Goal: Information Seeking & Learning: Find specific fact

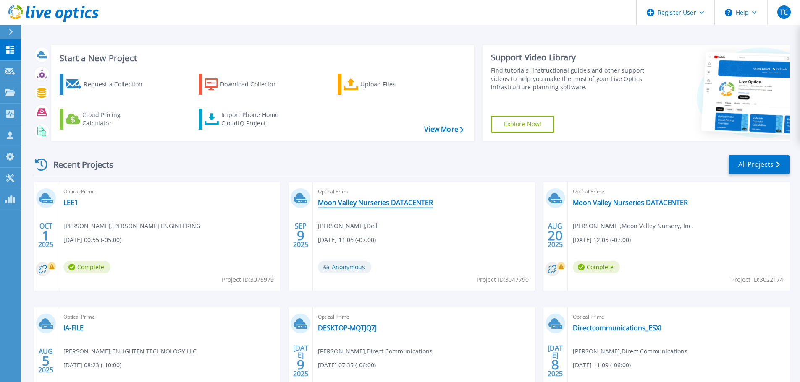
click at [407, 205] on link "Moon Valley Nurseries DATACENTER" at bounding box center [375, 203] width 115 height 8
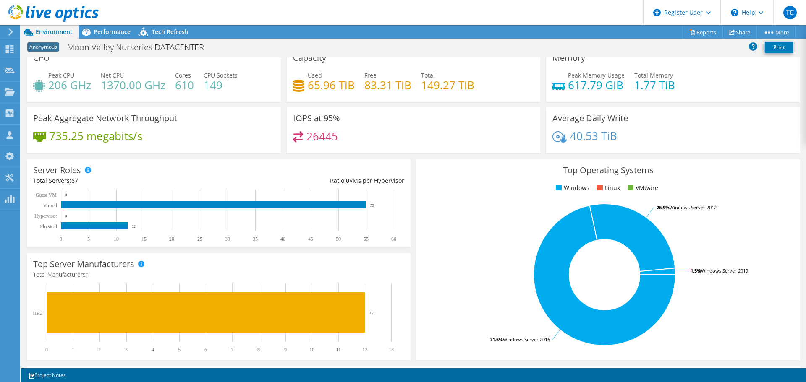
scroll to position [11, 0]
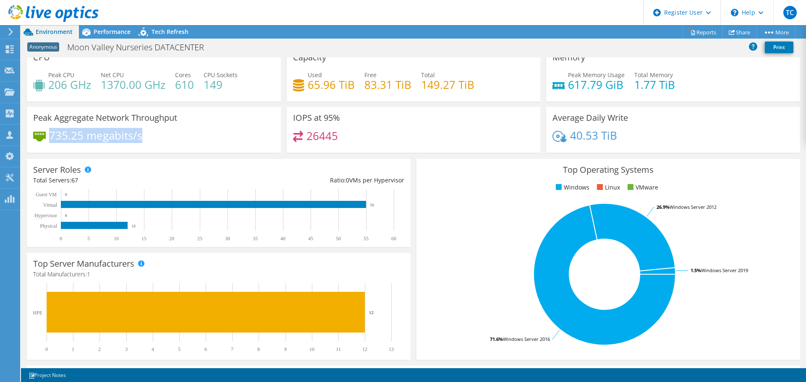
drag, startPoint x: 147, startPoint y: 139, endPoint x: 52, endPoint y: 136, distance: 94.9
click at [52, 136] on div "735.25 megabits/s" at bounding box center [153, 140] width 241 height 18
copy h4 "735.25 megabits/s"
click at [732, 33] on link "Share" at bounding box center [740, 32] width 34 height 13
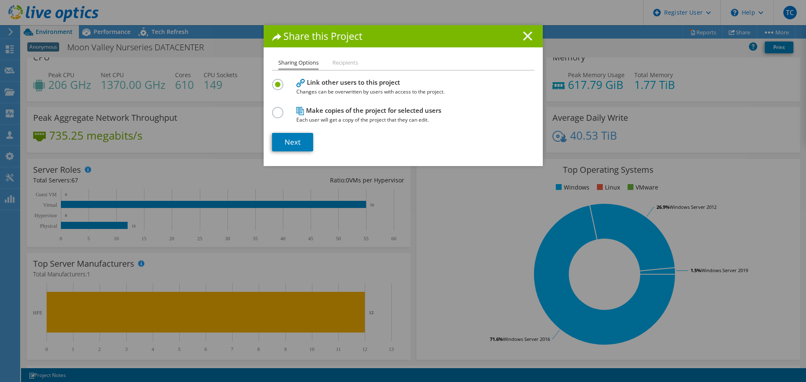
click at [524, 39] on line at bounding box center [528, 36] width 8 height 8
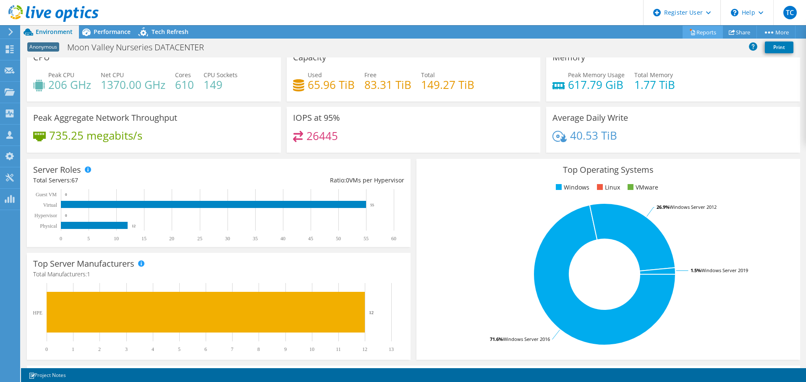
click at [706, 36] on link "Reports" at bounding box center [703, 32] width 40 height 13
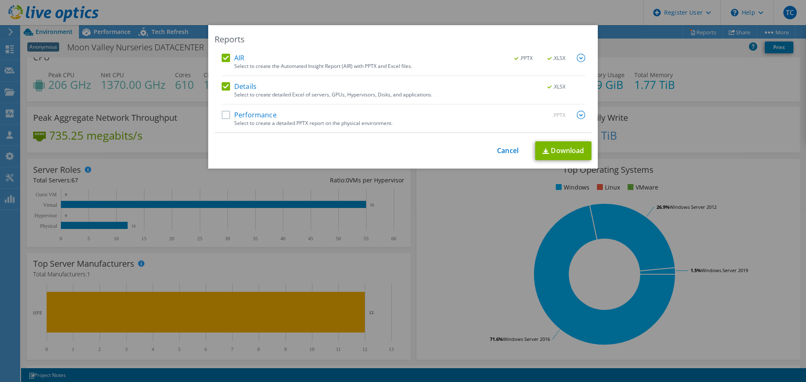
click at [225, 82] on label "Details" at bounding box center [239, 86] width 35 height 8
click at [0, 0] on input "Details" at bounding box center [0, 0] width 0 height 0
click at [224, 59] on label "AIR" at bounding box center [233, 58] width 23 height 8
click at [0, 0] on input "AIR" at bounding box center [0, 0] width 0 height 0
click at [227, 86] on label "Details" at bounding box center [239, 86] width 35 height 8
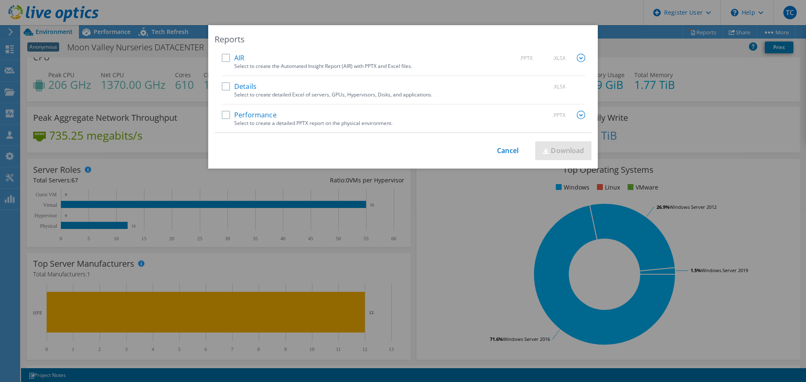
click at [0, 0] on input "Details" at bounding box center [0, 0] width 0 height 0
click at [567, 152] on link "Download" at bounding box center [563, 150] width 56 height 19
click at [223, 116] on label "Performance" at bounding box center [249, 115] width 55 height 8
click at [0, 0] on input "Performance" at bounding box center [0, 0] width 0 height 0
click at [223, 86] on label "Details" at bounding box center [239, 86] width 35 height 8
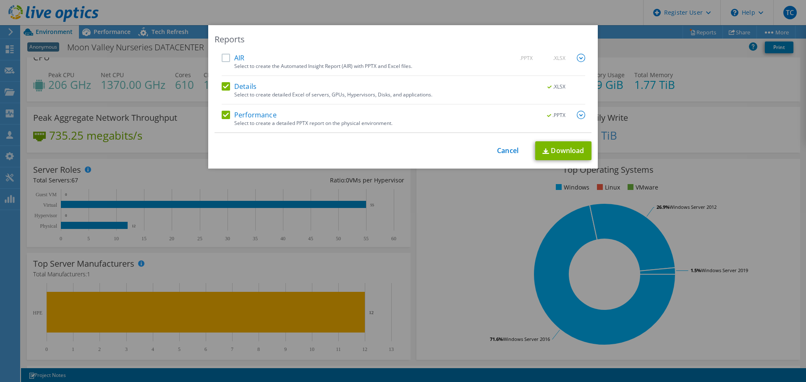
click at [0, 0] on input "Details" at bounding box center [0, 0] width 0 height 0
click at [553, 149] on link "Download" at bounding box center [563, 150] width 56 height 19
click at [500, 145] on div "This process may take a while, please wait... Cancel Download" at bounding box center [403, 150] width 377 height 19
click at [501, 153] on link "Cancel" at bounding box center [507, 151] width 21 height 8
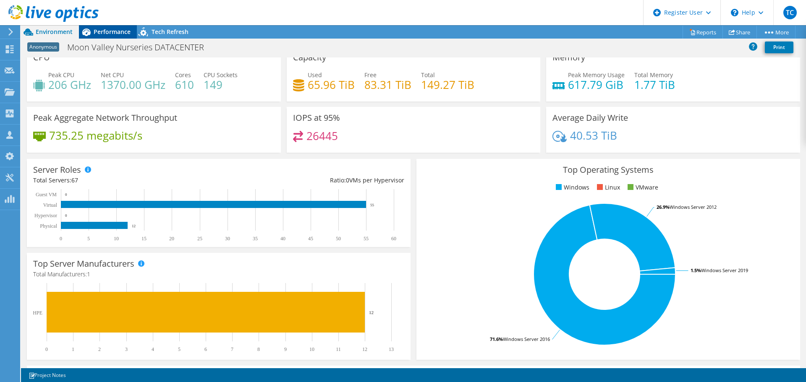
click at [108, 29] on span "Performance" at bounding box center [112, 32] width 37 height 8
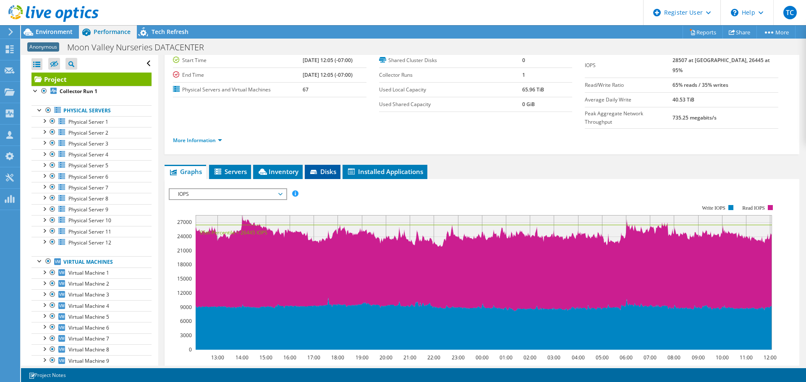
scroll to position [42, 0]
click at [283, 189] on span "IOPS" at bounding box center [228, 194] width 116 height 10
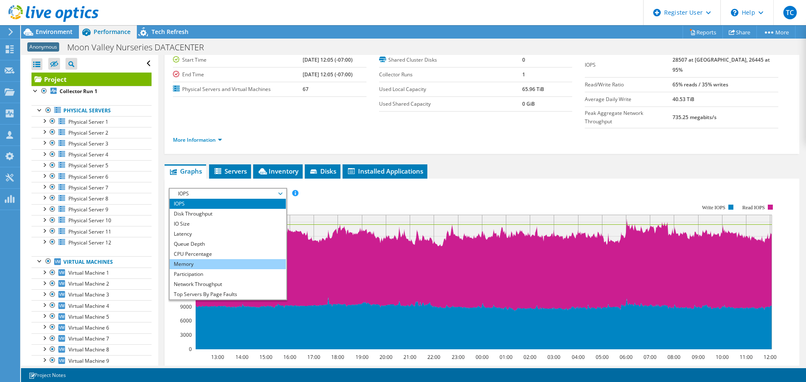
click at [243, 259] on li "Memory" at bounding box center [228, 264] width 116 height 10
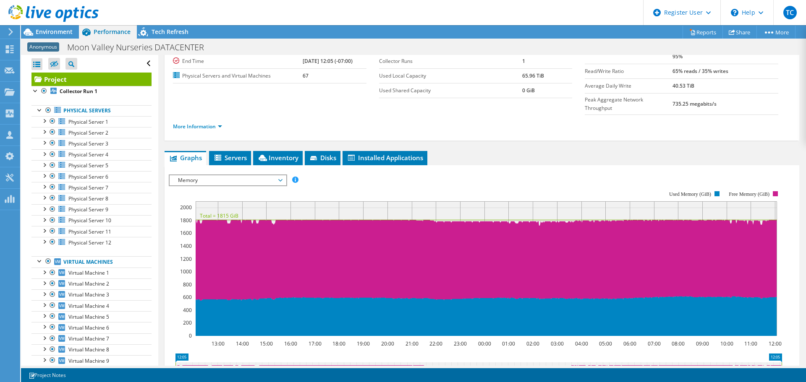
scroll to position [56, 0]
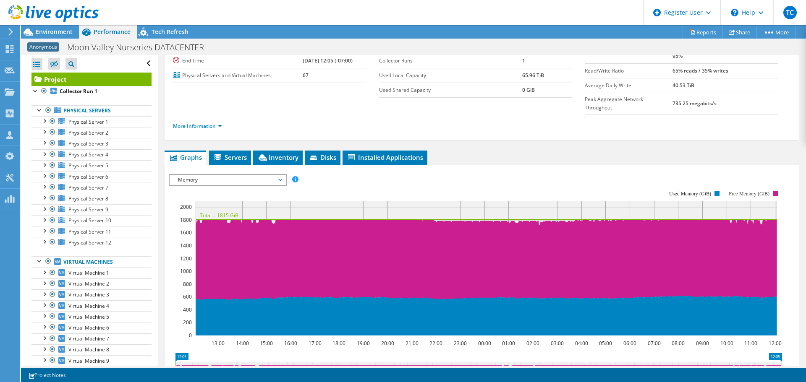
click at [231, 175] on span "Memory" at bounding box center [228, 180] width 108 height 10
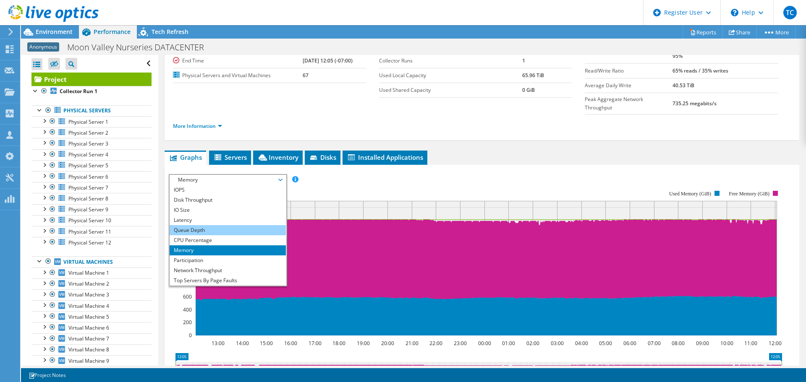
click at [209, 225] on li "Queue Depth" at bounding box center [228, 230] width 116 height 10
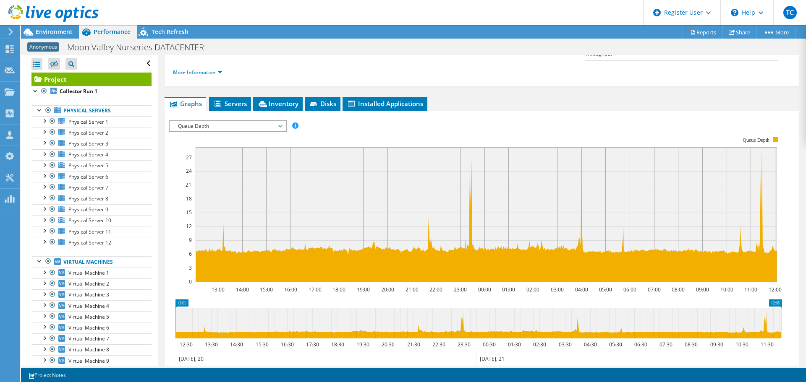
scroll to position [109, 0]
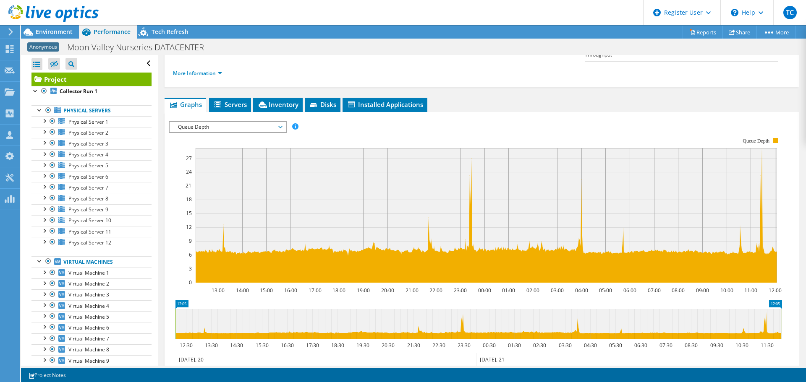
click at [282, 122] on span "Queue Depth" at bounding box center [228, 127] width 116 height 10
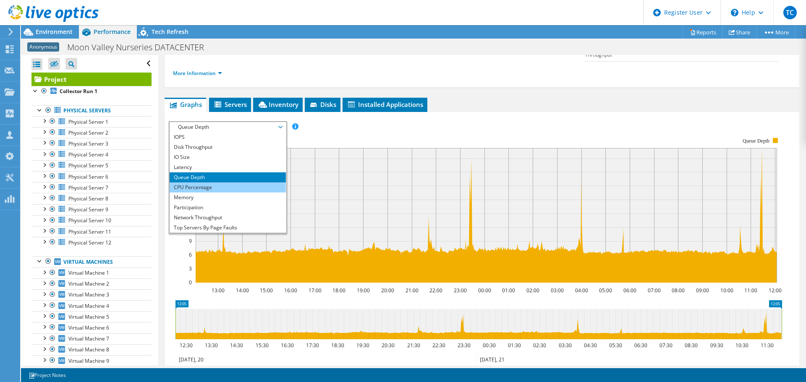
click at [266, 183] on li "CPU Percentage" at bounding box center [228, 188] width 116 height 10
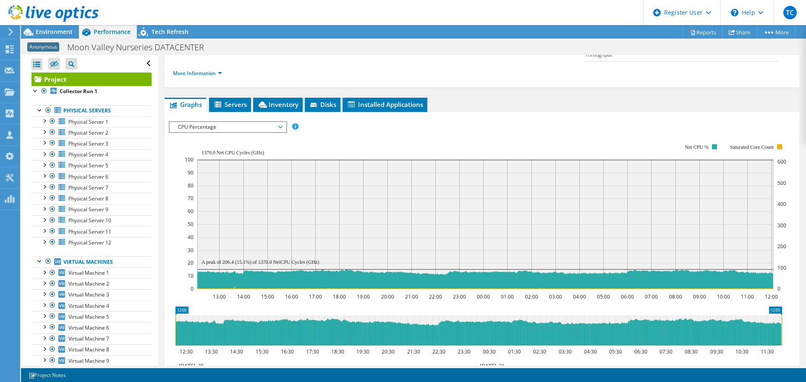
click at [253, 122] on span "CPU Percentage" at bounding box center [228, 127] width 108 height 10
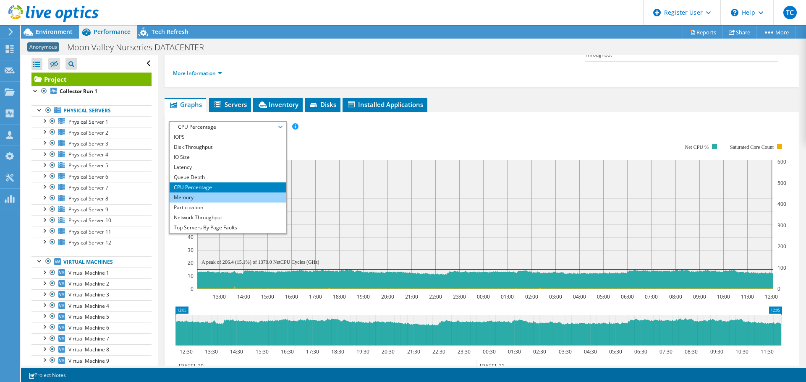
click at [238, 193] on li "Memory" at bounding box center [228, 198] width 116 height 10
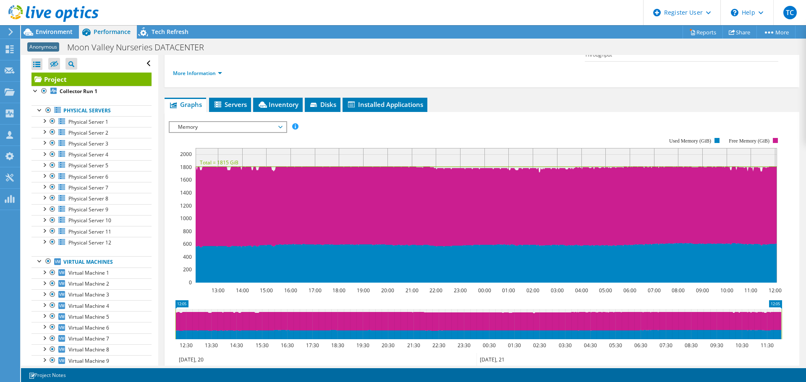
click at [271, 122] on span "Memory" at bounding box center [228, 127] width 108 height 10
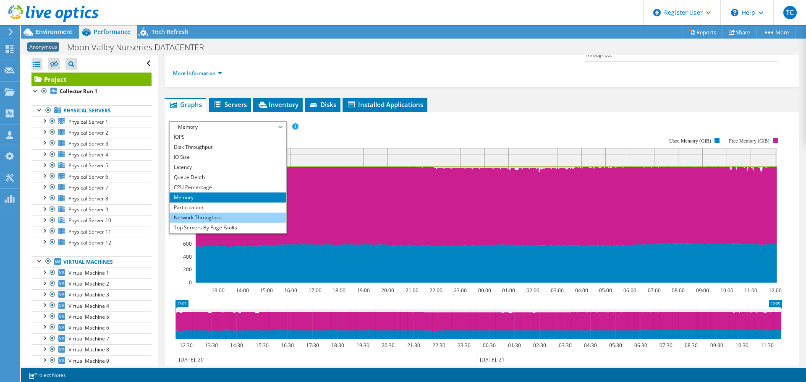
click at [242, 213] on li "Network Throughput" at bounding box center [228, 218] width 116 height 10
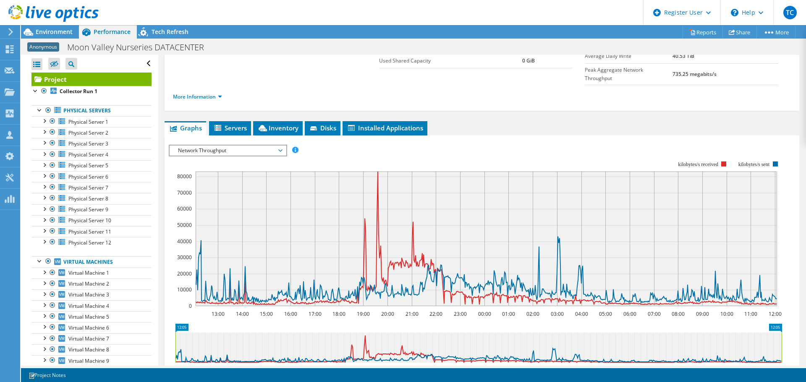
scroll to position [83, 0]
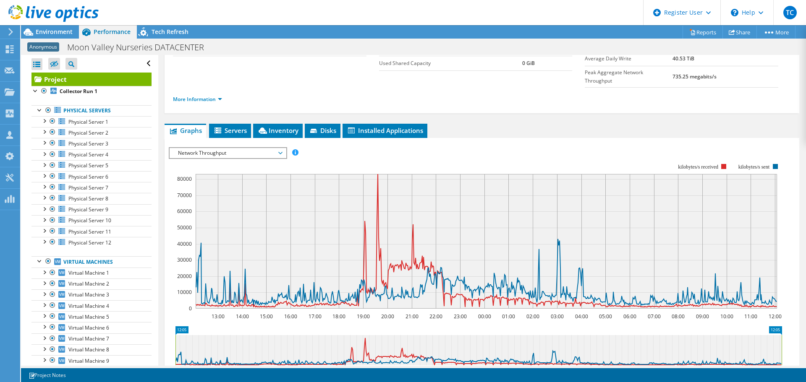
click at [241, 148] on span "Network Throughput" at bounding box center [228, 153] width 108 height 10
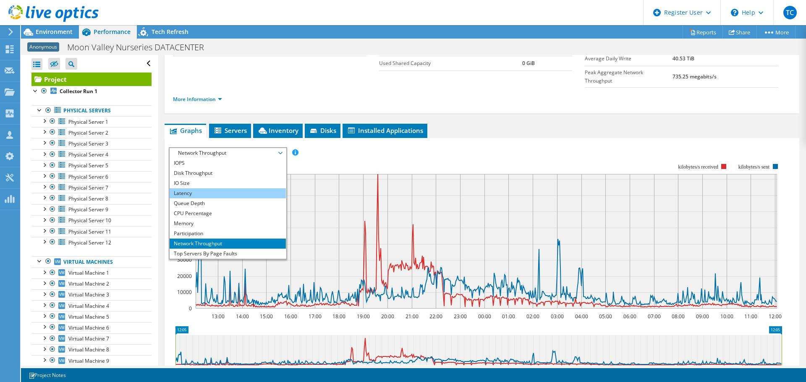
click at [232, 189] on li "Latency" at bounding box center [228, 194] width 116 height 10
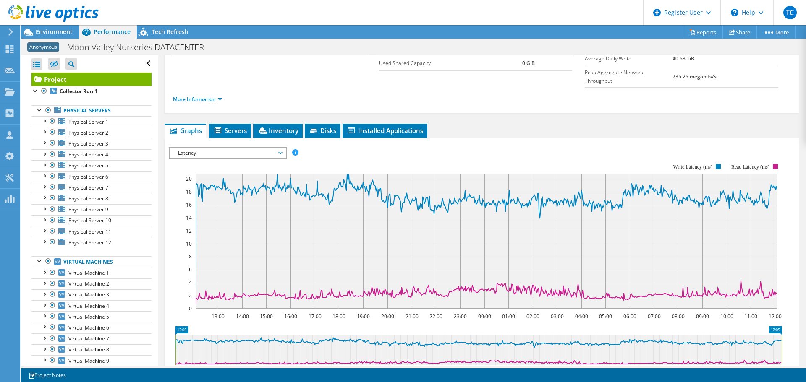
scroll to position [0, 0]
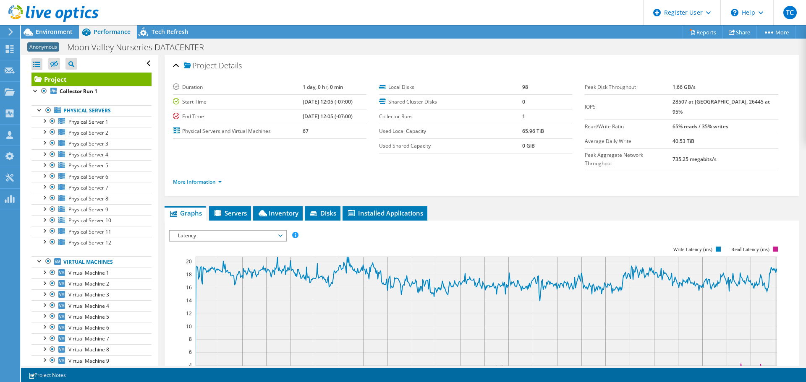
click at [279, 231] on span "Latency" at bounding box center [228, 236] width 108 height 10
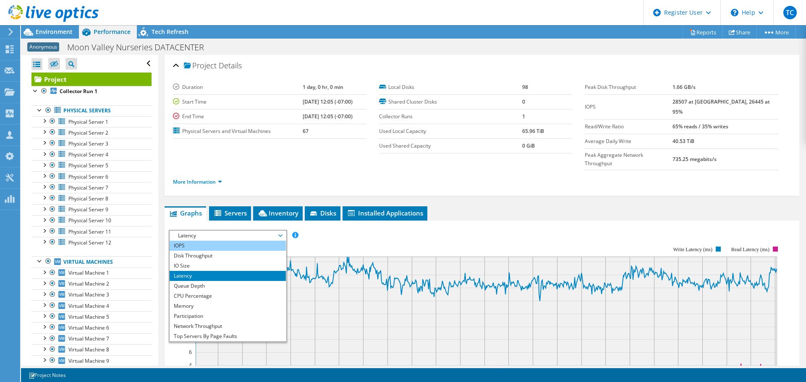
click at [261, 241] on li "IOPS" at bounding box center [228, 246] width 116 height 10
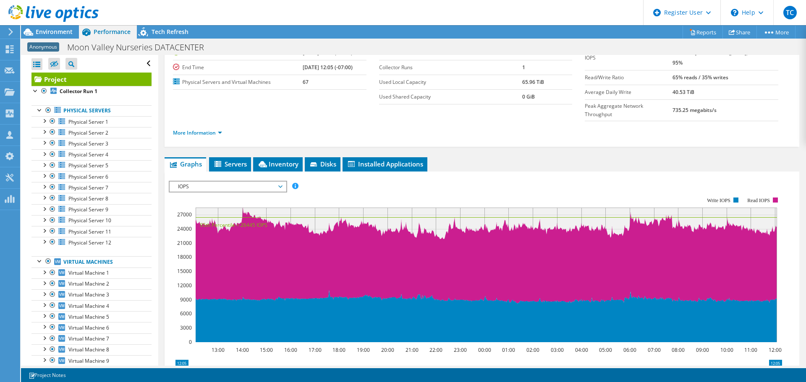
scroll to position [50, 0]
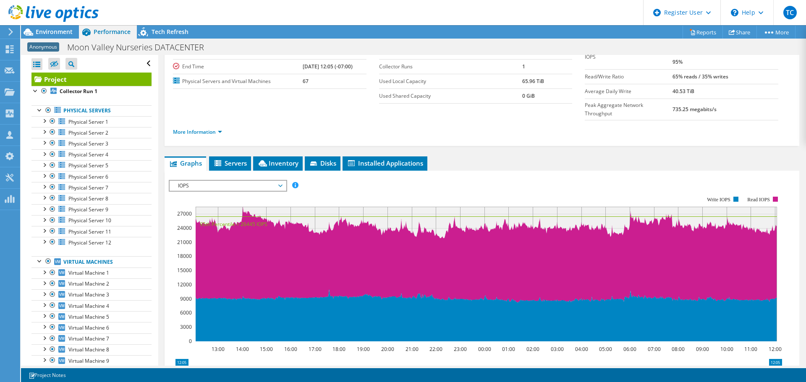
click at [242, 180] on div "IOPS IOPS Disk Throughput IO Size Latency Queue Depth CPU Percentage Memory Pag…" at bounding box center [228, 186] width 118 height 12
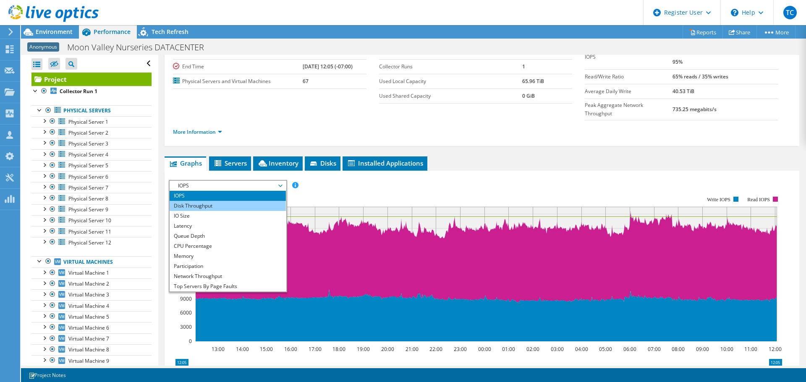
click at [242, 201] on li "Disk Throughput" at bounding box center [228, 206] width 116 height 10
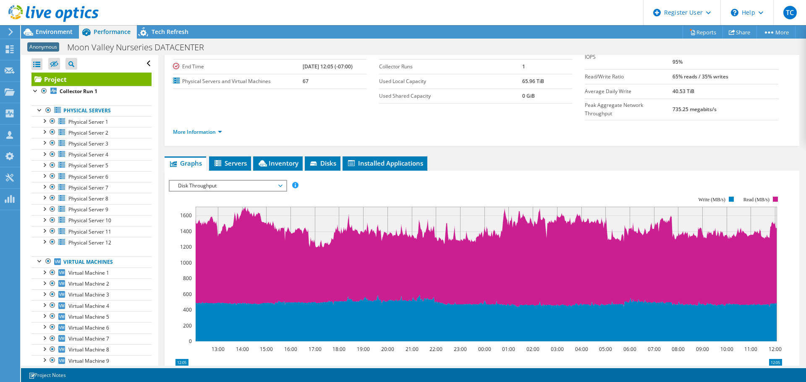
click at [245, 181] on span "Disk Throughput" at bounding box center [228, 186] width 108 height 10
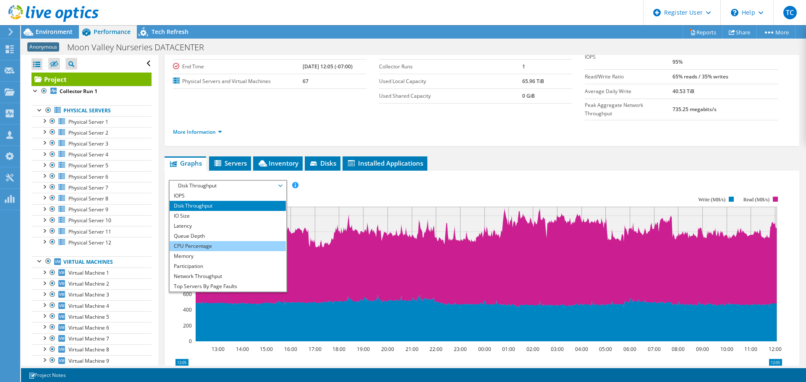
click at [242, 241] on li "CPU Percentage" at bounding box center [228, 246] width 116 height 10
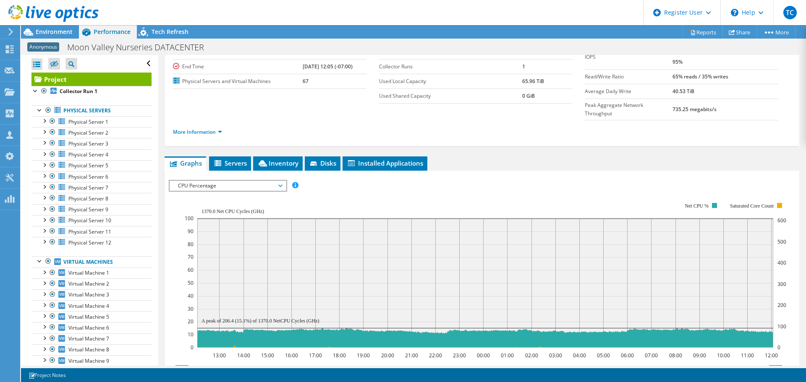
click at [254, 191] on rect at bounding box center [486, 275] width 602 height 168
click at [255, 181] on span "CPU Percentage" at bounding box center [228, 186] width 108 height 10
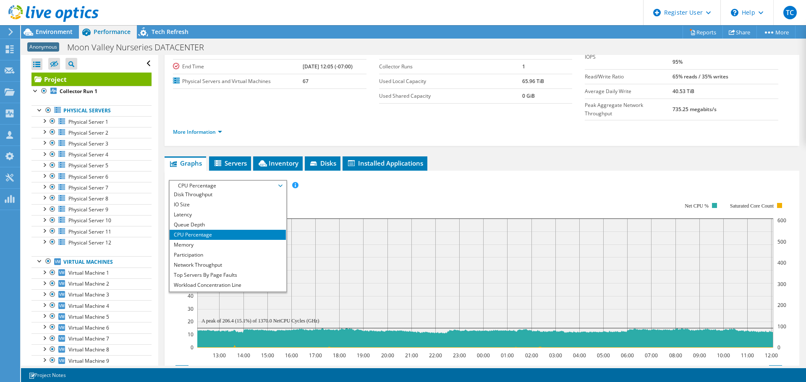
scroll to position [14, 0]
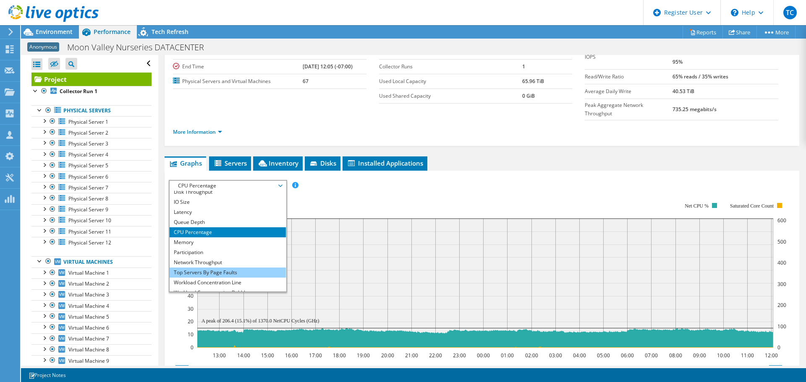
click at [238, 268] on li "Top Servers By Page Faults" at bounding box center [228, 273] width 116 height 10
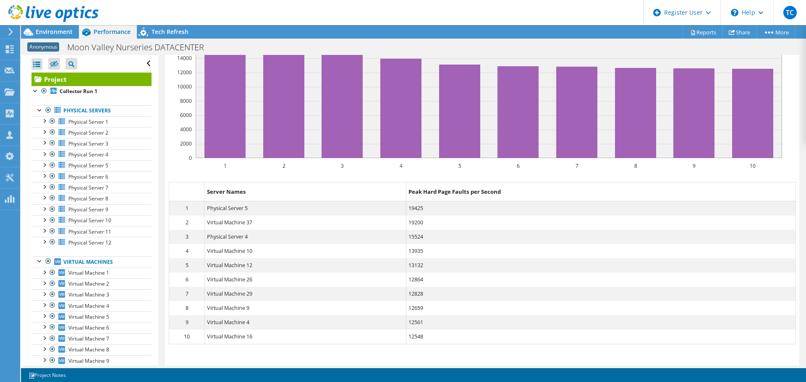
scroll to position [244, 0]
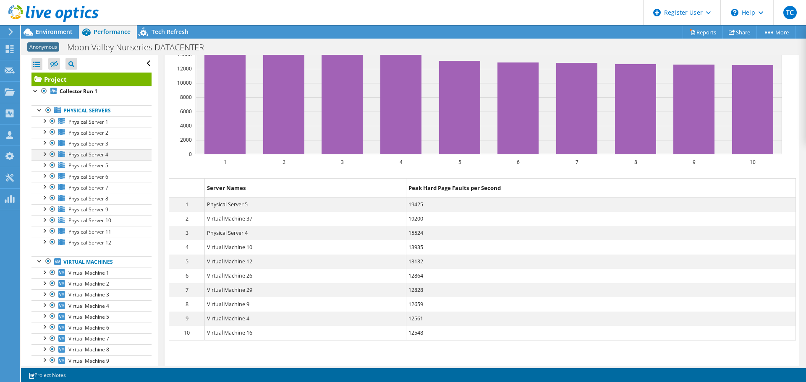
click at [43, 155] on div at bounding box center [44, 153] width 8 height 8
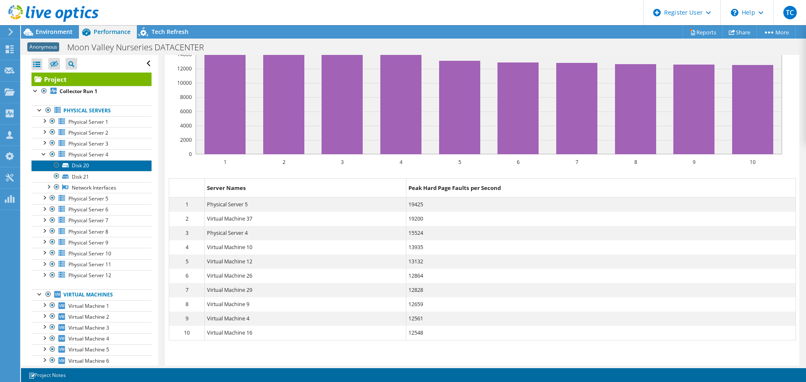
click at [77, 166] on link "Disk 20" at bounding box center [91, 165] width 120 height 11
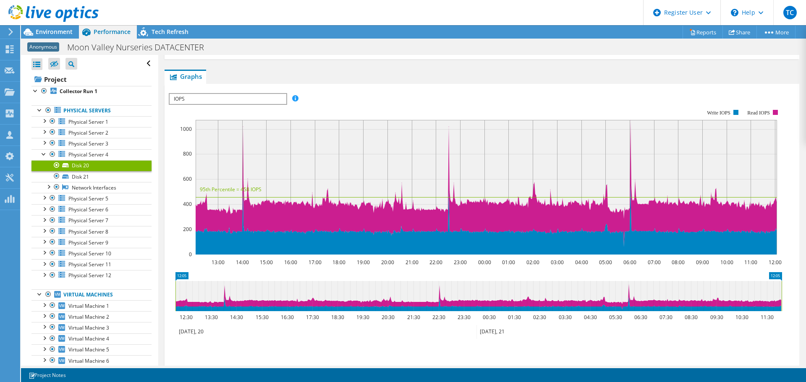
scroll to position [126, 0]
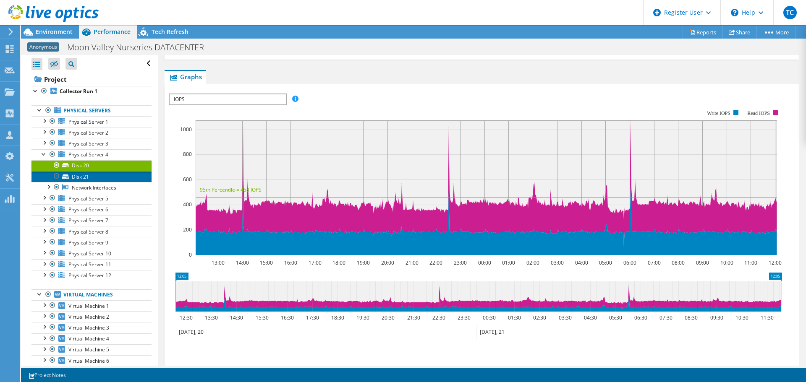
click at [75, 173] on link "Disk 21" at bounding box center [91, 176] width 120 height 11
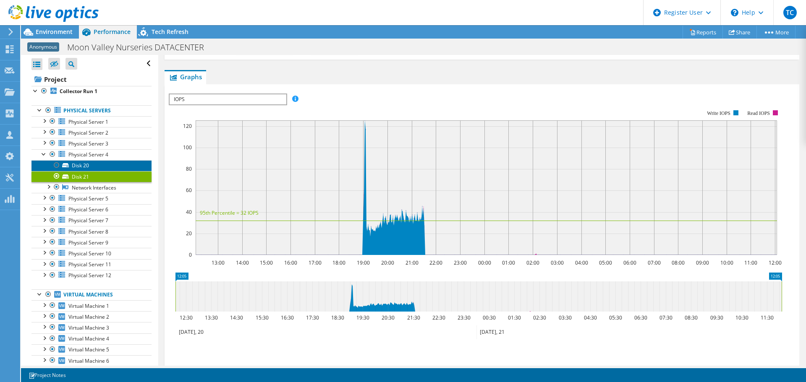
click at [72, 165] on link "Disk 20" at bounding box center [91, 165] width 120 height 11
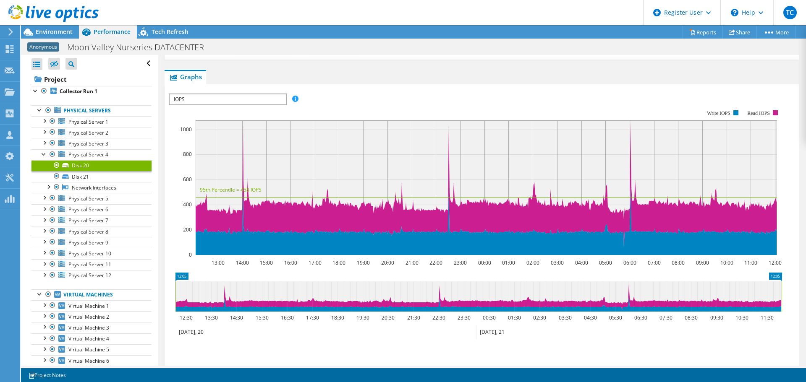
click at [240, 100] on span "IOPS" at bounding box center [228, 99] width 116 height 10
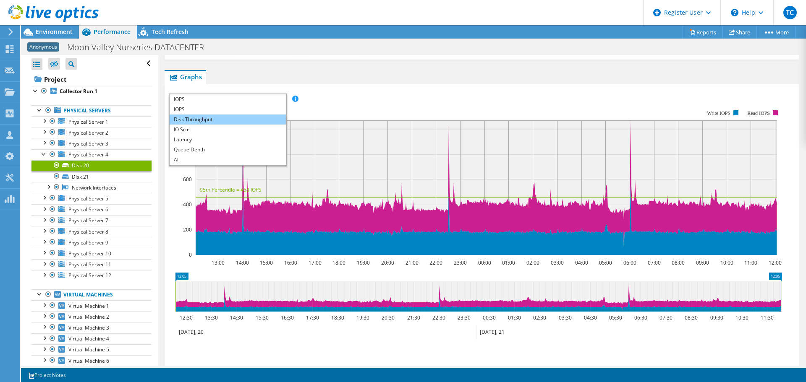
click at [230, 117] on li "Disk Throughput" at bounding box center [228, 120] width 116 height 10
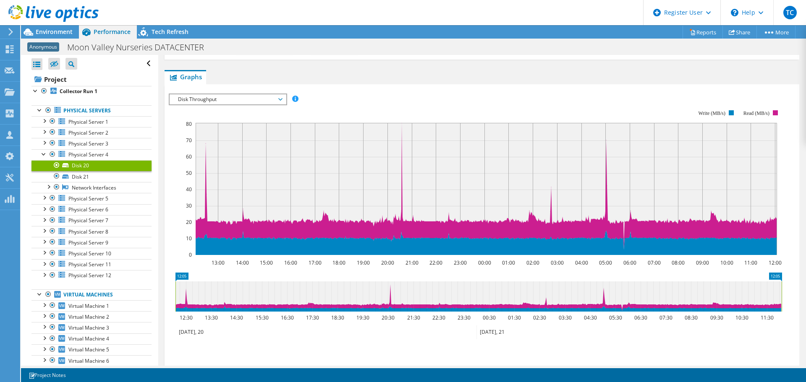
click at [278, 97] on span "Disk Throughput" at bounding box center [228, 99] width 108 height 10
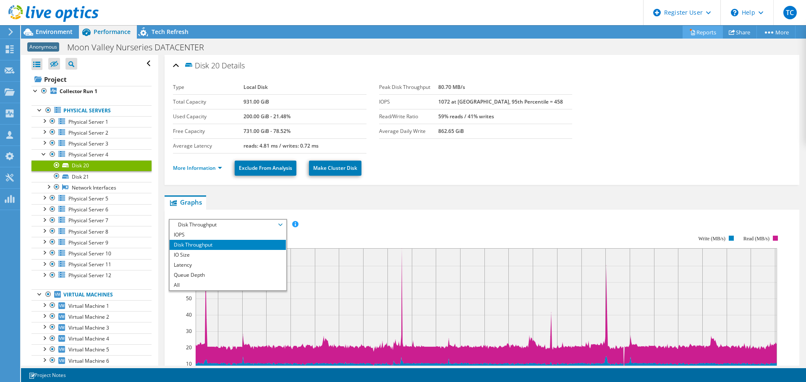
click at [698, 29] on link "Reports" at bounding box center [703, 32] width 40 height 13
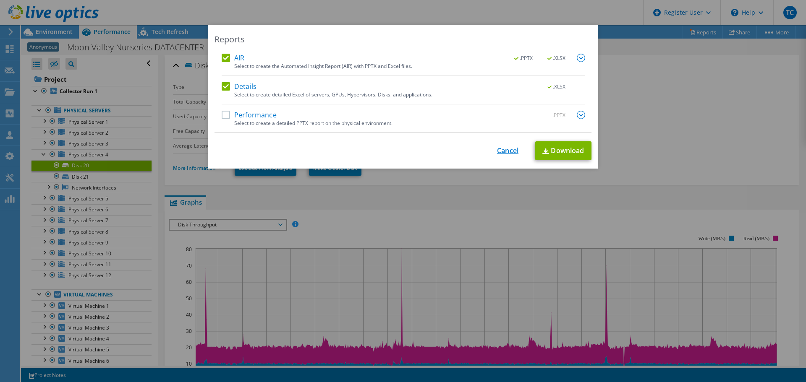
click at [500, 149] on link "Cancel" at bounding box center [507, 151] width 21 height 8
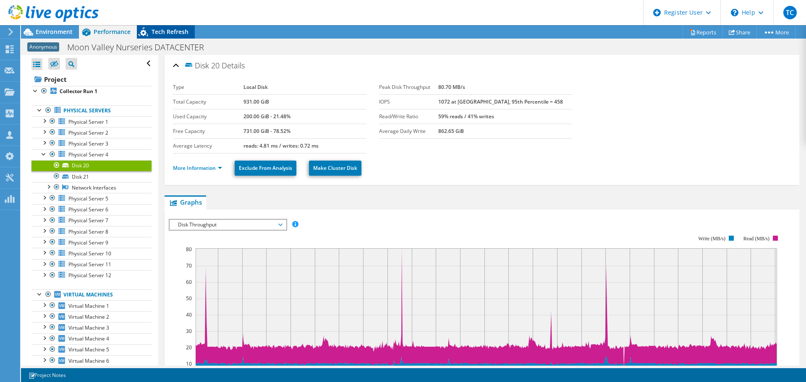
click at [169, 34] on span "Tech Refresh" at bounding box center [170, 32] width 37 height 8
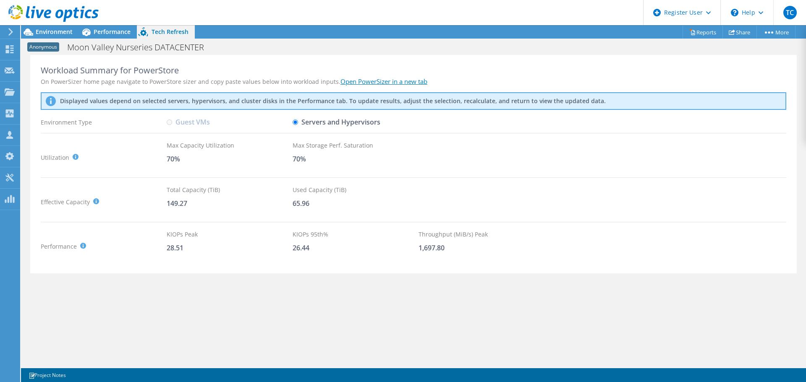
click at [353, 79] on link "Open PowerSizer in a new tab" at bounding box center [384, 81] width 87 height 8
click at [68, 32] on span "Environment" at bounding box center [54, 32] width 37 height 8
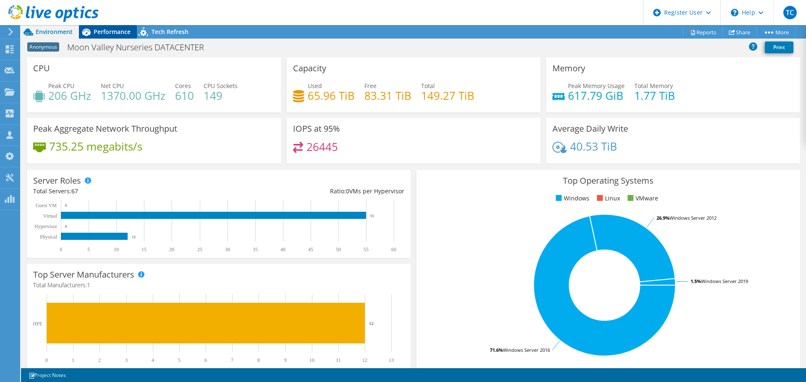
click at [110, 33] on span "Performance" at bounding box center [112, 32] width 37 height 8
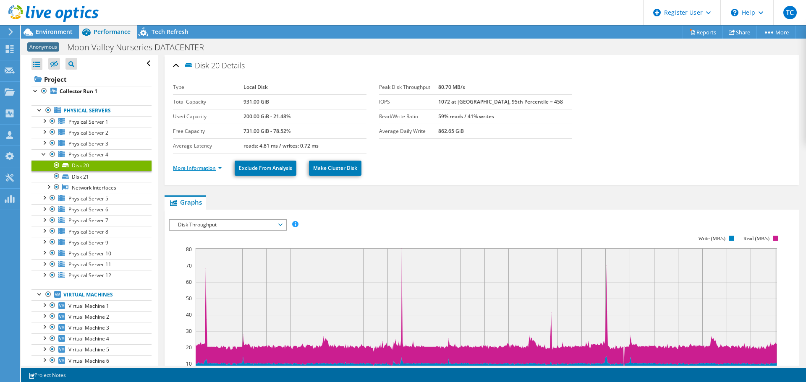
click at [215, 168] on link "More Information" at bounding box center [197, 168] width 49 height 7
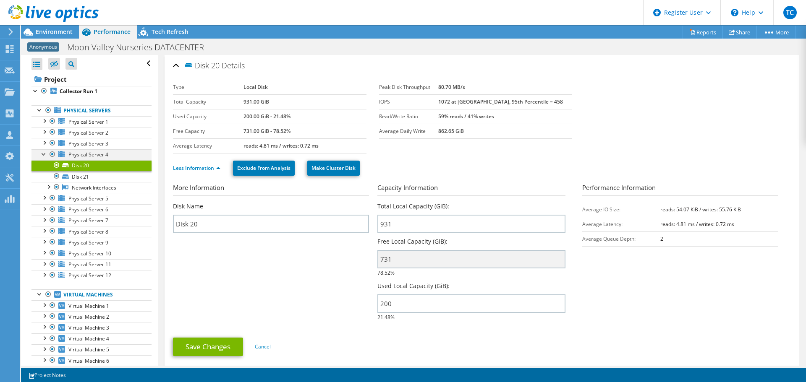
click at [43, 153] on div at bounding box center [44, 153] width 8 height 8
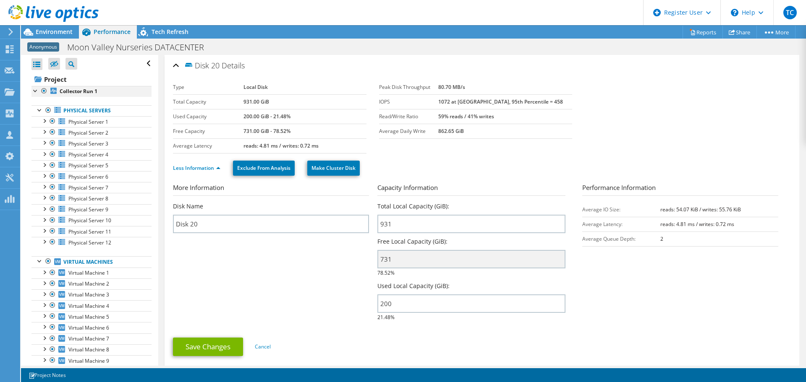
click at [34, 88] on div at bounding box center [35, 90] width 8 height 8
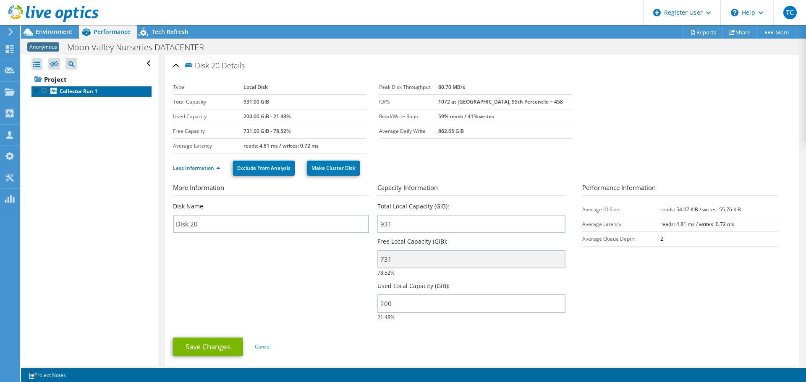
click at [73, 92] on b "Collector Run 1" at bounding box center [79, 91] width 38 height 7
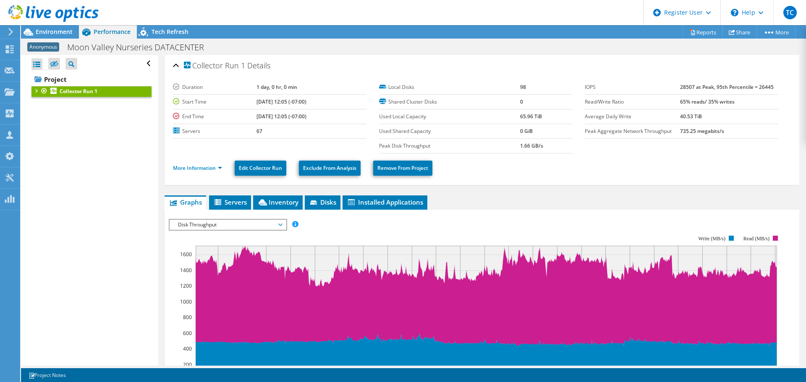
click at [32, 90] on div at bounding box center [35, 90] width 8 height 8
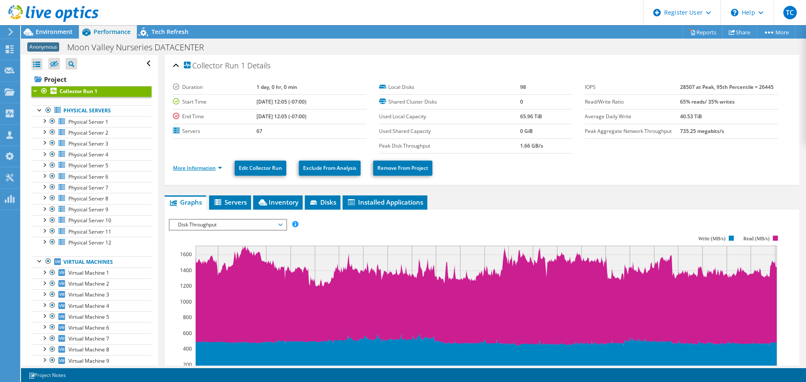
click at [219, 169] on link "More Information" at bounding box center [197, 168] width 49 height 7
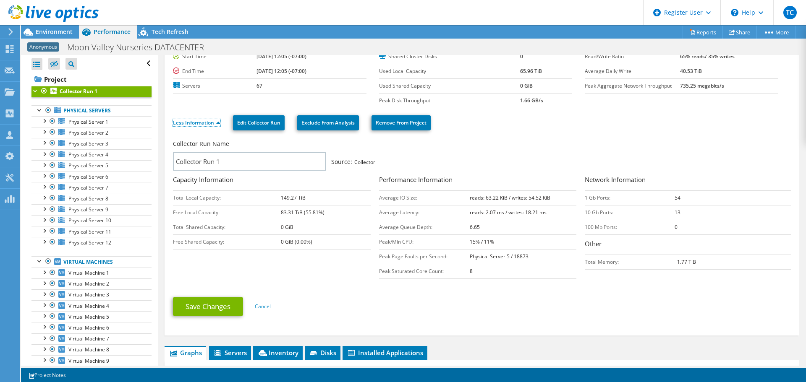
scroll to position [47, 0]
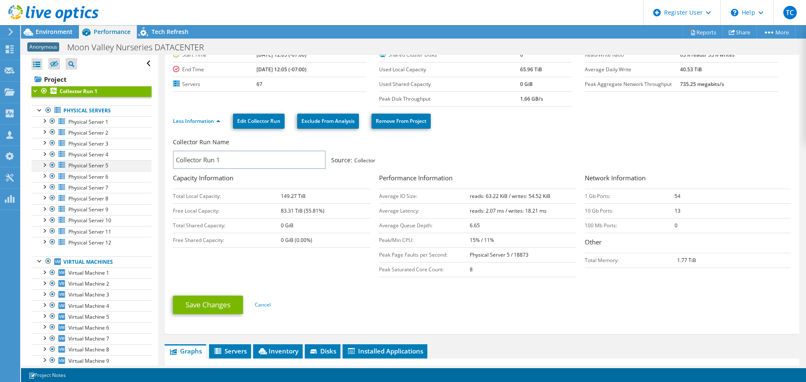
click at [43, 163] on div at bounding box center [44, 164] width 8 height 8
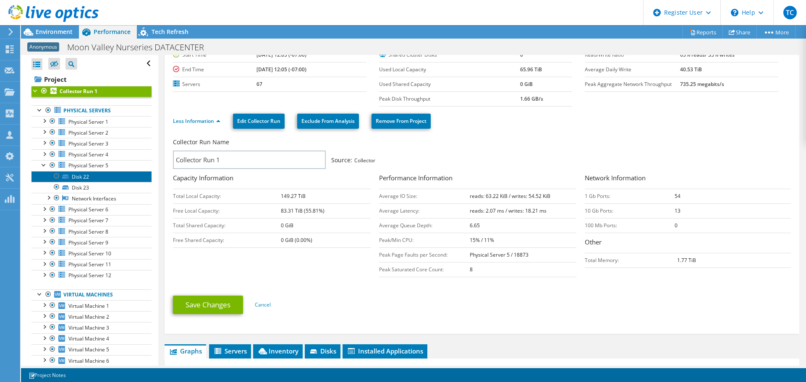
click at [73, 179] on link "Disk 22" at bounding box center [91, 176] width 120 height 11
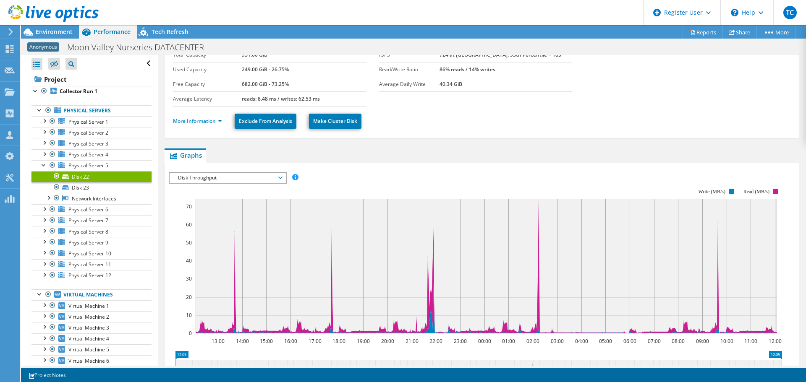
click at [280, 180] on span "Disk Throughput" at bounding box center [228, 178] width 108 height 10
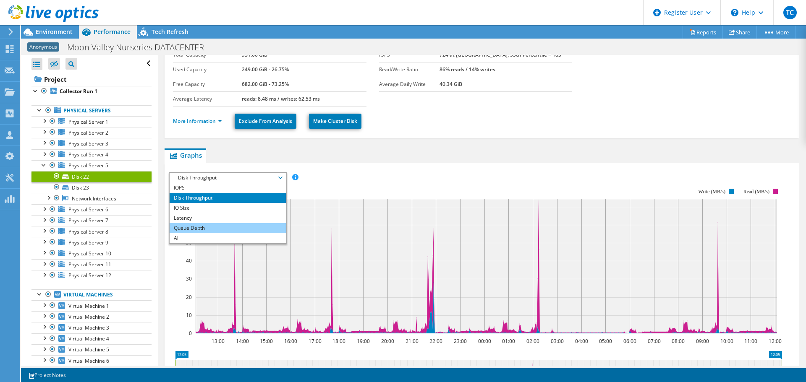
click at [265, 228] on li "Queue Depth" at bounding box center [228, 228] width 116 height 10
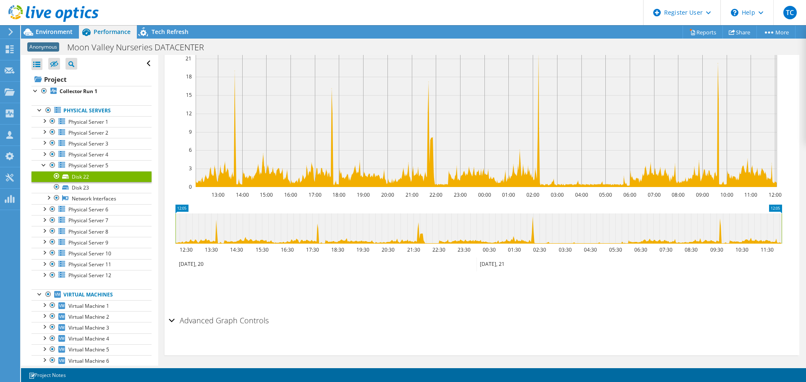
scroll to position [198, 0]
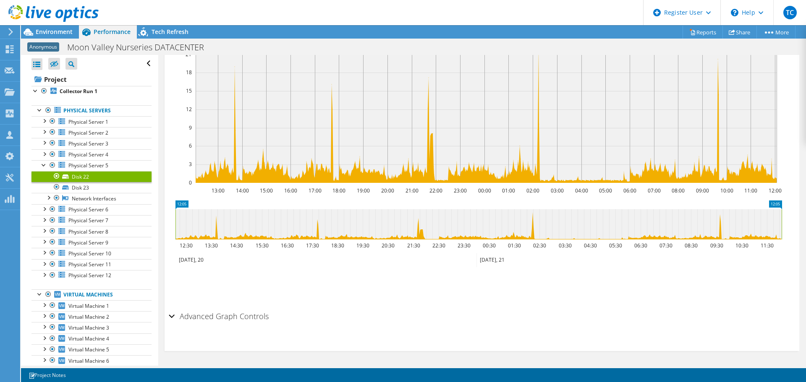
click at [173, 320] on div "Advanced Graph Controls" at bounding box center [482, 317] width 626 height 18
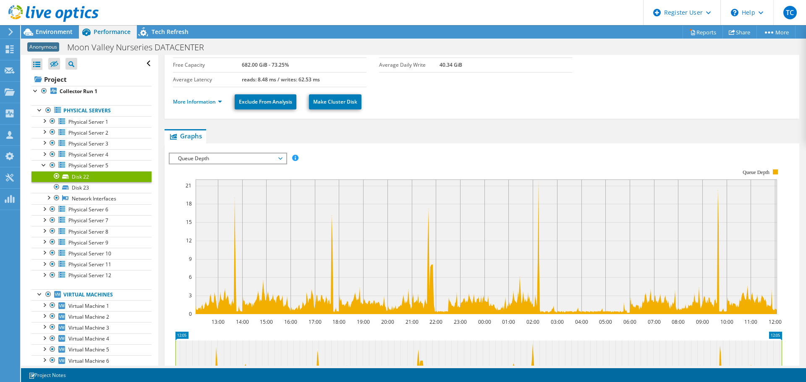
scroll to position [0, 0]
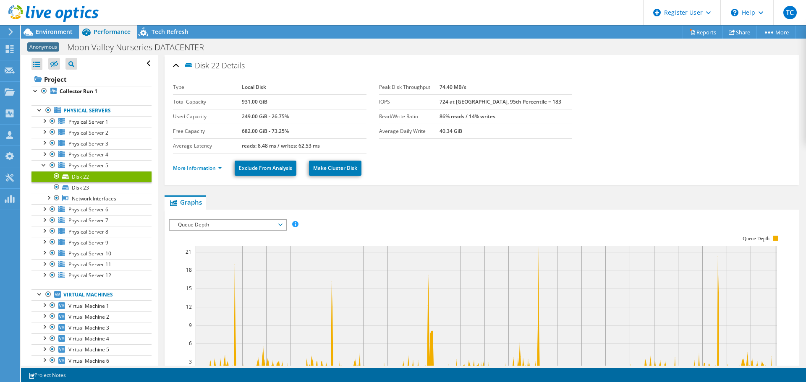
click at [214, 223] on span "Queue Depth" at bounding box center [228, 225] width 108 height 10
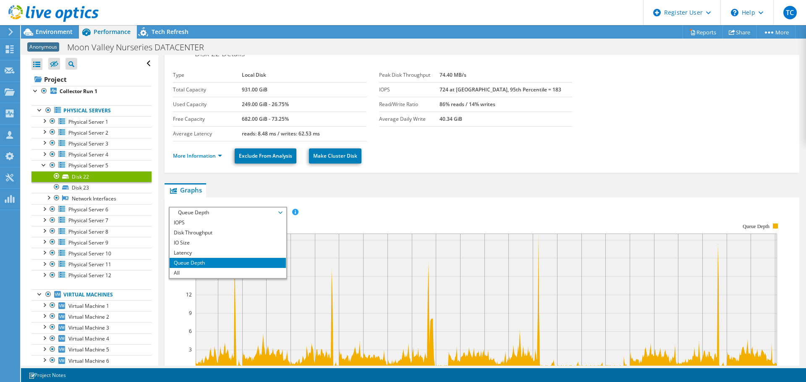
scroll to position [13, 0]
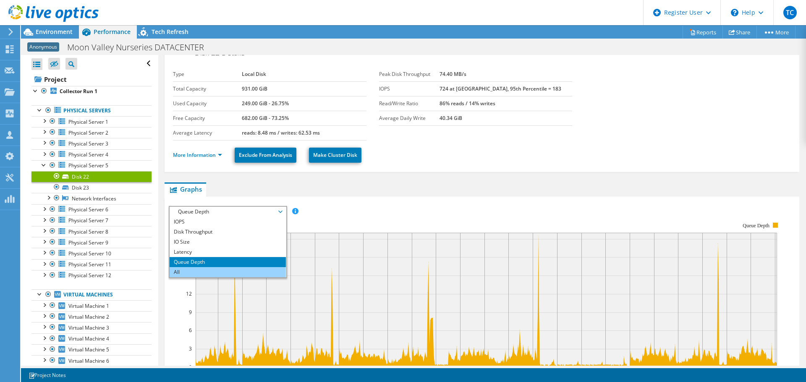
click at [210, 270] on li "All" at bounding box center [228, 272] width 116 height 10
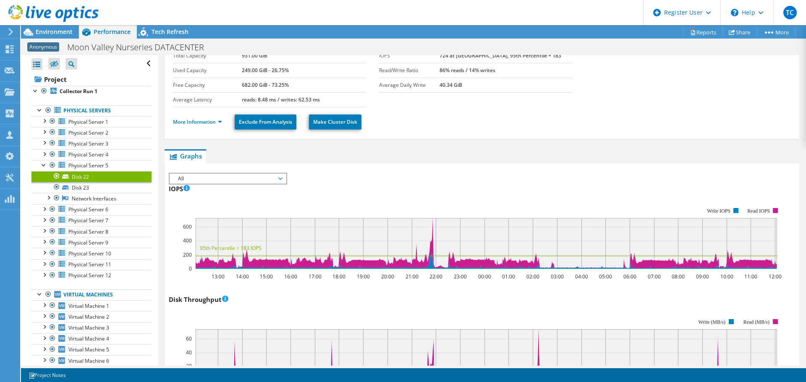
scroll to position [0, 0]
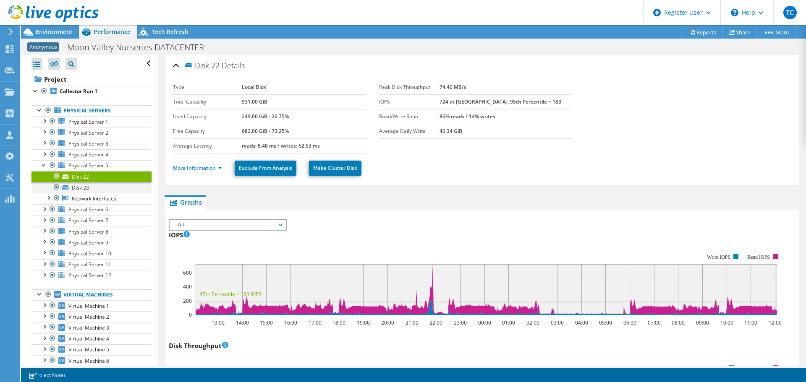
click at [56, 187] on div at bounding box center [56, 187] width 8 height 10
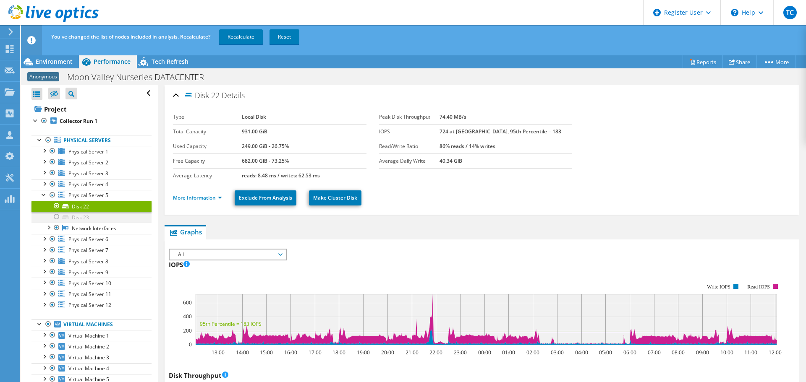
click at [55, 218] on div at bounding box center [56, 217] width 8 height 10
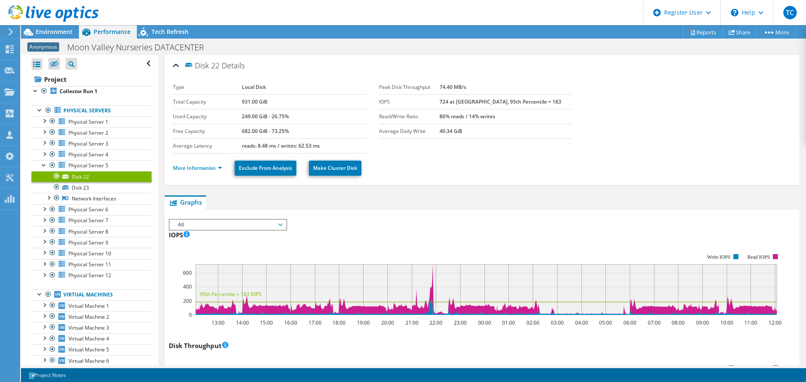
click at [57, 176] on div at bounding box center [56, 176] width 8 height 10
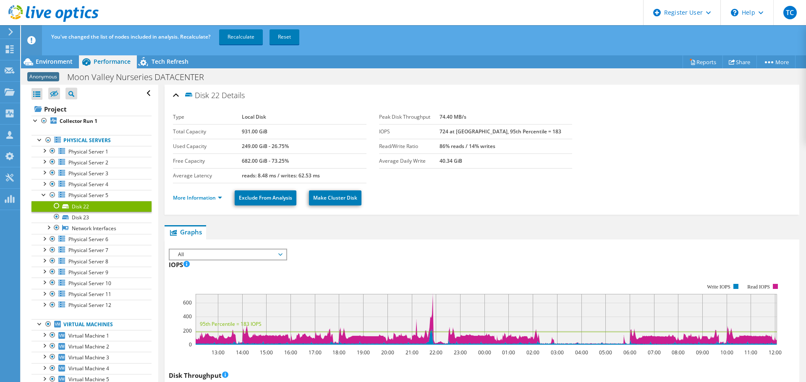
click at [54, 205] on div at bounding box center [56, 206] width 8 height 10
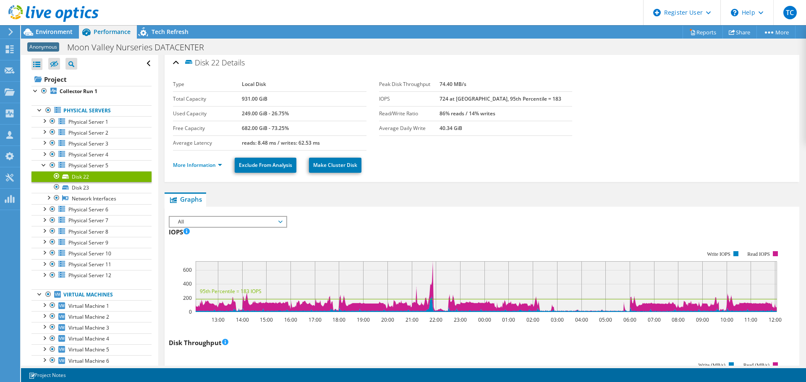
scroll to position [3, 0]
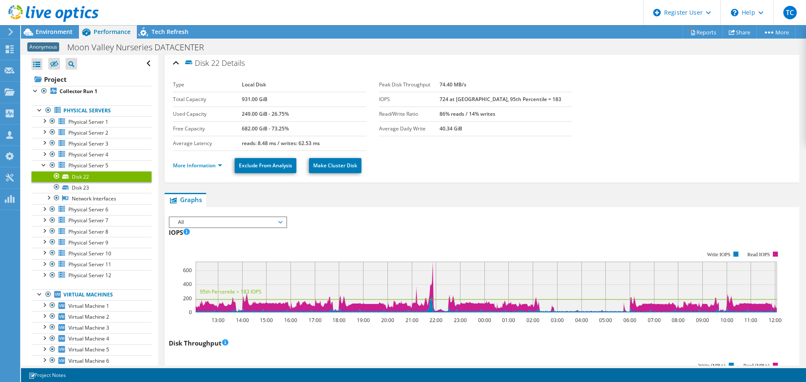
click at [282, 222] on span "All" at bounding box center [228, 222] width 108 height 10
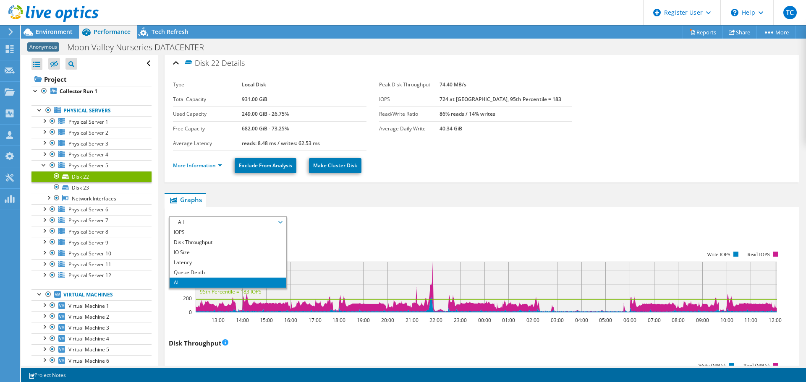
click at [280, 222] on span "All" at bounding box center [228, 222] width 108 height 10
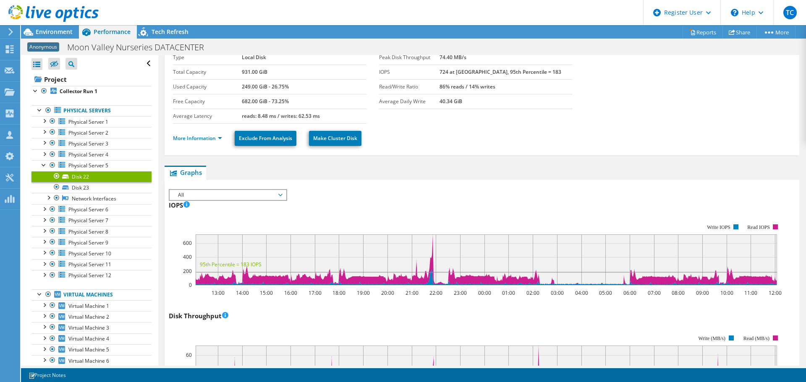
scroll to position [30, 0]
click at [37, 89] on div at bounding box center [35, 90] width 8 height 8
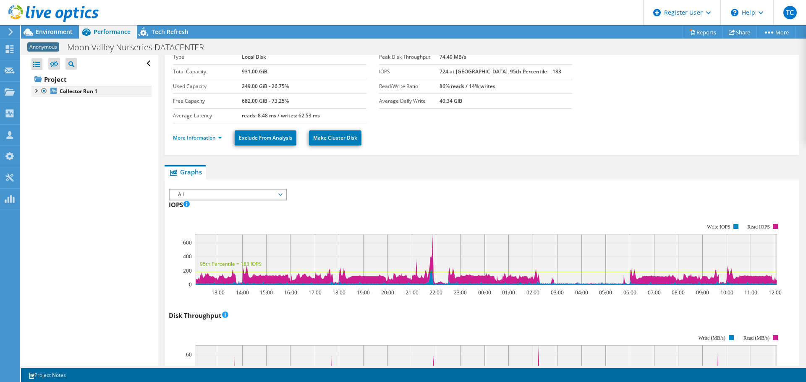
click at [37, 89] on div at bounding box center [35, 90] width 8 height 8
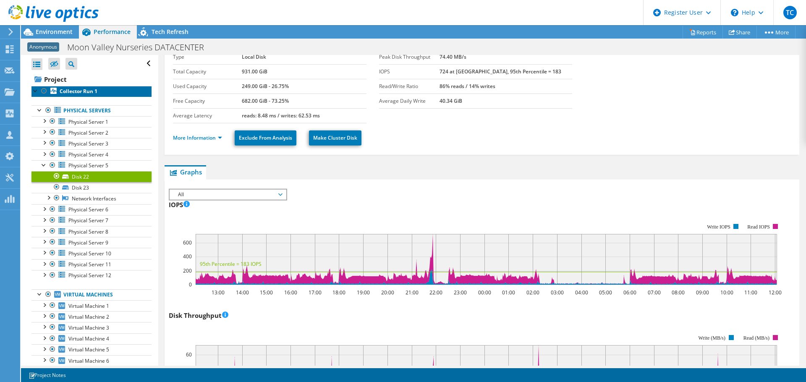
click at [78, 94] on b "Collector Run 1" at bounding box center [79, 91] width 38 height 7
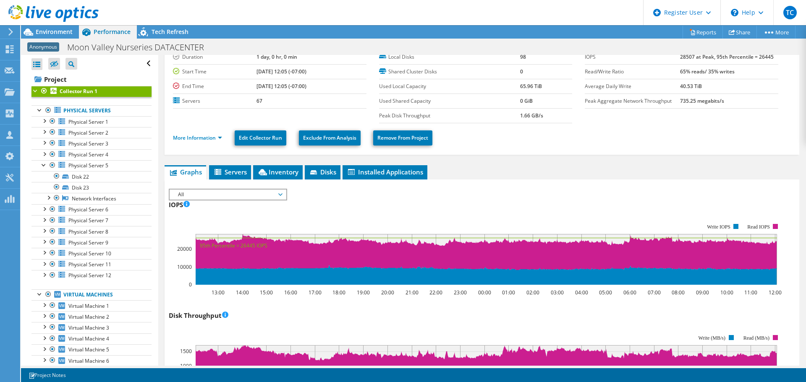
click at [283, 197] on span "All" at bounding box center [228, 195] width 116 height 10
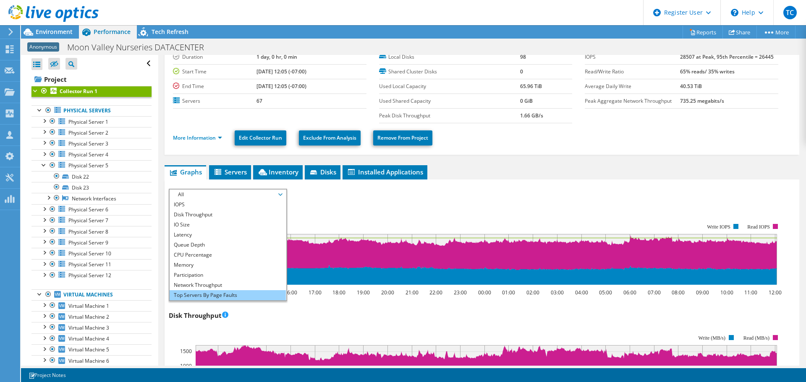
click at [251, 291] on li "Top Servers By Page Faults" at bounding box center [228, 296] width 116 height 10
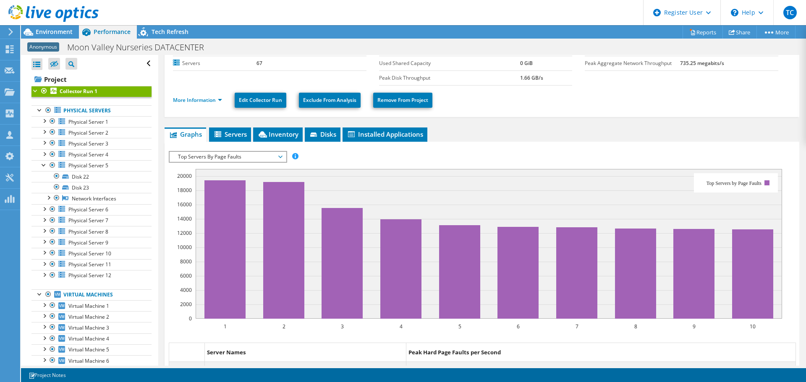
scroll to position [68, 0]
click at [278, 157] on span "Top Servers By Page Faults" at bounding box center [228, 157] width 108 height 10
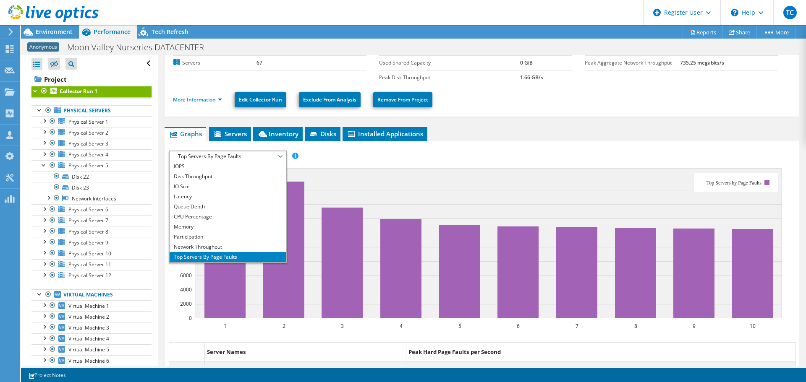
click at [278, 157] on span "Top Servers By Page Faults" at bounding box center [228, 157] width 108 height 10
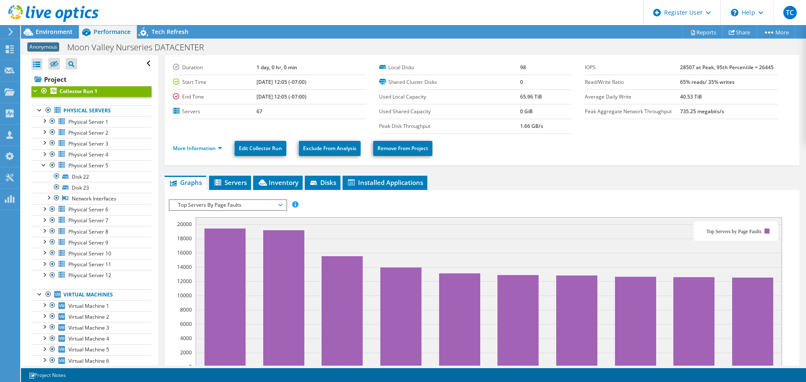
scroll to position [0, 0]
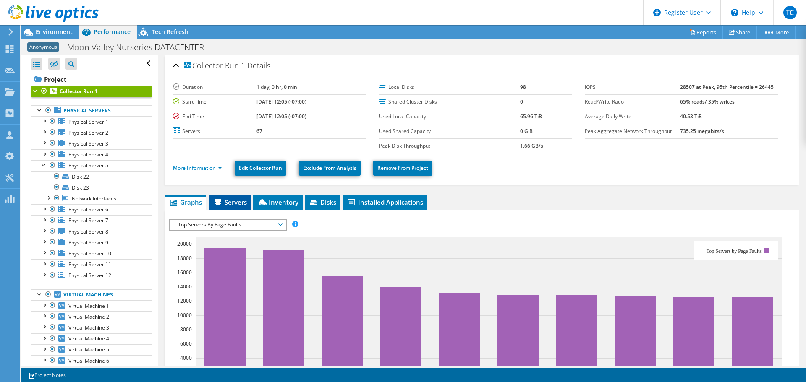
click at [232, 203] on span "Servers" at bounding box center [230, 202] width 34 height 8
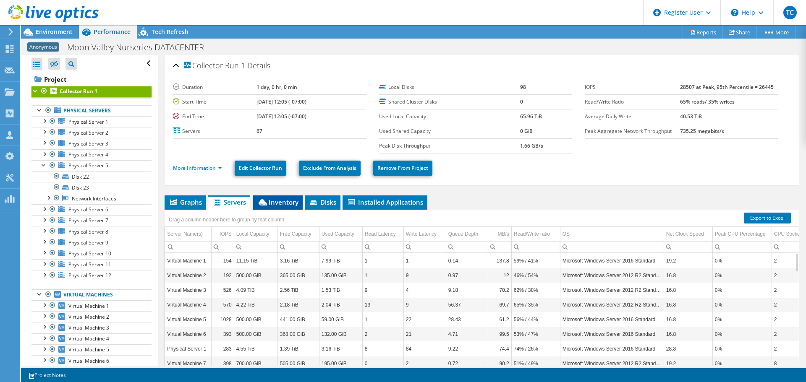
click at [280, 198] on li "Inventory" at bounding box center [278, 203] width 50 height 14
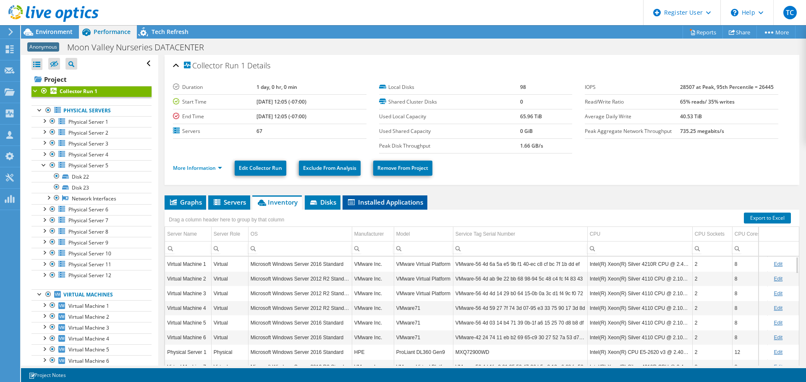
click at [391, 202] on span "Installed Applications" at bounding box center [385, 202] width 76 height 8
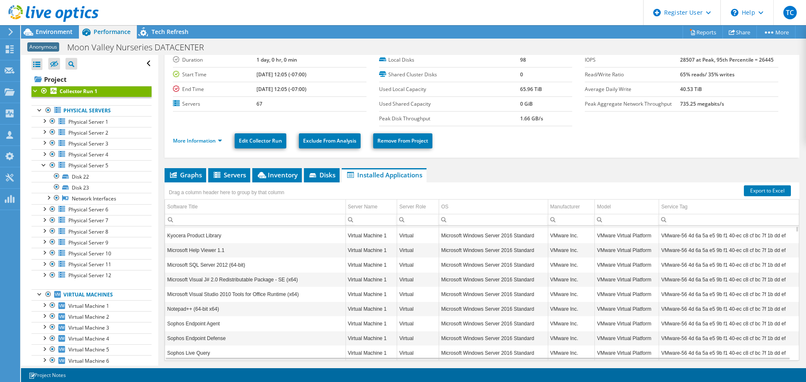
scroll to position [28, 0]
click at [304, 256] on td "Microsoft Help Viewer 1.1" at bounding box center [255, 249] width 181 height 15
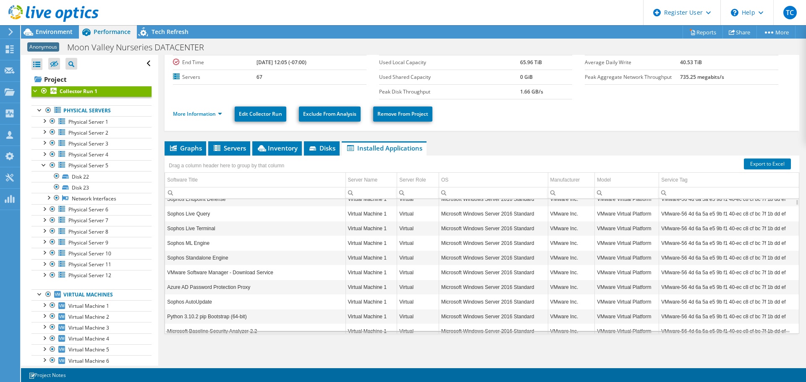
scroll to position [0, 0]
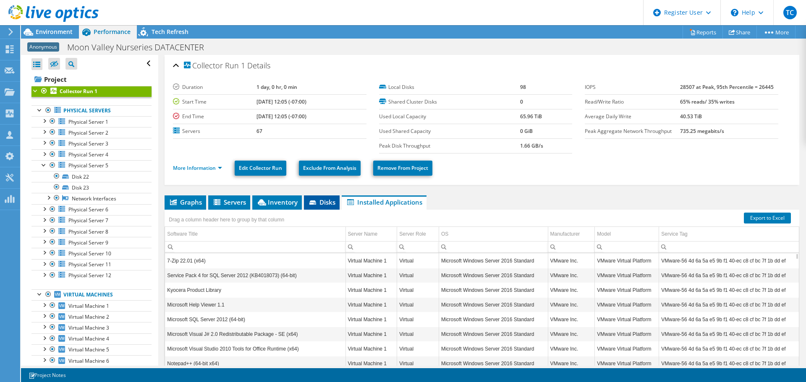
click at [320, 202] on span "Disks" at bounding box center [321, 202] width 27 height 8
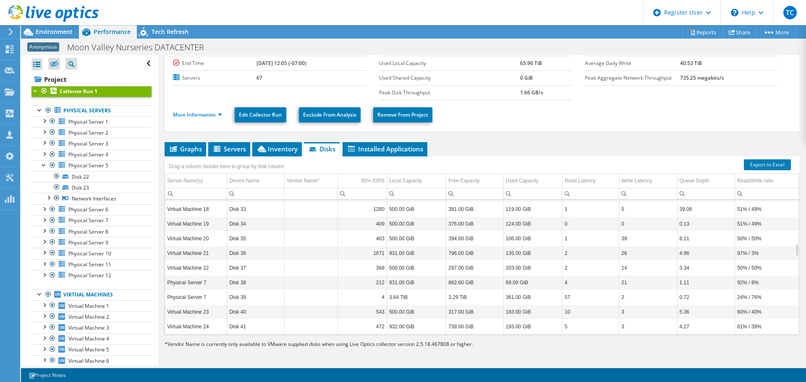
scroll to position [469, 0]
click at [353, 282] on td "212" at bounding box center [362, 282] width 49 height 15
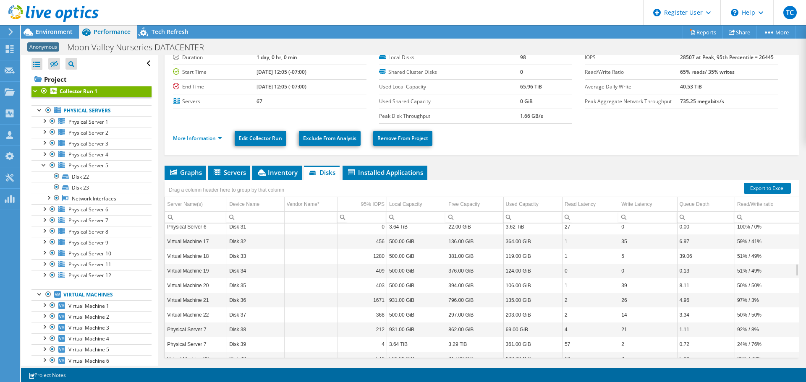
scroll to position [0, 0]
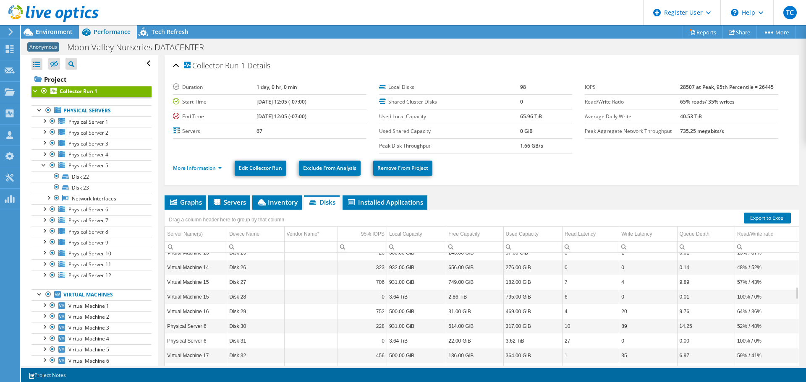
click at [708, 298] on td "0.01" at bounding box center [706, 297] width 58 height 15
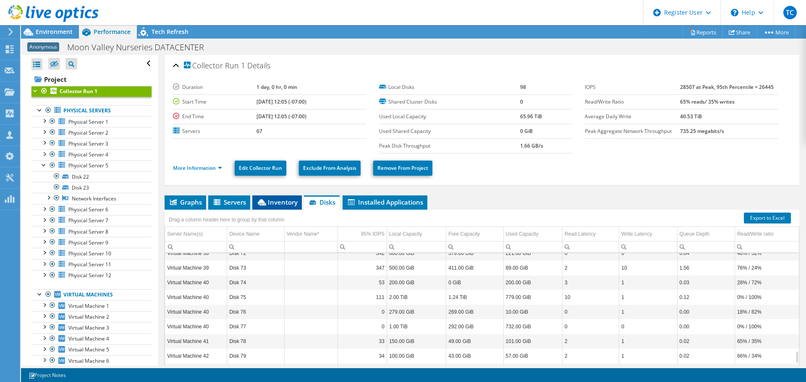
click at [284, 208] on li "Inventory" at bounding box center [277, 203] width 50 height 14
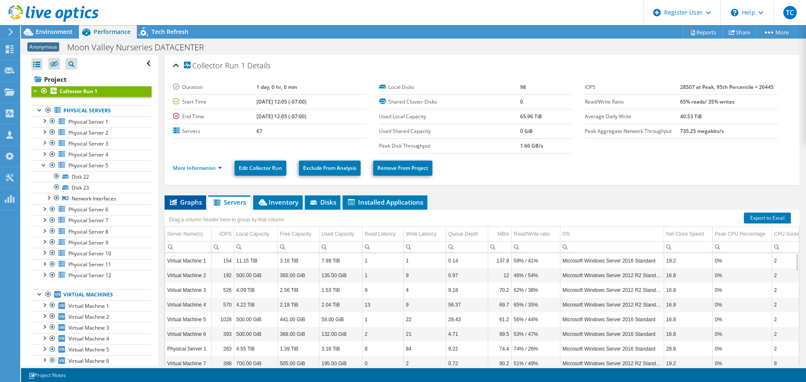
click at [179, 196] on li "Graphs" at bounding box center [186, 203] width 42 height 14
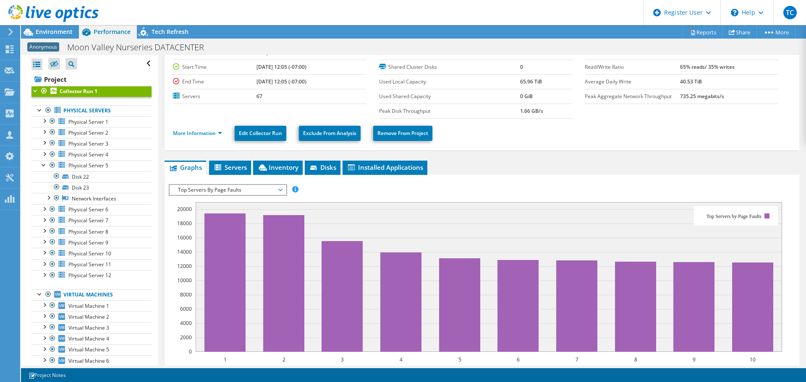
scroll to position [32, 0]
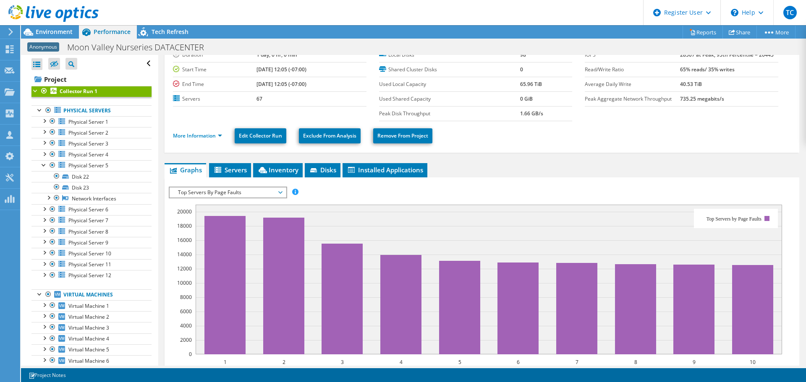
click at [232, 196] on span "Top Servers By Page Faults" at bounding box center [228, 193] width 108 height 10
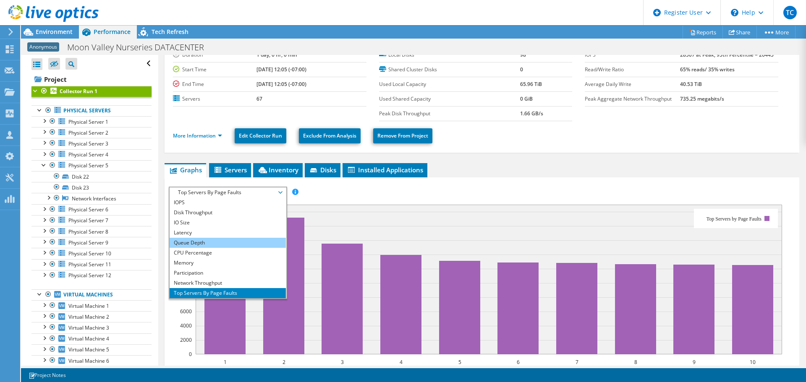
click at [228, 244] on li "Queue Depth" at bounding box center [228, 243] width 116 height 10
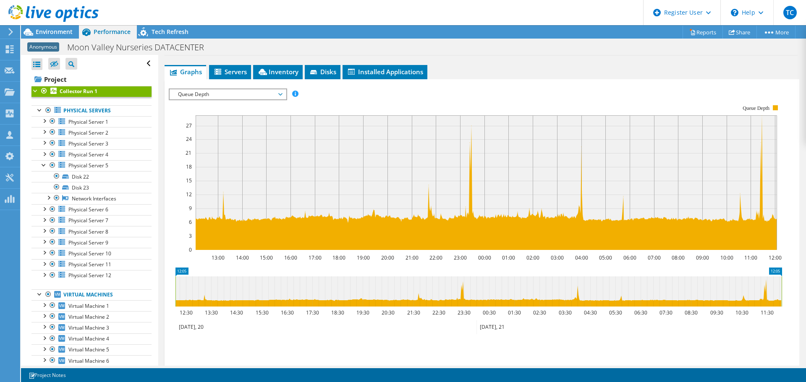
scroll to position [134, 0]
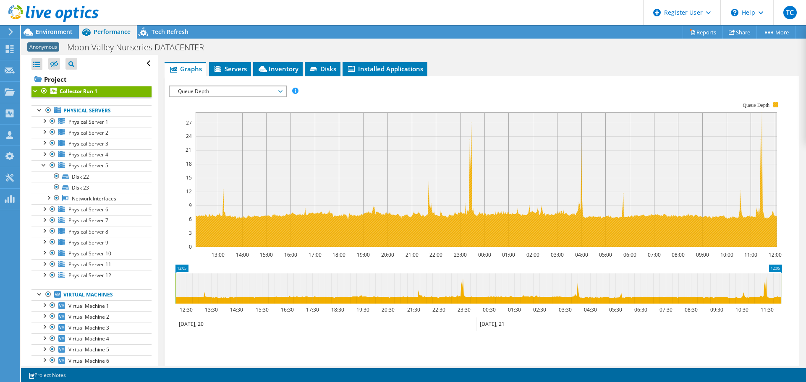
click at [774, 104] on rect at bounding box center [775, 104] width 5 height 5
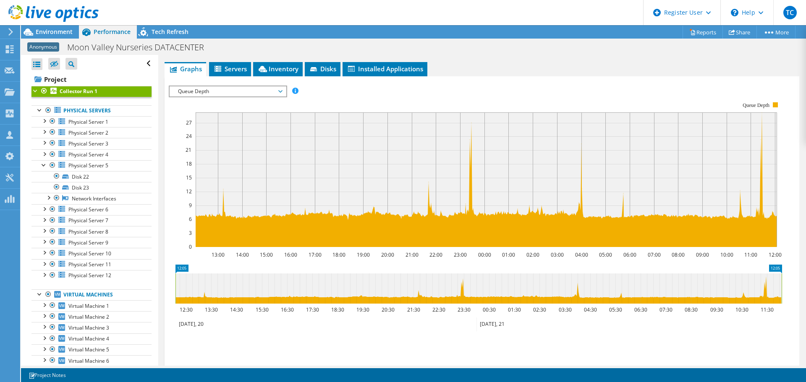
click at [284, 92] on span "Queue Depth" at bounding box center [228, 91] width 116 height 10
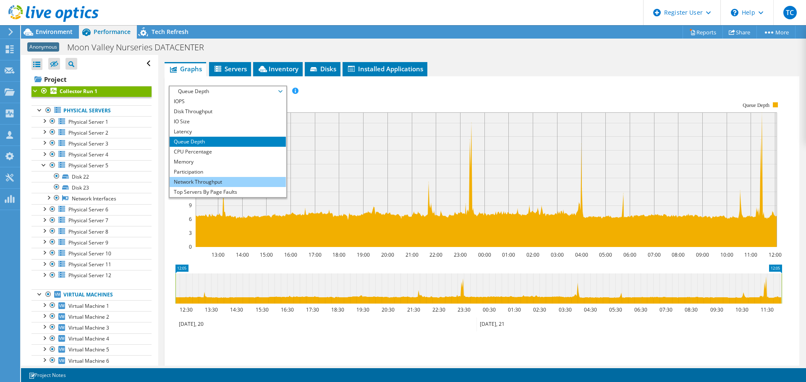
click at [235, 181] on li "Network Throughput" at bounding box center [228, 182] width 116 height 10
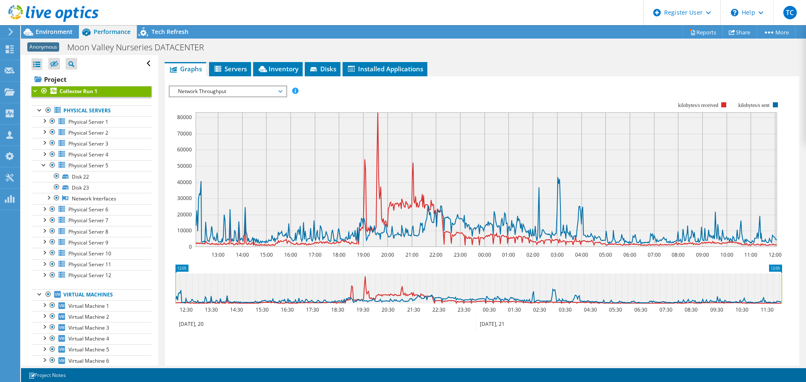
click at [338, 96] on rect at bounding box center [475, 175] width 613 height 168
click at [285, 93] on span "Network Throughput" at bounding box center [228, 91] width 116 height 10
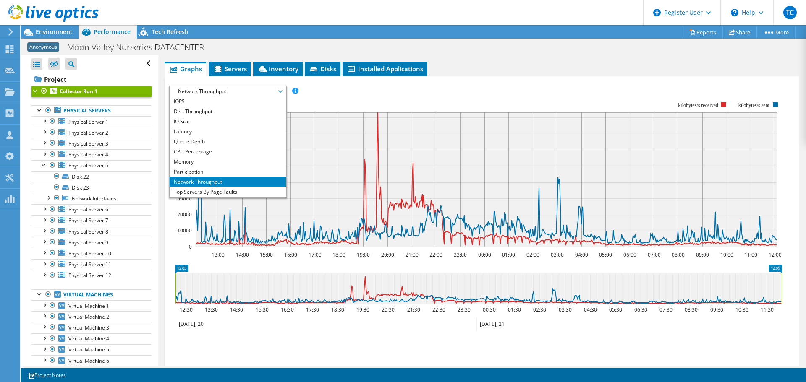
click at [230, 180] on li "Network Throughput" at bounding box center [228, 182] width 116 height 10
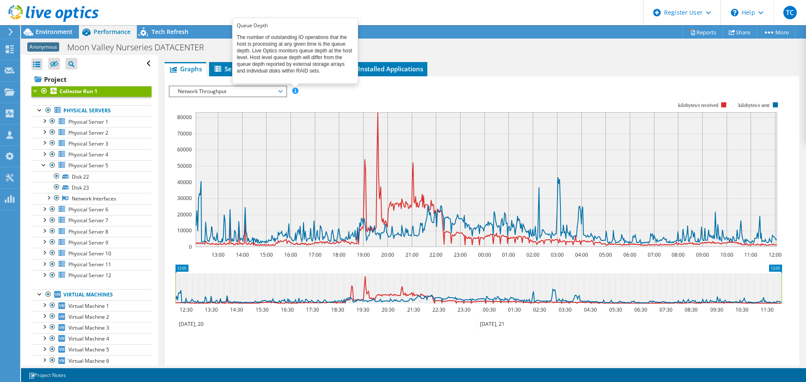
click at [294, 91] on span at bounding box center [295, 91] width 6 height 6
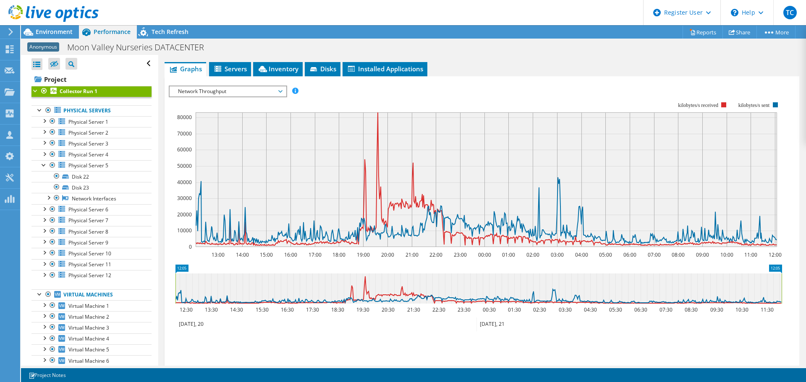
scroll to position [0, 0]
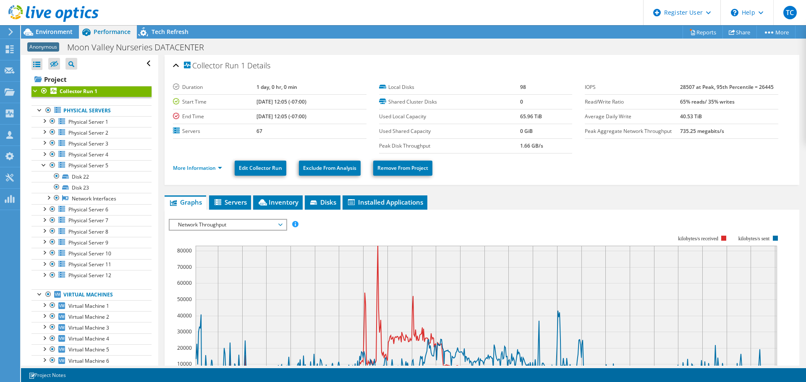
click at [232, 225] on span "Network Throughput" at bounding box center [228, 225] width 108 height 10
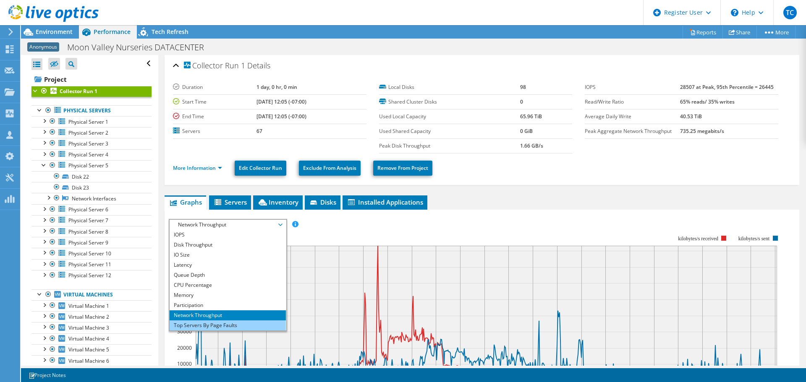
click at [230, 324] on li "Top Servers By Page Faults" at bounding box center [228, 326] width 116 height 10
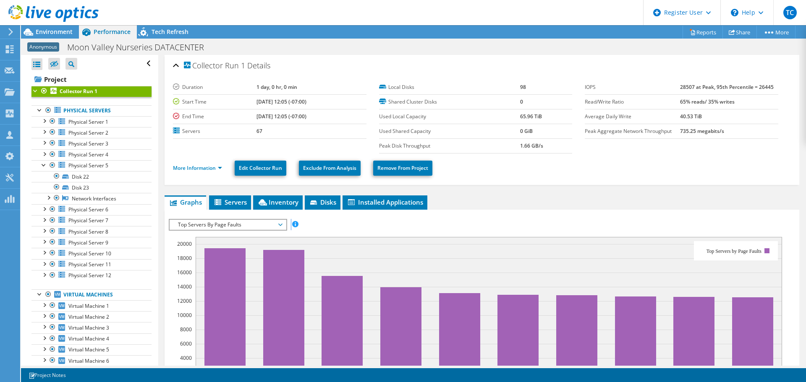
drag, startPoint x: 265, startPoint y: 224, endPoint x: 312, endPoint y: 215, distance: 47.5
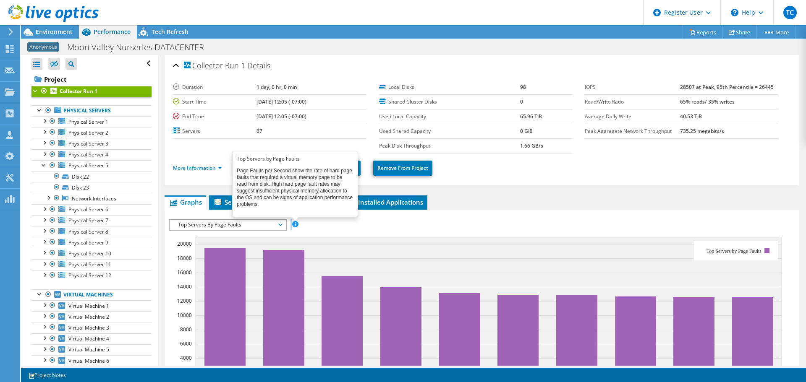
click at [293, 224] on span at bounding box center [295, 224] width 6 height 6
click at [295, 227] on span at bounding box center [295, 224] width 6 height 6
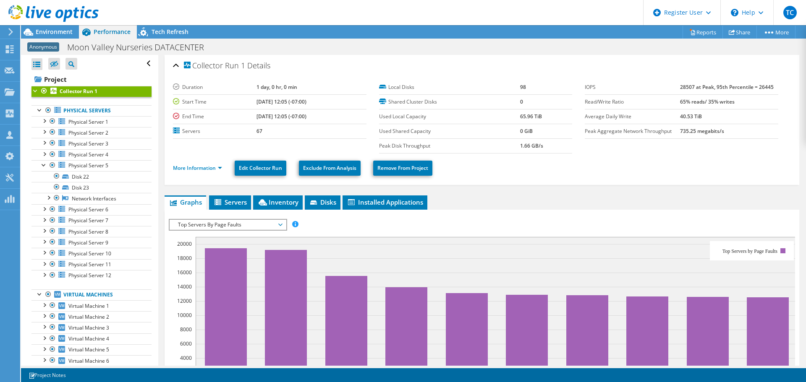
click at [217, 228] on span "Top Servers By Page Faults" at bounding box center [228, 225] width 108 height 10
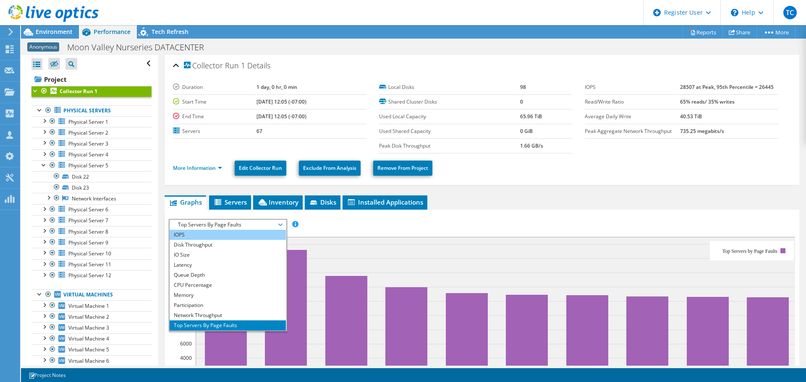
click at [235, 238] on li "IOPS" at bounding box center [228, 235] width 116 height 10
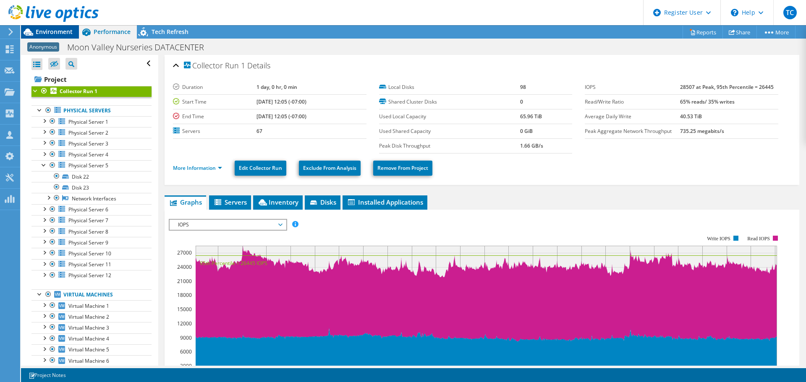
click at [53, 29] on span "Environment" at bounding box center [54, 32] width 37 height 8
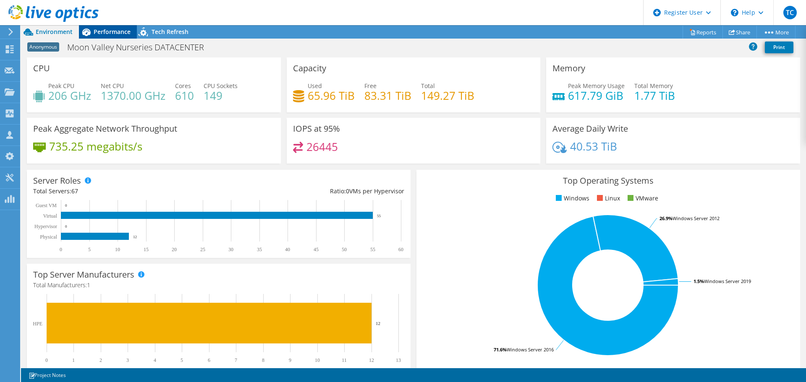
click at [110, 27] on div "Performance" at bounding box center [108, 31] width 58 height 13
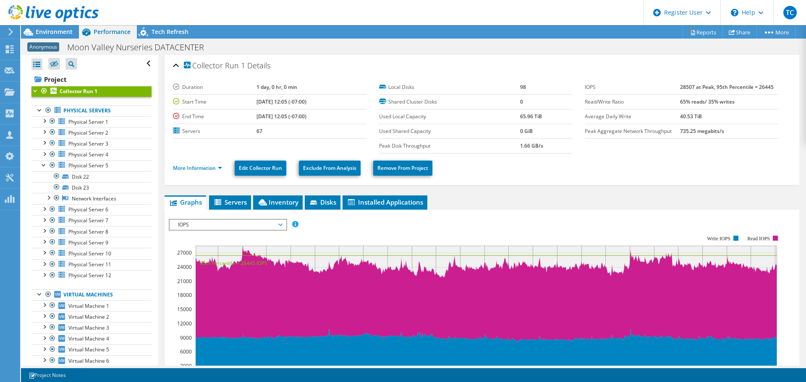
scroll to position [42, 0]
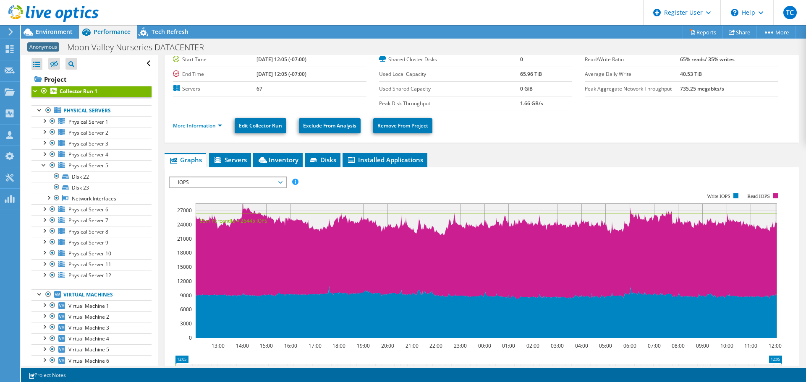
click at [282, 181] on span "IOPS" at bounding box center [228, 183] width 108 height 10
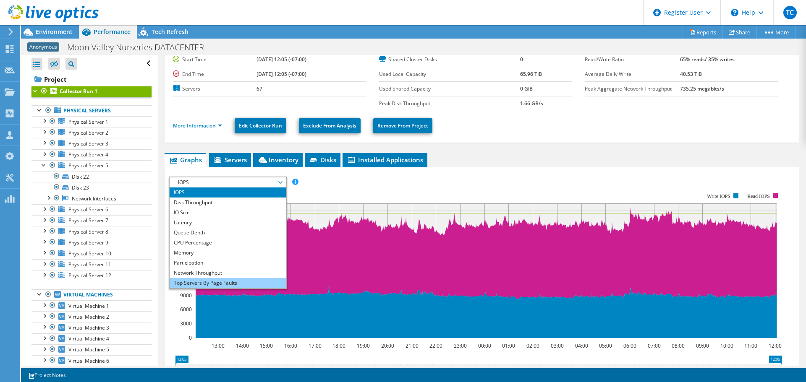
click at [258, 280] on li "Top Servers By Page Faults" at bounding box center [228, 283] width 116 height 10
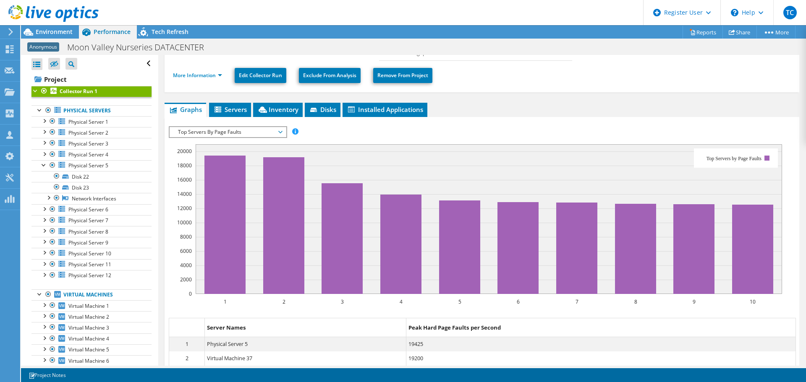
scroll to position [97, 0]
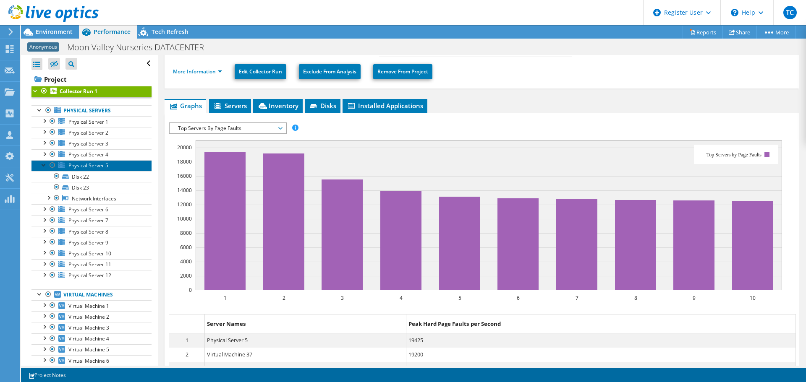
click at [74, 166] on span "Physical Server 5" at bounding box center [88, 165] width 40 height 7
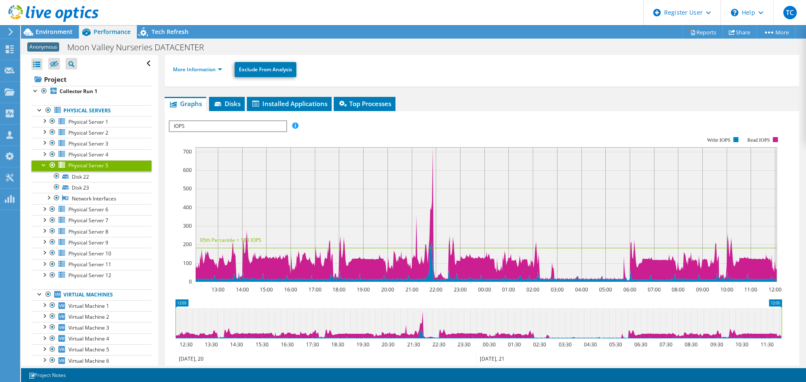
scroll to position [0, 0]
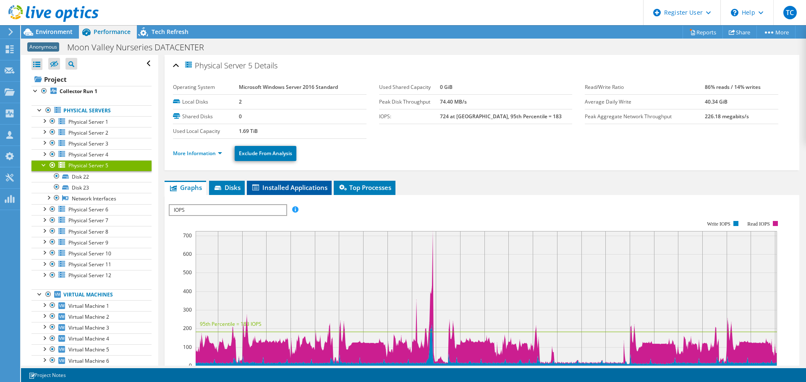
click at [272, 190] on span "Installed Applications" at bounding box center [289, 187] width 76 height 8
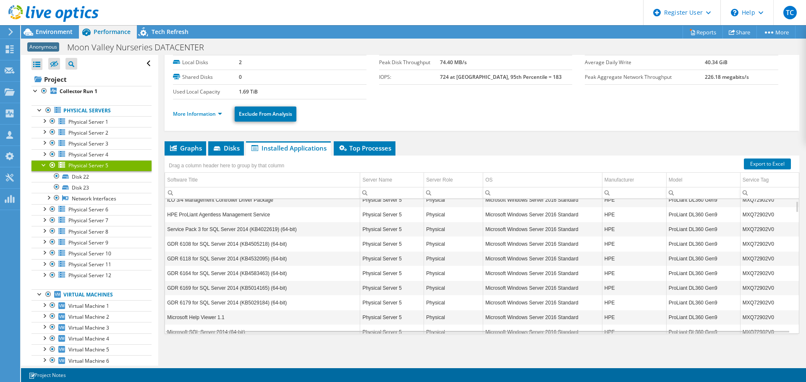
scroll to position [22, 0]
drag, startPoint x: 771, startPoint y: 318, endPoint x: 739, endPoint y: 316, distance: 32.4
click at [740, 316] on td "MXQ72902V0" at bounding box center [769, 317] width 59 height 15
click at [770, 272] on td "MXQ72902V0" at bounding box center [769, 273] width 59 height 15
drag, startPoint x: 770, startPoint y: 272, endPoint x: 739, endPoint y: 273, distance: 31.1
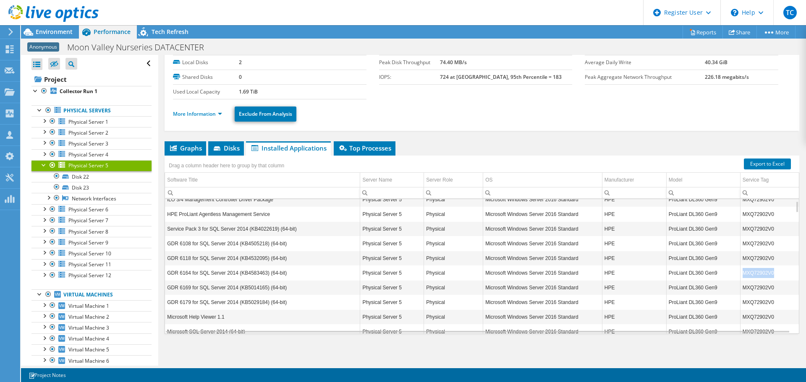
click at [740, 273] on td "MXQ72902V0" at bounding box center [769, 273] width 59 height 15
copy td "MXQ72902V0"
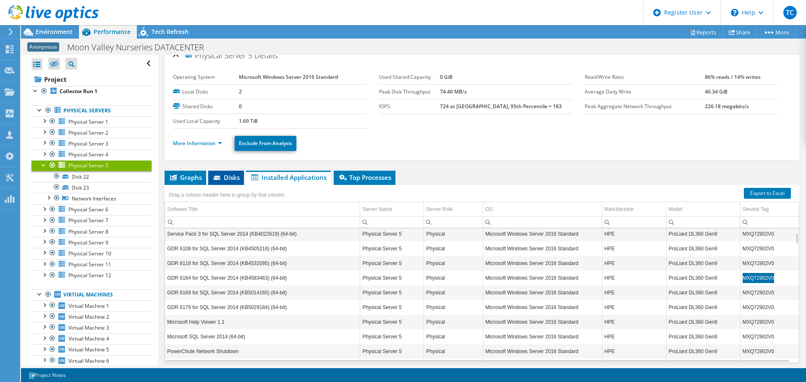
scroll to position [9, 0]
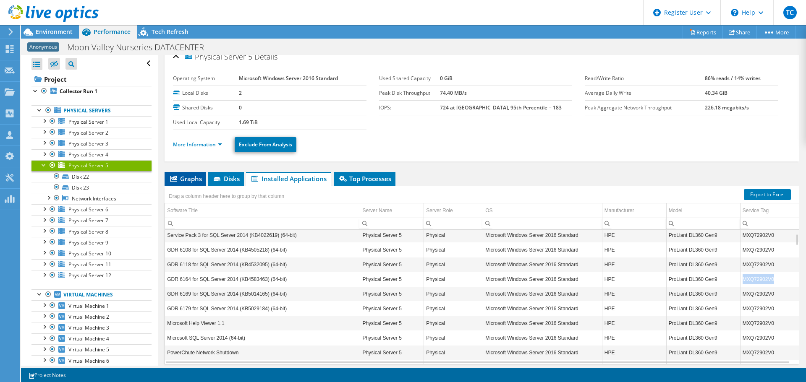
click at [189, 176] on span "Graphs" at bounding box center [185, 179] width 33 height 8
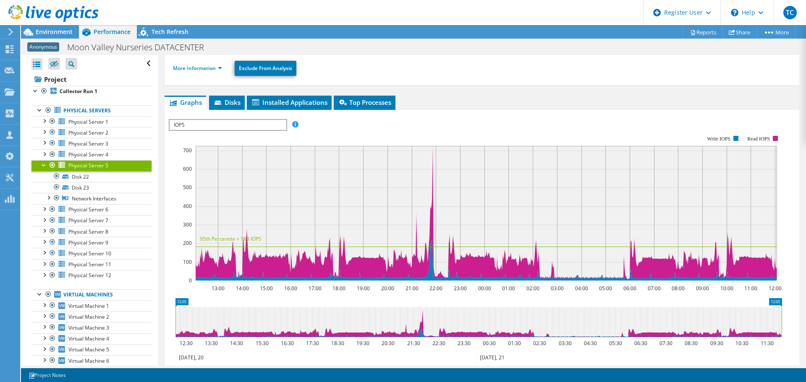
scroll to position [85, 0]
click at [251, 118] on div "IOPS Disk Throughput IO Size Latency Queue Depth CPU Percentage Memory Page Fau…" at bounding box center [482, 260] width 626 height 291
click at [251, 123] on span "IOPS" at bounding box center [228, 125] width 116 height 10
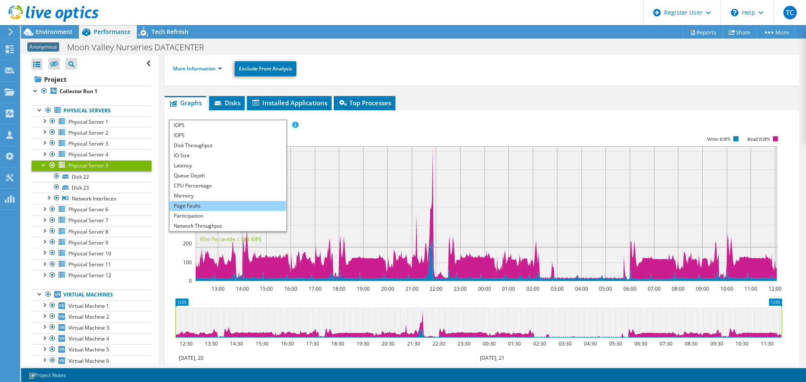
click at [228, 207] on li "Page Faults" at bounding box center [228, 206] width 116 height 10
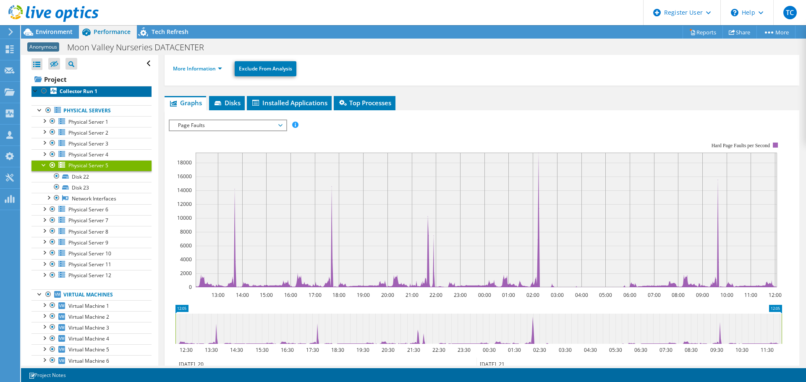
click at [51, 91] on icon at bounding box center [53, 91] width 6 height 6
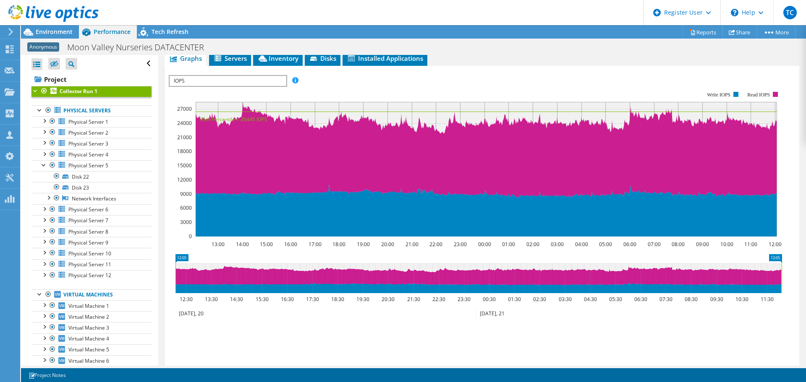
scroll to position [144, 0]
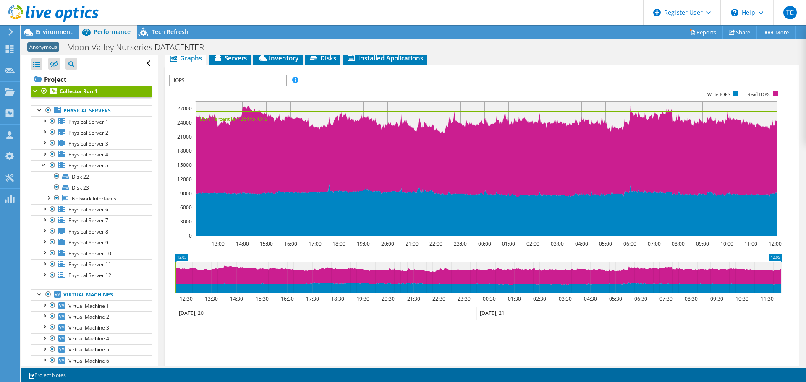
click at [260, 78] on span "IOPS" at bounding box center [228, 81] width 116 height 10
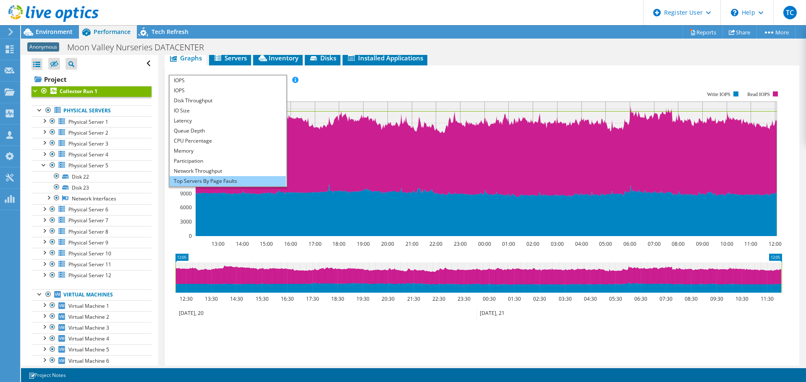
click at [244, 177] on li "Top Servers By Page Faults" at bounding box center [228, 181] width 116 height 10
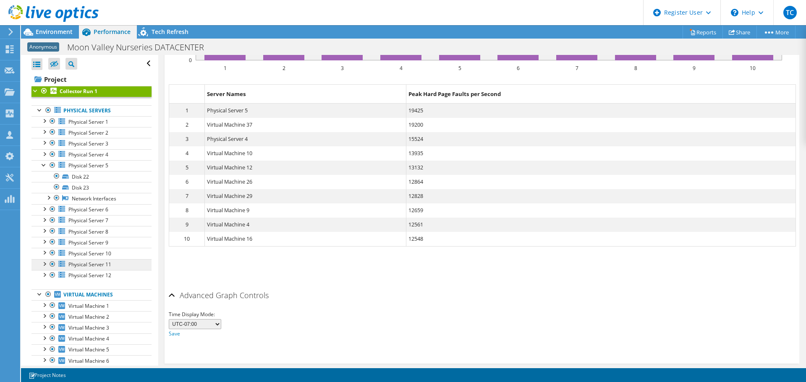
scroll to position [41, 0]
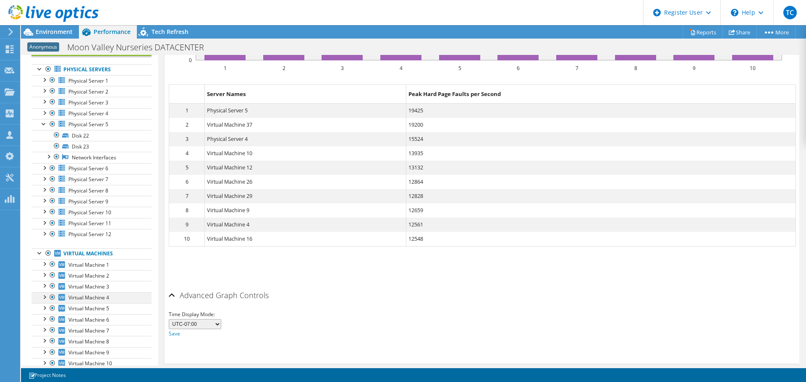
click at [44, 299] on div at bounding box center [44, 297] width 8 height 8
click at [65, 300] on link "Virtual Machine 4" at bounding box center [91, 298] width 120 height 11
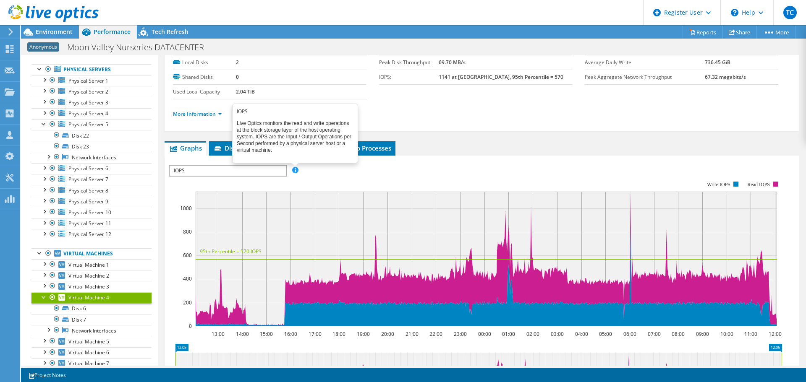
scroll to position [0, 0]
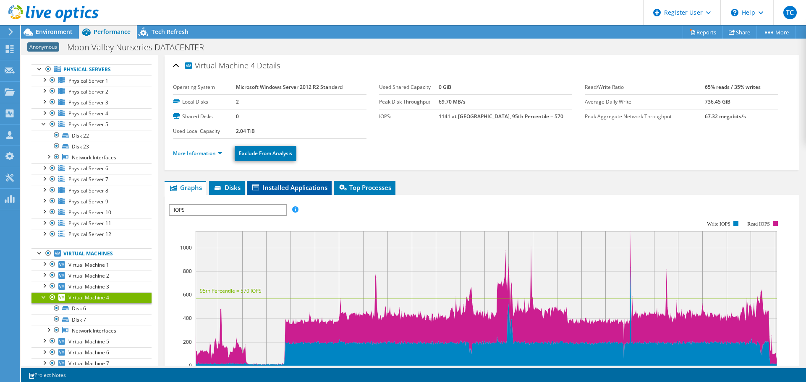
click at [293, 185] on span "Installed Applications" at bounding box center [289, 187] width 76 height 8
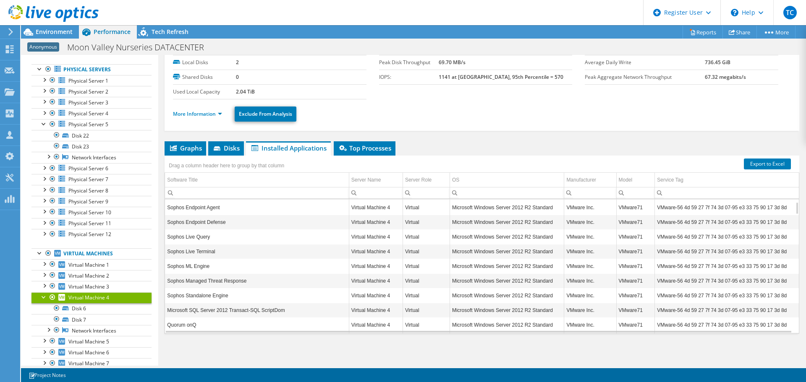
scroll to position [29, 0]
click at [221, 147] on icon at bounding box center [218, 149] width 8 height 5
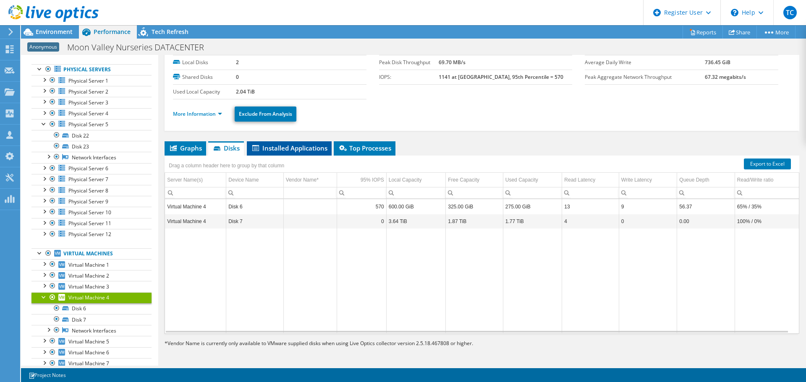
click at [282, 151] on span "Installed Applications" at bounding box center [289, 148] width 76 height 8
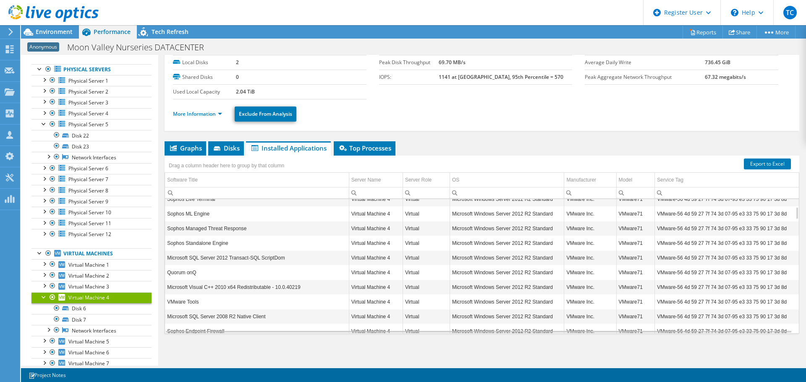
scroll to position [81, 0]
click at [102, 307] on link "Disk 6" at bounding box center [91, 309] width 120 height 11
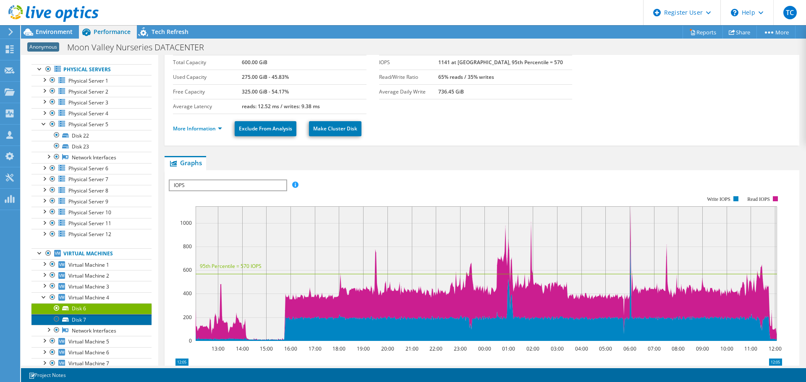
click at [96, 317] on link "Disk 7" at bounding box center [91, 319] width 120 height 11
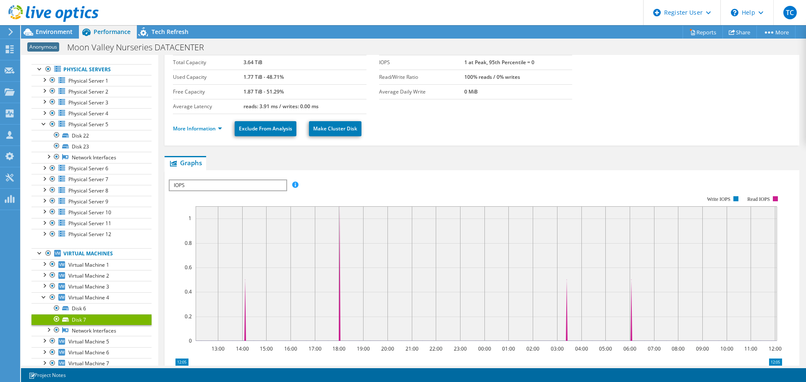
click at [238, 185] on span "IOPS" at bounding box center [228, 186] width 116 height 10
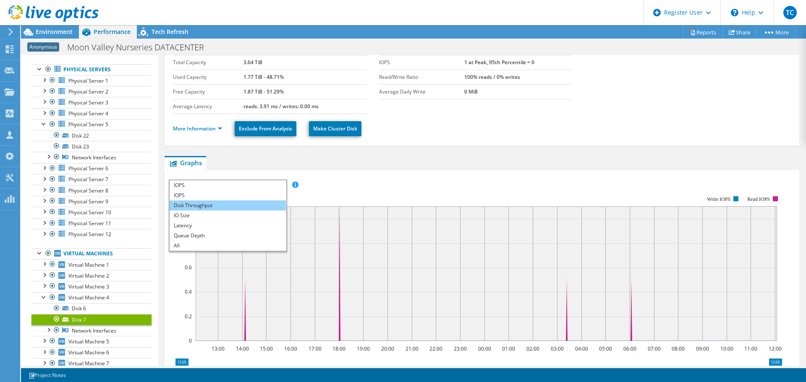
click at [214, 207] on li "Disk Throughput" at bounding box center [228, 206] width 116 height 10
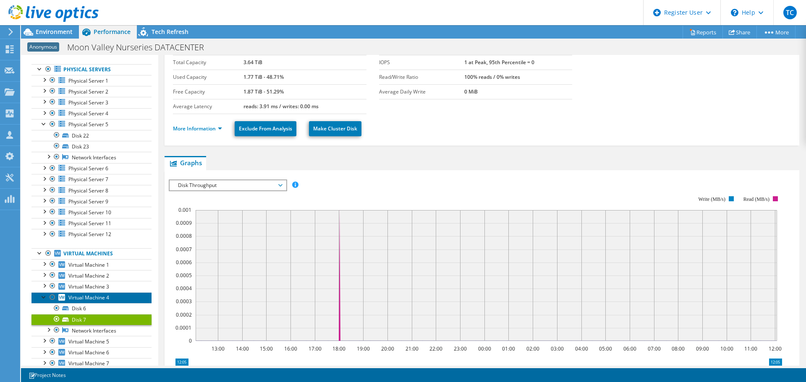
click at [86, 293] on link "Virtual Machine 4" at bounding box center [91, 298] width 120 height 11
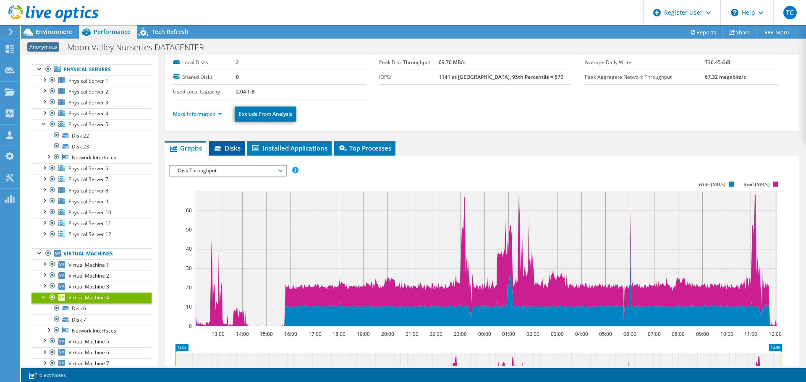
click at [241, 149] on li "Disks" at bounding box center [227, 148] width 36 height 14
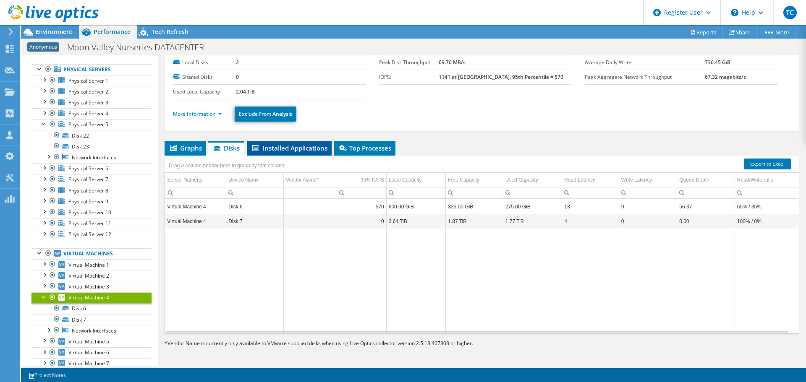
click at [314, 147] on span "Installed Applications" at bounding box center [289, 148] width 76 height 8
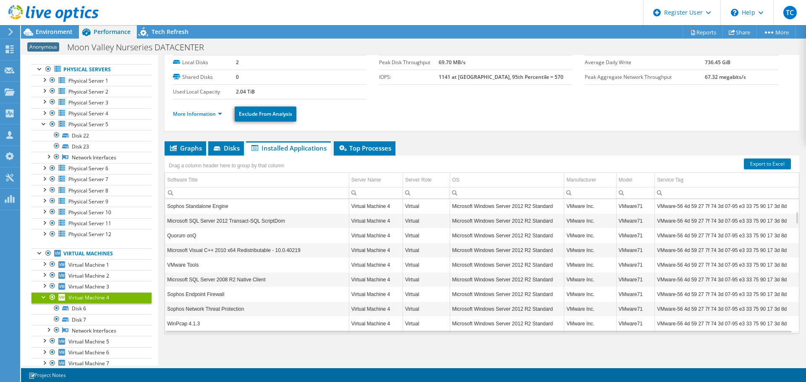
scroll to position [134, 0]
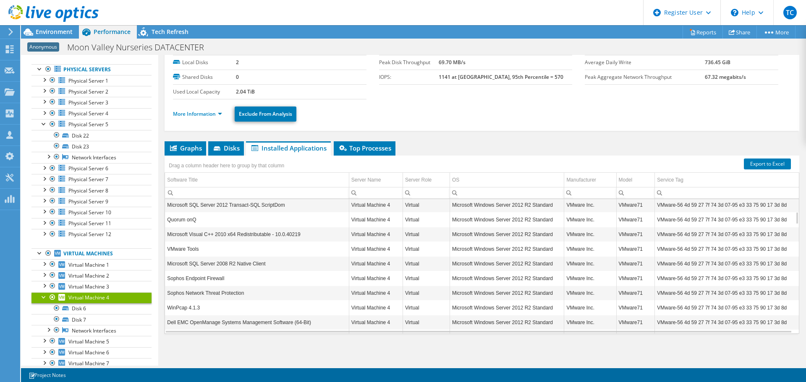
click at [271, 265] on td "Microsoft SQL Server 2008 R2 Native Client" at bounding box center [257, 264] width 184 height 15
drag, startPoint x: 271, startPoint y: 265, endPoint x: 166, endPoint y: 264, distance: 104.5
click at [166, 264] on td "Microsoft SQL Server 2008 R2 Native Client" at bounding box center [257, 264] width 184 height 15
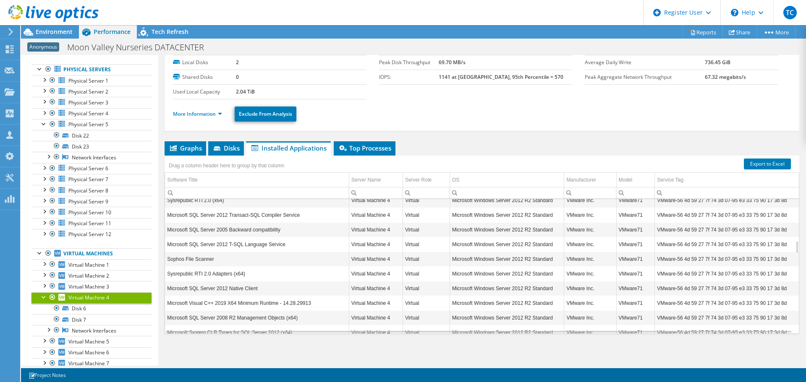
scroll to position [443, 0]
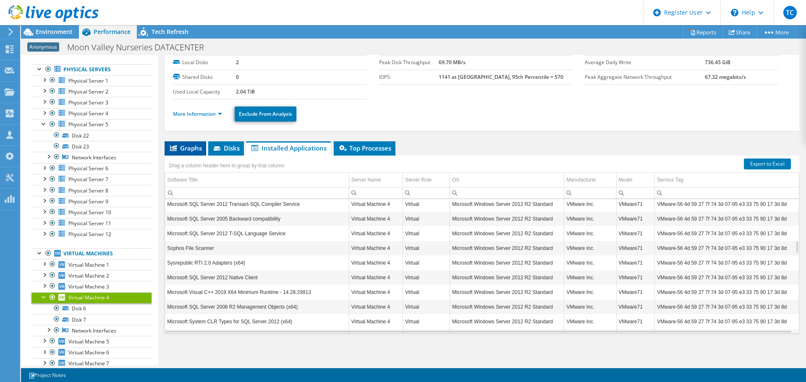
click at [197, 144] on li "Graphs" at bounding box center [186, 148] width 42 height 14
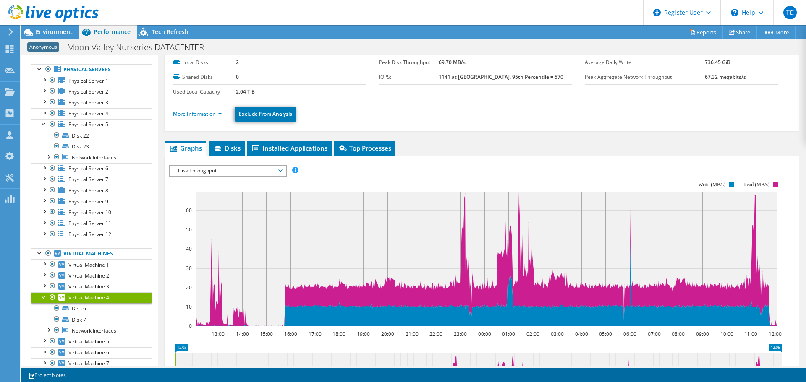
click at [220, 167] on span "Disk Throughput" at bounding box center [228, 171] width 108 height 10
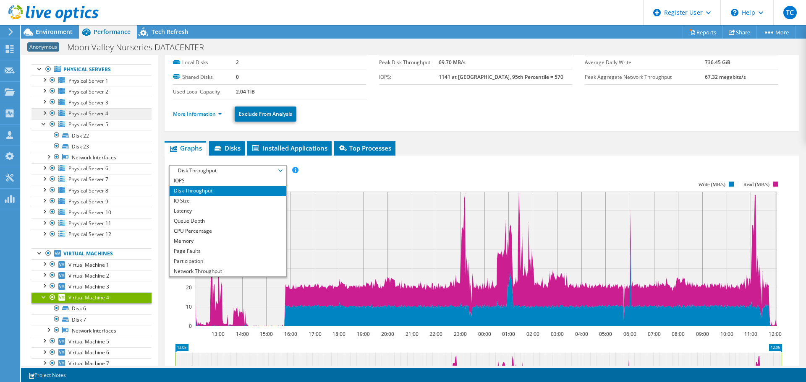
scroll to position [0, 0]
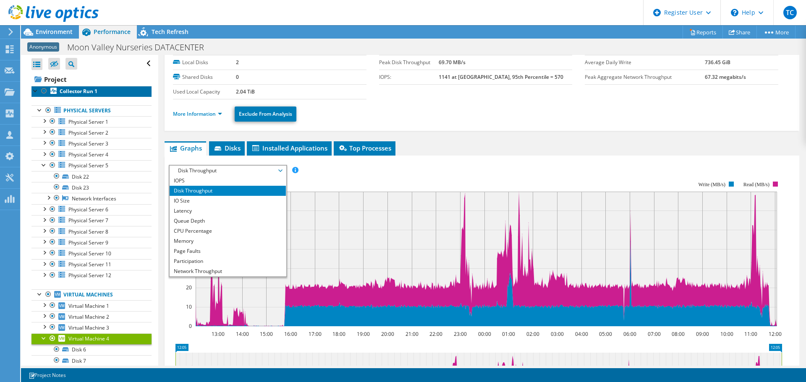
click at [69, 92] on b "Collector Run 1" at bounding box center [79, 91] width 38 height 7
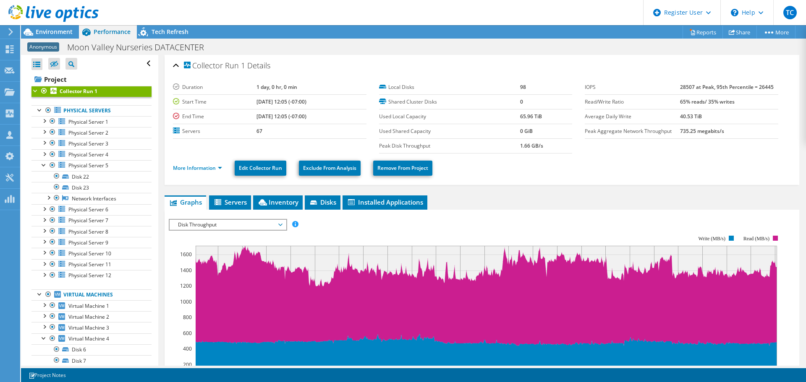
click at [249, 229] on span "Disk Throughput" at bounding box center [228, 225] width 108 height 10
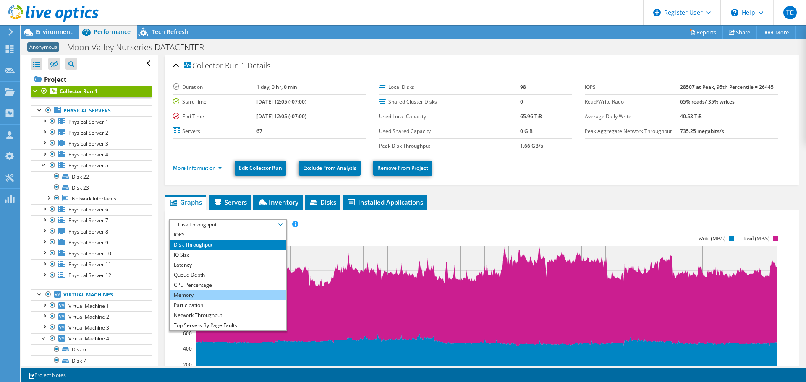
click at [227, 298] on li "Memory" at bounding box center [228, 296] width 116 height 10
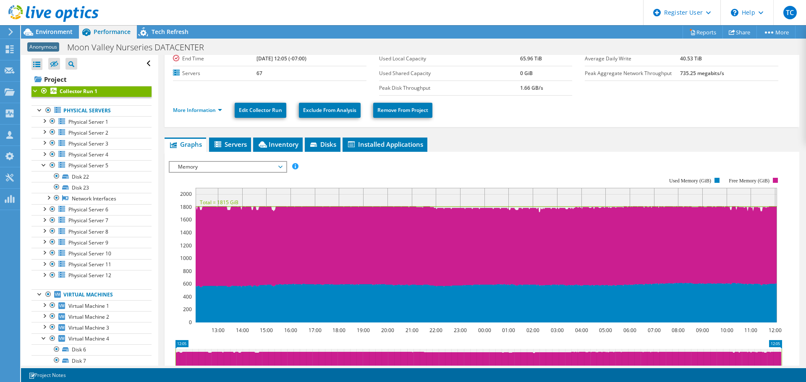
scroll to position [58, 0]
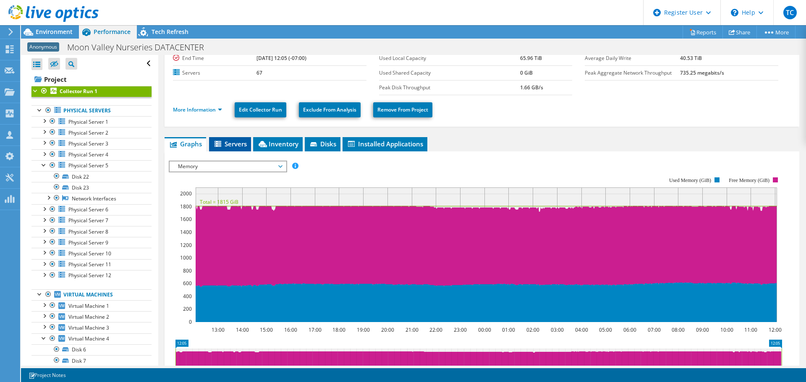
click at [226, 141] on span "Servers" at bounding box center [230, 144] width 34 height 8
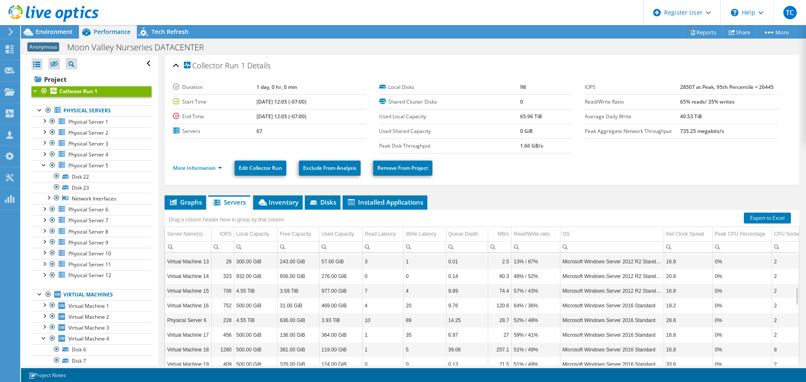
scroll to position [249, 0]
click at [189, 204] on span "Graphs" at bounding box center [185, 202] width 33 height 8
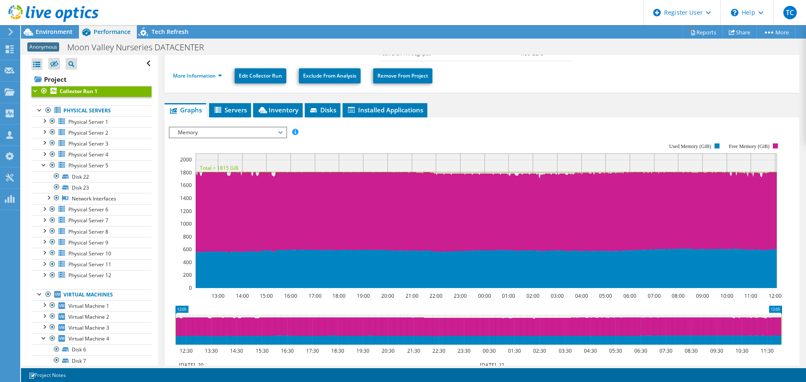
scroll to position [92, 0]
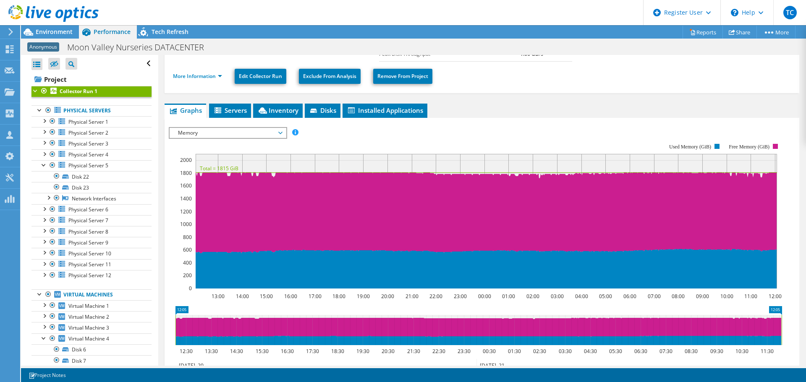
click at [269, 132] on span "Memory" at bounding box center [228, 133] width 108 height 10
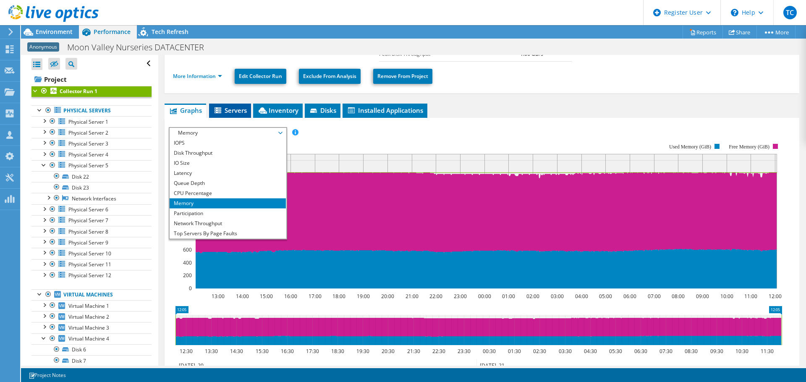
click at [231, 111] on span "Servers" at bounding box center [230, 110] width 34 height 8
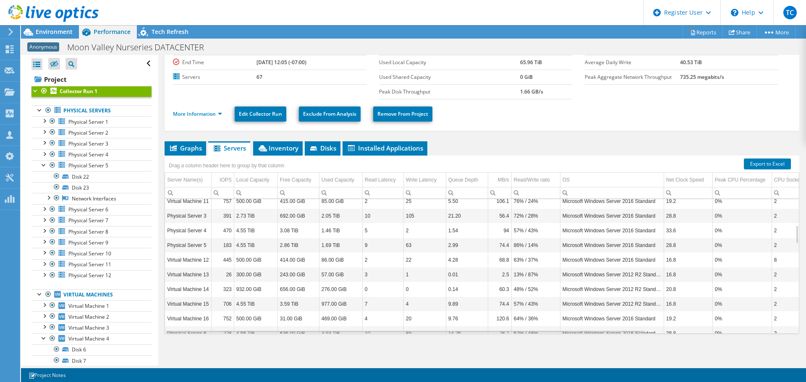
scroll to position [194, 0]
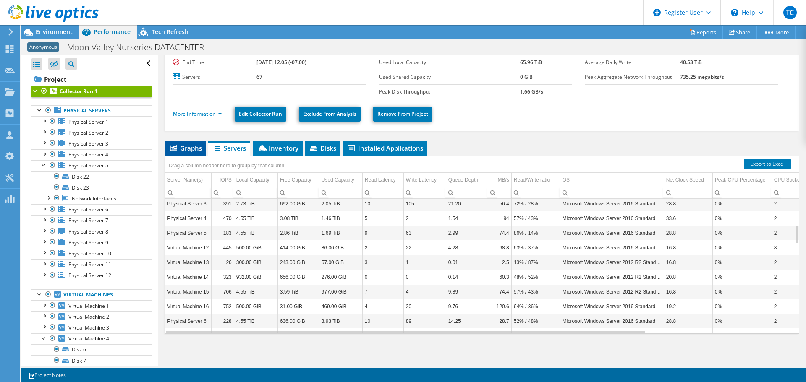
click at [184, 146] on span "Graphs" at bounding box center [185, 148] width 33 height 8
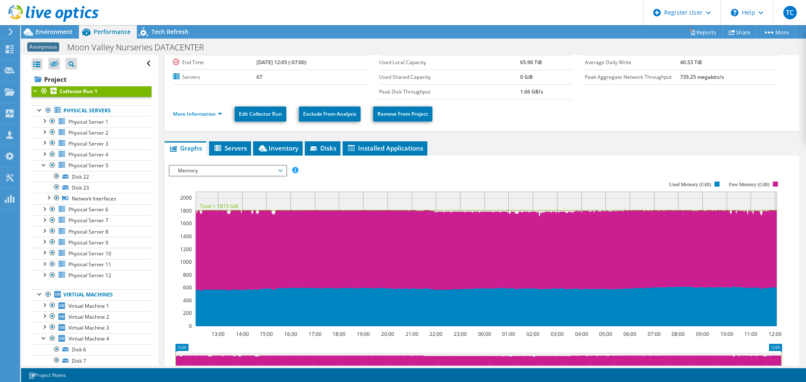
click at [216, 173] on span "Memory" at bounding box center [228, 171] width 108 height 10
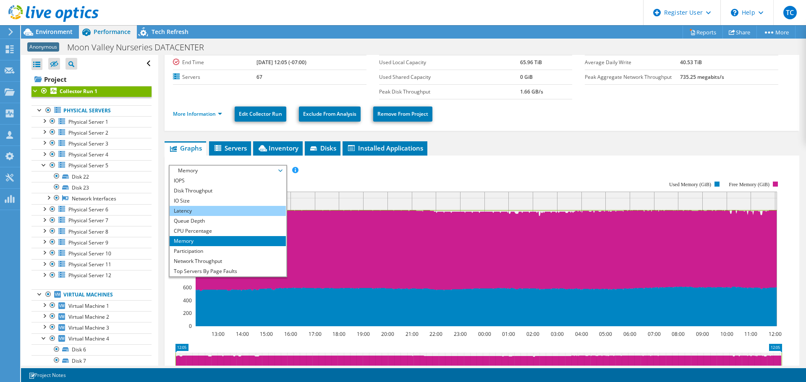
click at [213, 208] on li "Latency" at bounding box center [228, 211] width 116 height 10
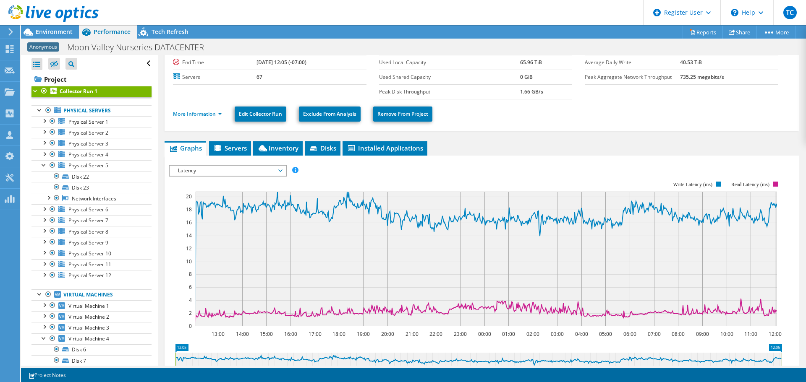
click at [241, 173] on span "Latency" at bounding box center [228, 171] width 108 height 10
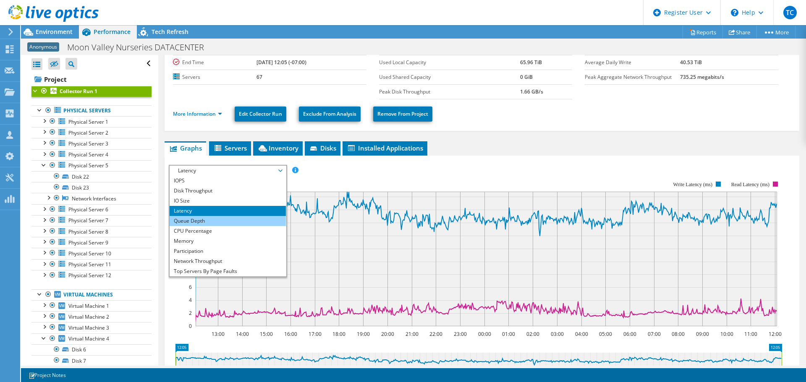
click at [222, 218] on li "Queue Depth" at bounding box center [228, 221] width 116 height 10
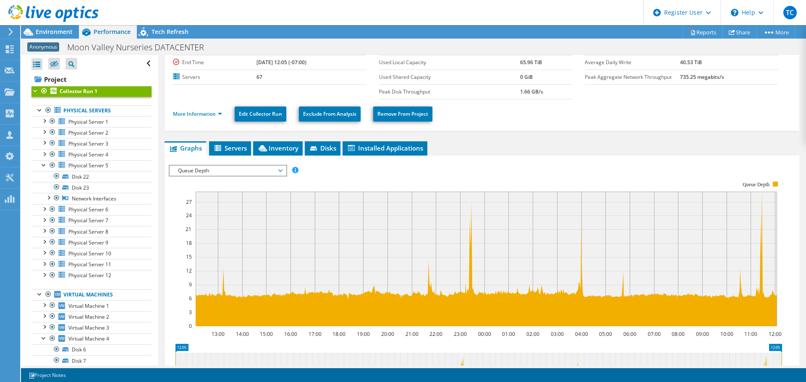
click at [240, 171] on span "Queue Depth" at bounding box center [228, 171] width 108 height 10
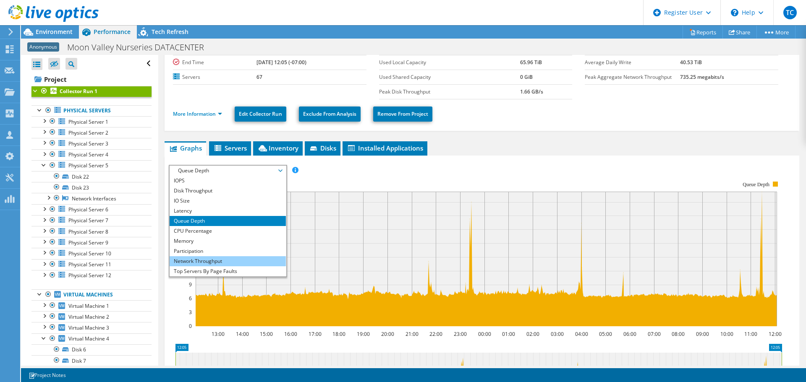
click at [247, 259] on li "Network Throughput" at bounding box center [228, 262] width 116 height 10
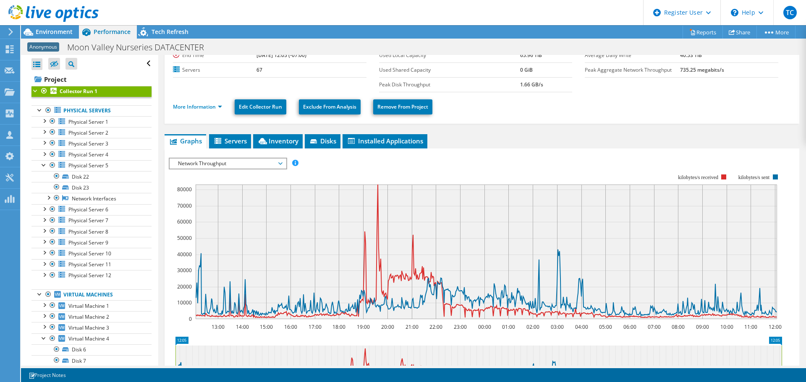
scroll to position [62, 0]
click at [223, 164] on span "Network Throughput" at bounding box center [228, 163] width 108 height 10
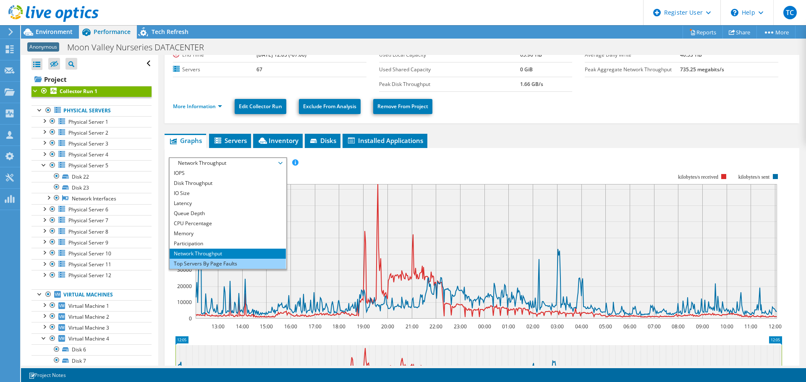
click at [225, 261] on li "Top Servers By Page Faults" at bounding box center [228, 264] width 116 height 10
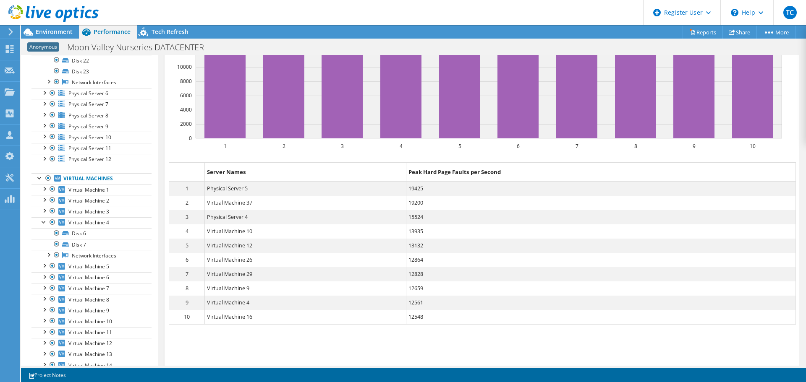
scroll to position [117, 0]
click at [45, 309] on div at bounding box center [44, 309] width 8 height 8
click at [76, 323] on link "Disk 15" at bounding box center [91, 321] width 120 height 11
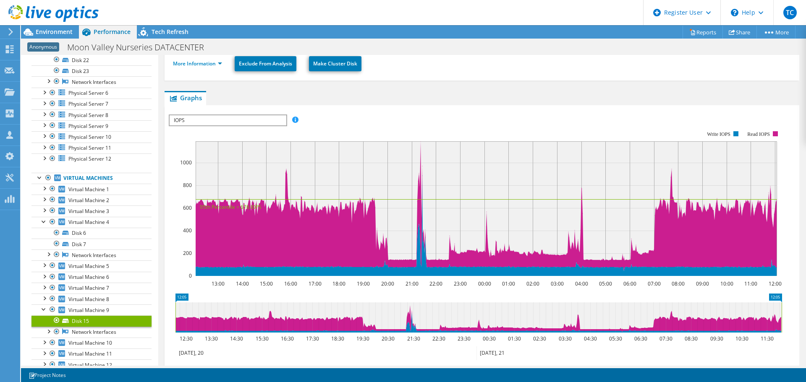
scroll to position [104, 0]
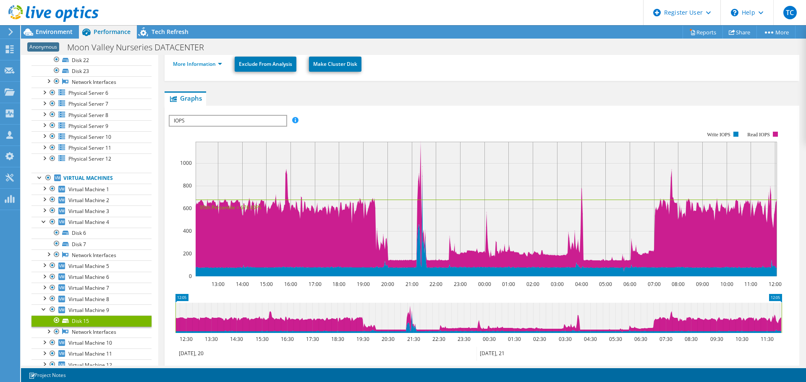
click at [264, 120] on span "IOPS" at bounding box center [228, 121] width 116 height 10
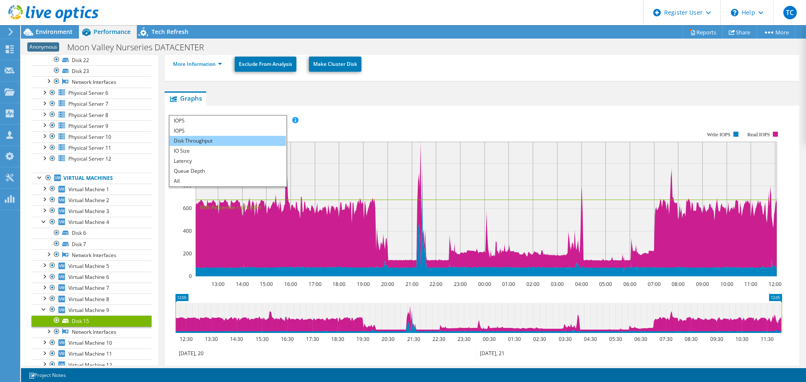
click at [241, 143] on li "Disk Throughput" at bounding box center [228, 141] width 116 height 10
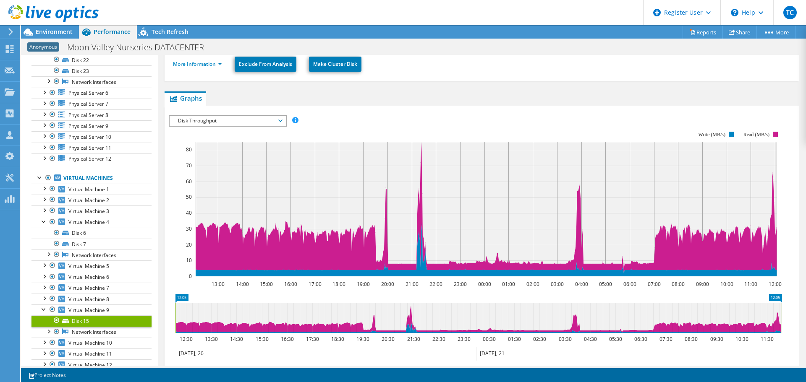
click at [255, 118] on span "Disk Throughput" at bounding box center [228, 121] width 108 height 10
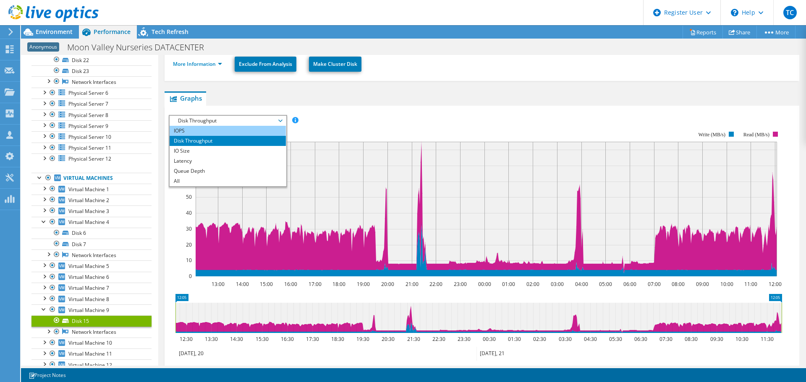
click at [253, 132] on li "IOPS" at bounding box center [228, 131] width 116 height 10
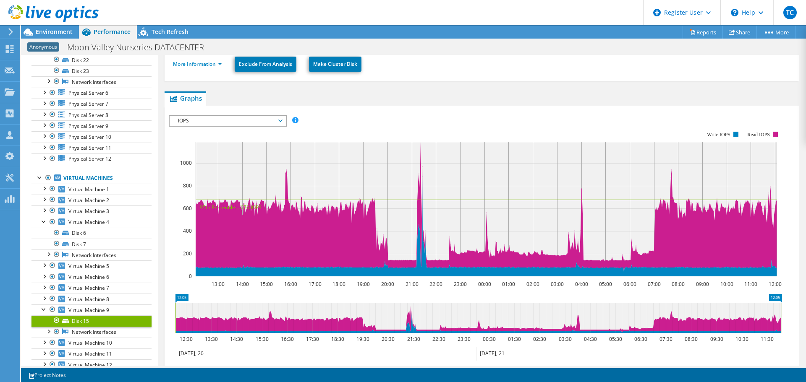
click at [245, 121] on span "IOPS" at bounding box center [228, 121] width 108 height 10
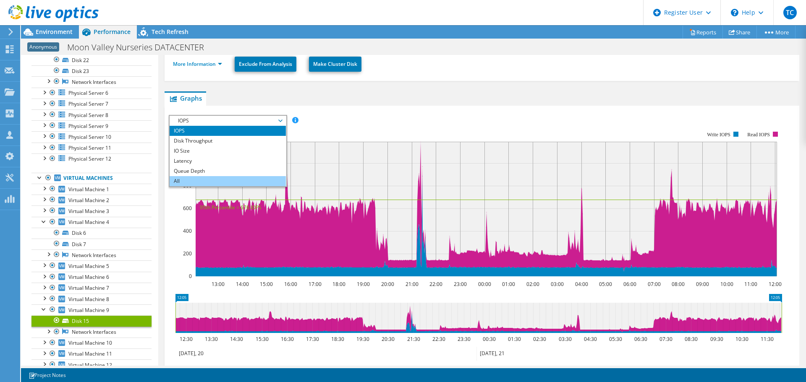
click at [234, 183] on li "All" at bounding box center [228, 181] width 116 height 10
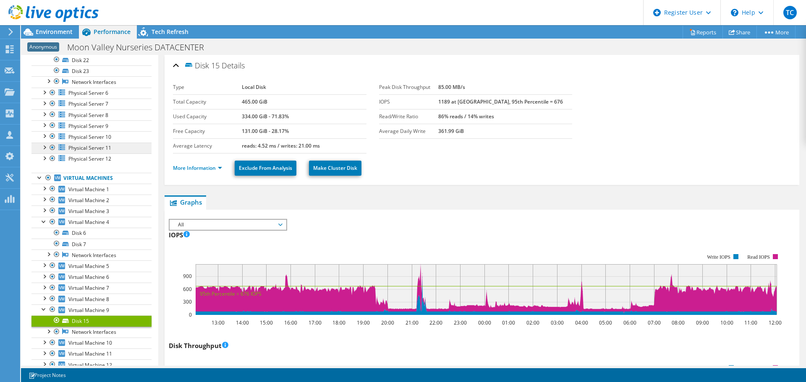
scroll to position [0, 0]
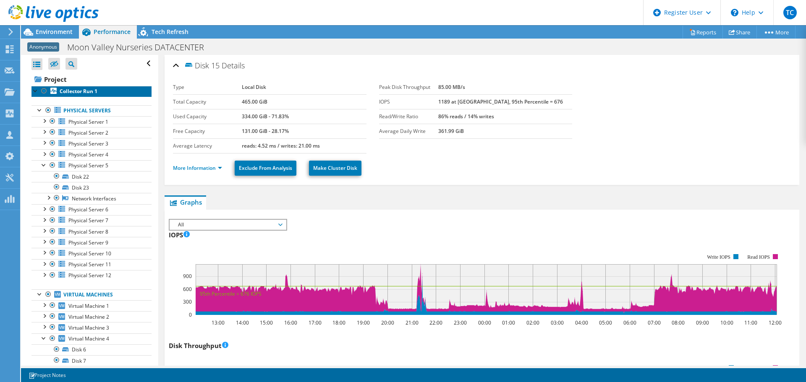
click at [61, 90] on b "Collector Run 1" at bounding box center [79, 91] width 38 height 7
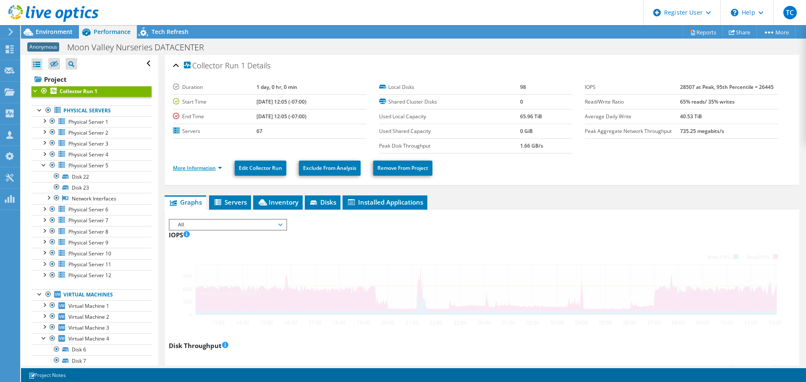
click at [192, 168] on link "More Information" at bounding box center [197, 168] width 49 height 7
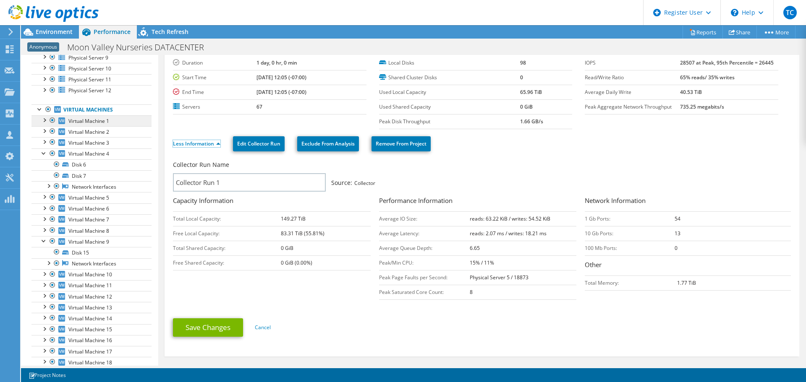
scroll to position [186, 0]
click at [44, 272] on div at bounding box center [44, 273] width 8 height 8
click at [92, 284] on link "Disk 16" at bounding box center [91, 285] width 120 height 11
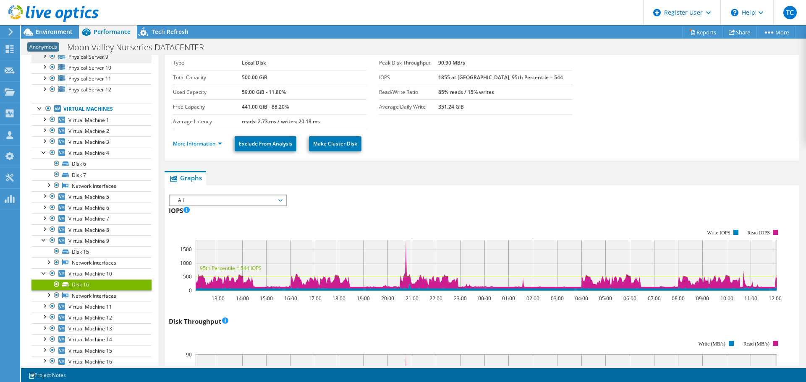
scroll to position [0, 0]
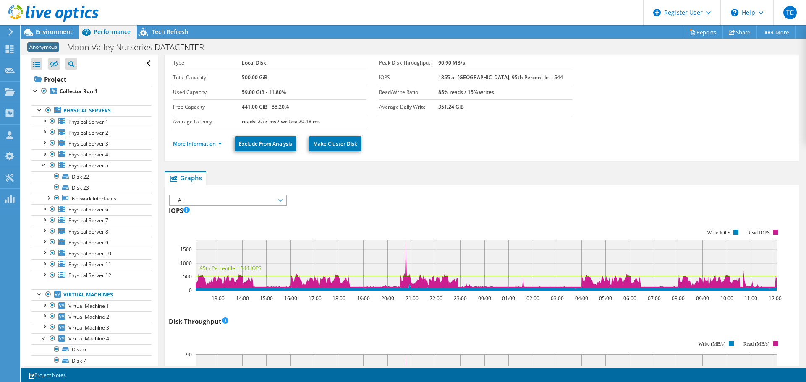
click at [142, 65] on div "Open All Close All Hide Excluded Nodes Project Tree Filter" at bounding box center [91, 64] width 120 height 18
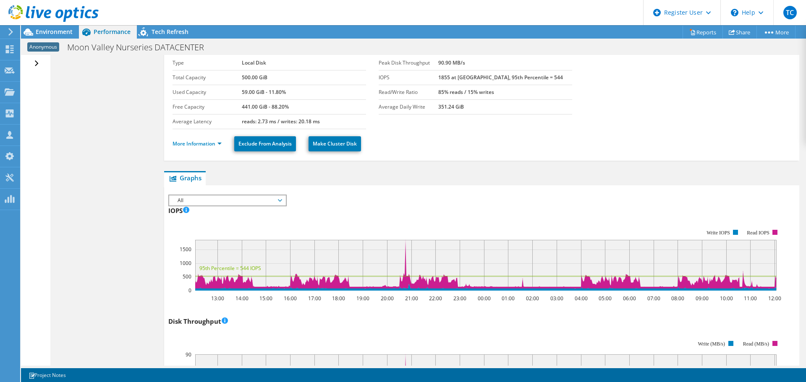
click at [36, 62] on div "Open All Close All Hide Excluded Nodes Project Tree Filter" at bounding box center [37, 64] width 12 height 18
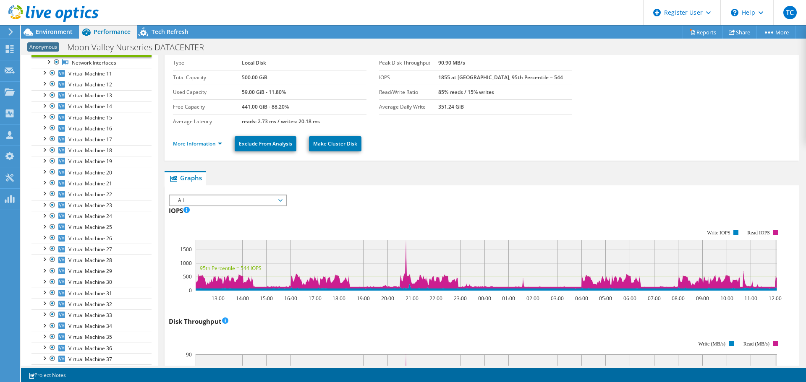
scroll to position [635, 0]
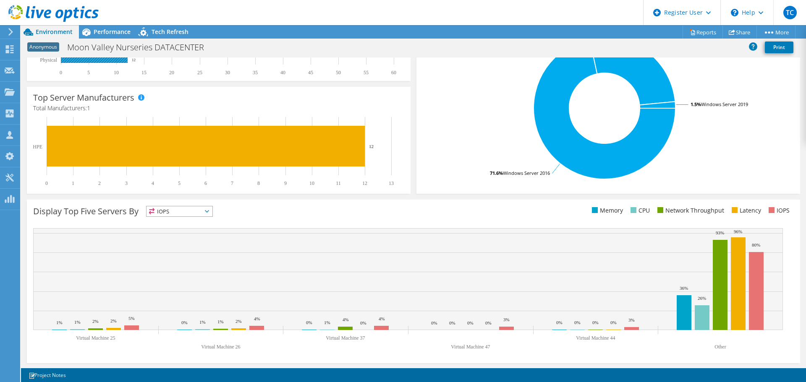
scroll to position [178, 0]
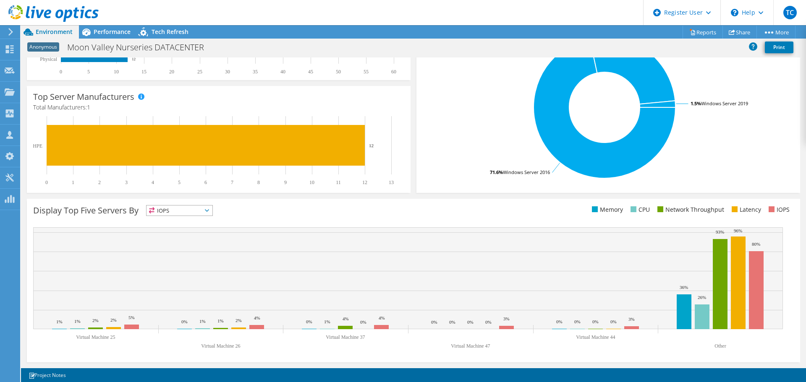
click at [13, 31] on icon at bounding box center [11, 32] width 6 height 8
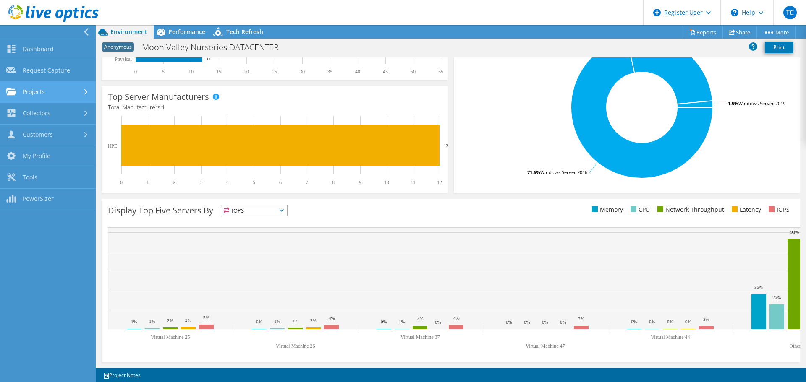
click at [86, 89] on icon at bounding box center [85, 91] width 3 height 5
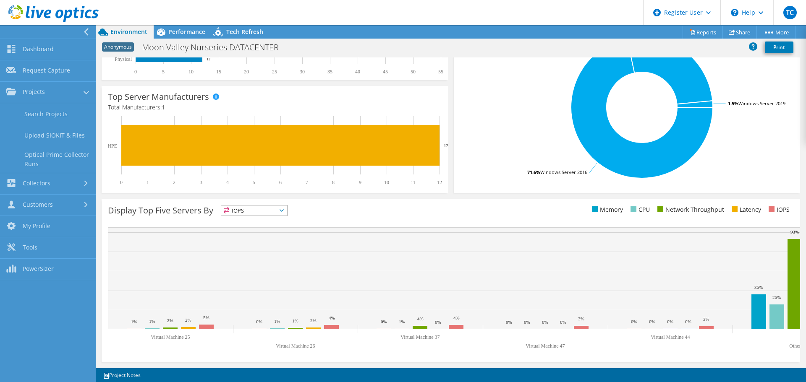
scroll to position [0, 0]
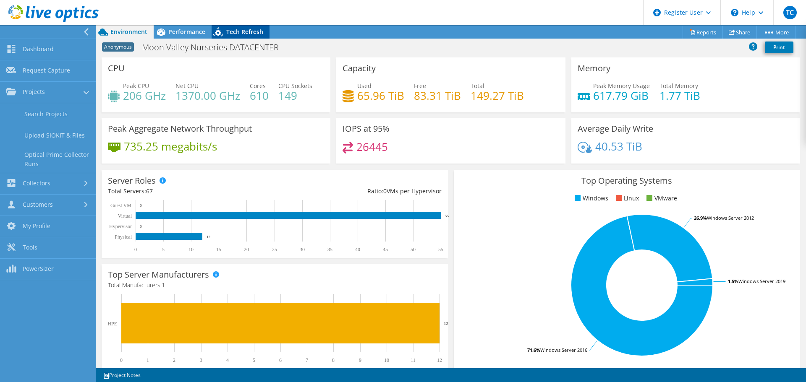
click at [176, 28] on span "Performance" at bounding box center [186, 32] width 37 height 8
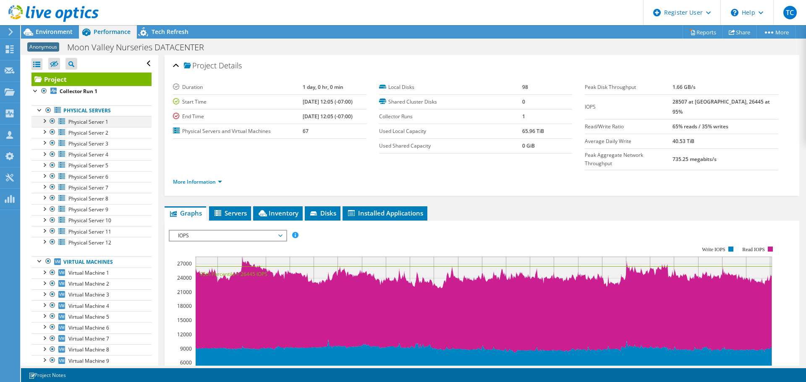
click at [47, 121] on div at bounding box center [44, 120] width 8 height 8
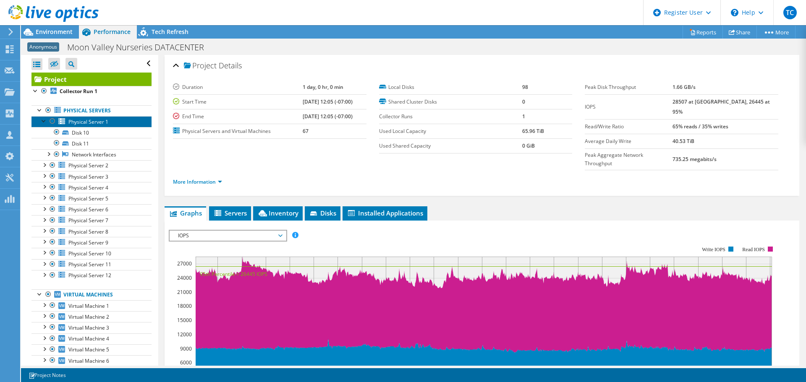
click at [72, 123] on span "Physical Server 1" at bounding box center [88, 121] width 40 height 7
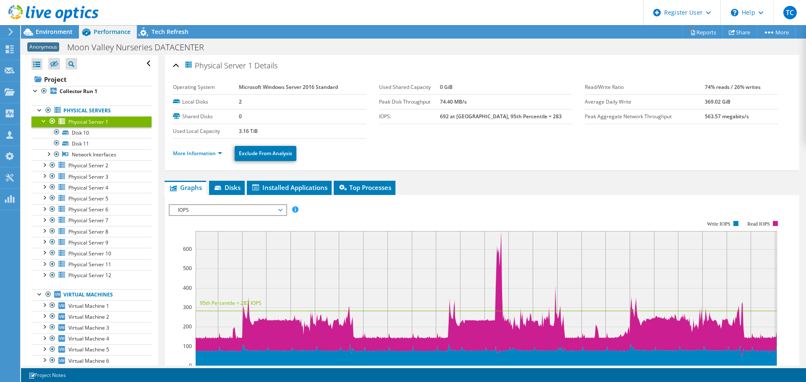
click at [236, 215] on span "IOPS" at bounding box center [228, 210] width 108 height 10
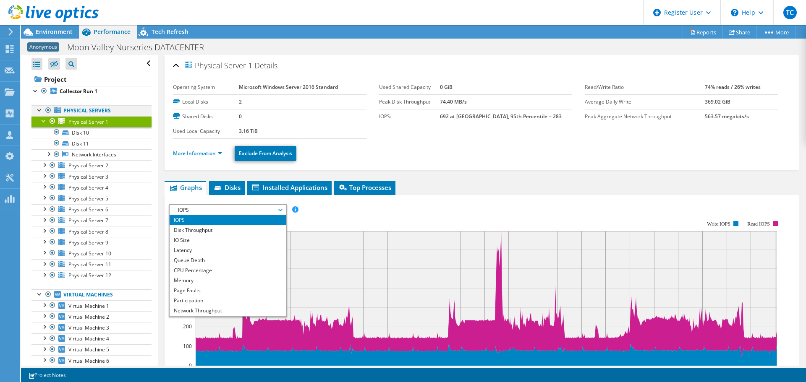
click at [39, 112] on div at bounding box center [40, 109] width 8 height 8
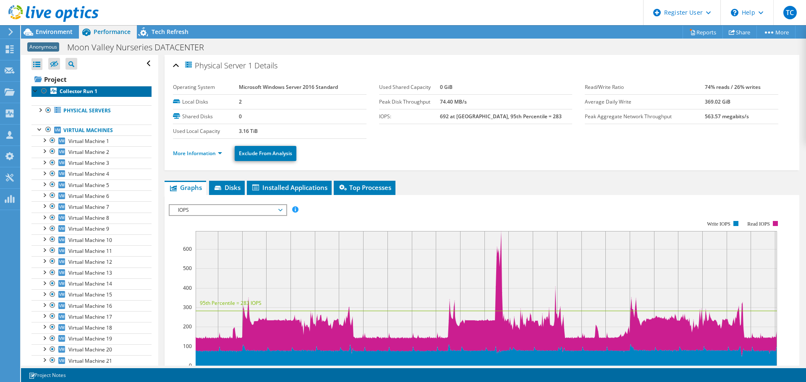
click at [66, 91] on b "Collector Run 1" at bounding box center [79, 91] width 38 height 7
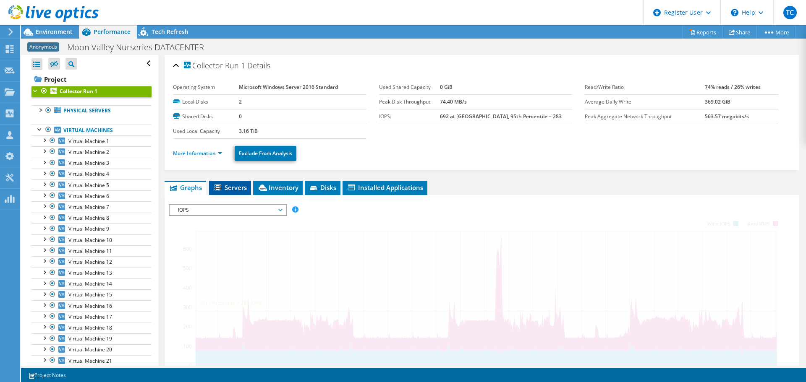
click at [231, 189] on span "Servers" at bounding box center [230, 187] width 34 height 8
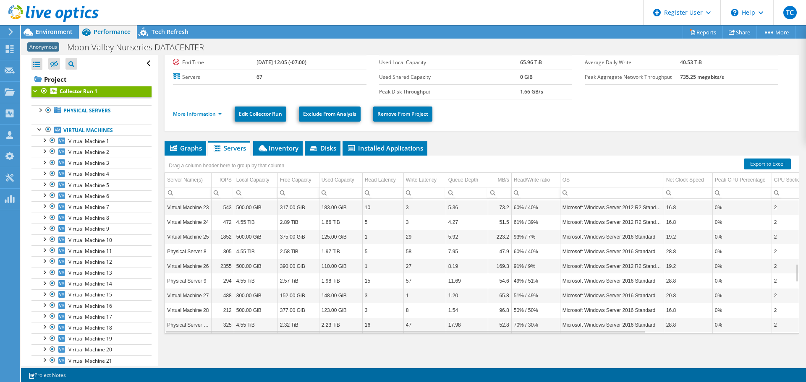
scroll to position [480, 0]
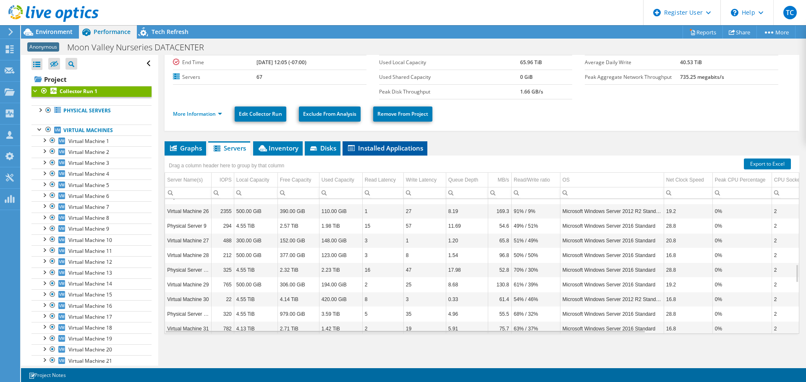
click at [381, 147] on span "Installed Applications" at bounding box center [385, 148] width 76 height 8
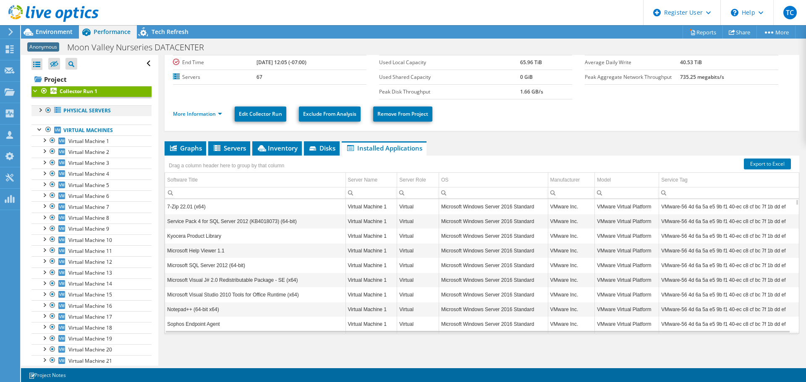
click at [40, 110] on div at bounding box center [40, 109] width 8 height 8
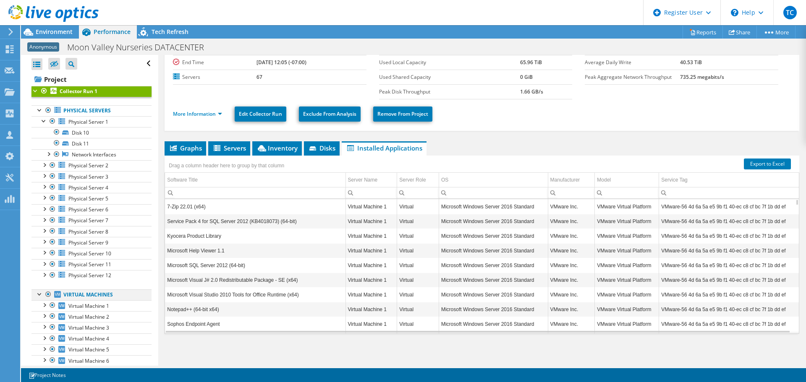
click at [48, 297] on div at bounding box center [48, 295] width 8 height 10
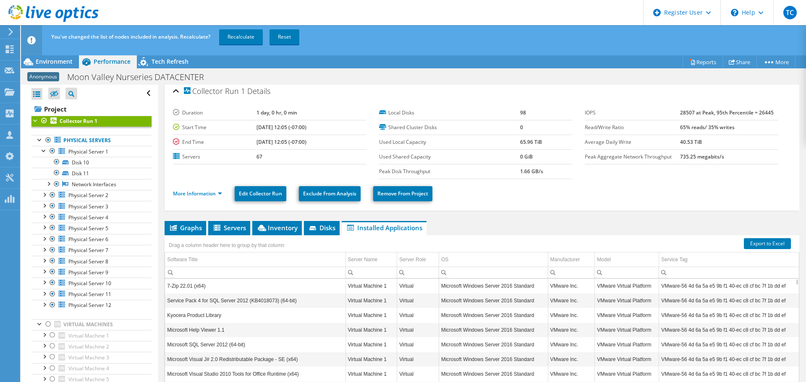
scroll to position [50, 0]
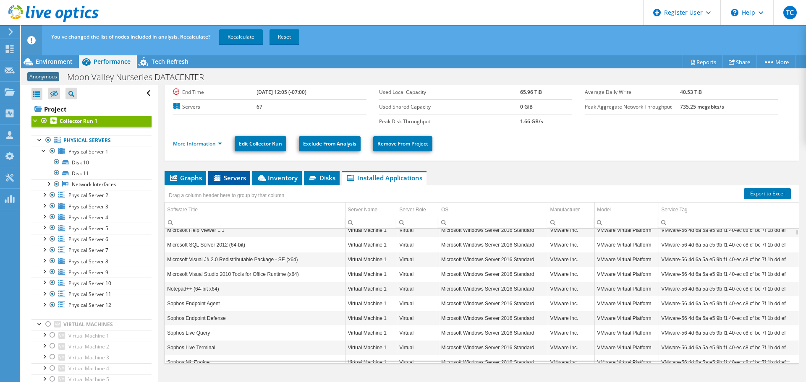
click at [233, 182] on li "Servers" at bounding box center [229, 178] width 42 height 14
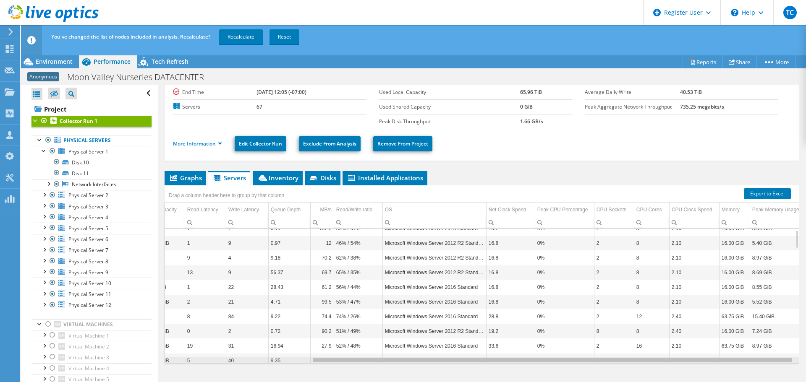
scroll to position [0, 192]
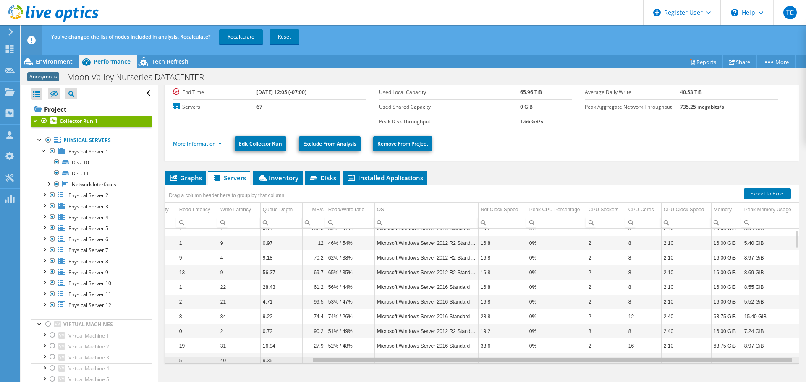
drag, startPoint x: 536, startPoint y: 358, endPoint x: 757, endPoint y: 332, distance: 222.4
click at [757, 332] on body "TC Dell User Thomas Canales Thomas.Canales@dell.com Dell My Profile Log Out \n …" at bounding box center [403, 191] width 806 height 382
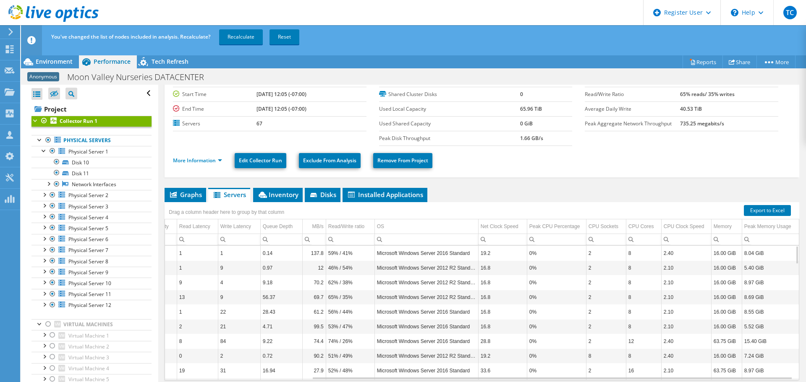
scroll to position [0, 0]
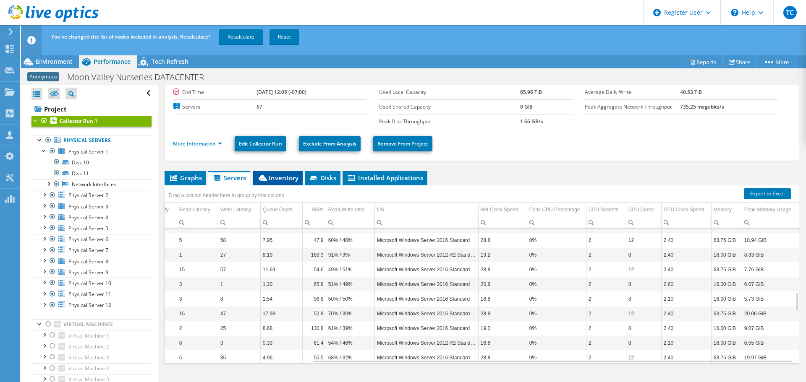
click at [290, 178] on span "Inventory" at bounding box center [277, 178] width 41 height 8
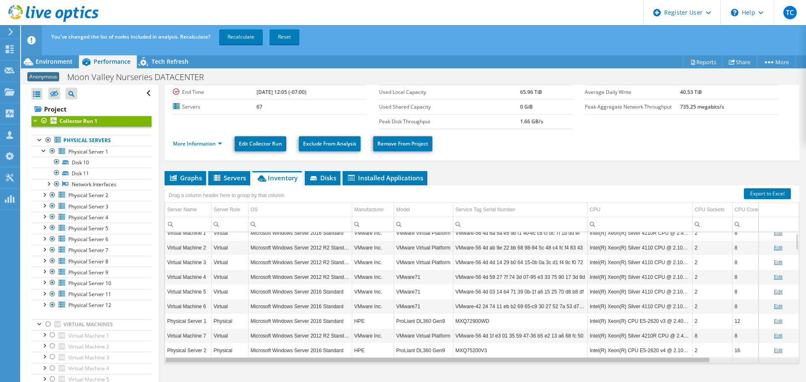
drag, startPoint x: 457, startPoint y: 360, endPoint x: 412, endPoint y: 396, distance: 57.1
click at [412, 382] on html "TC Dell User Thomas Canales Thomas.Canales@dell.com Dell My Profile Log Out \n …" at bounding box center [403, 191] width 806 height 382
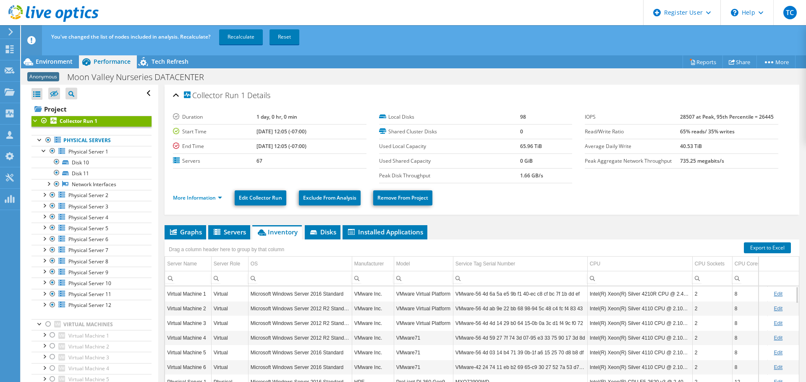
click at [774, 294] on link "Edit" at bounding box center [778, 294] width 9 height 6
click at [780, 294] on link "Cancel" at bounding box center [785, 294] width 16 height 6
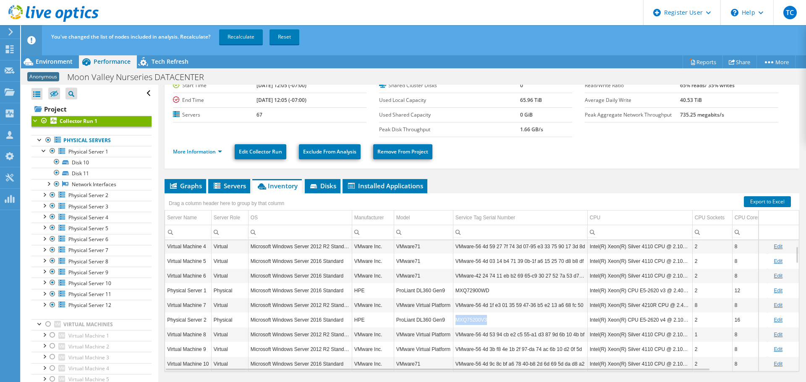
drag, startPoint x: 492, startPoint y: 317, endPoint x: 455, endPoint y: 325, distance: 38.1
click at [455, 325] on td "MXQ75200V3" at bounding box center [520, 320] width 134 height 15
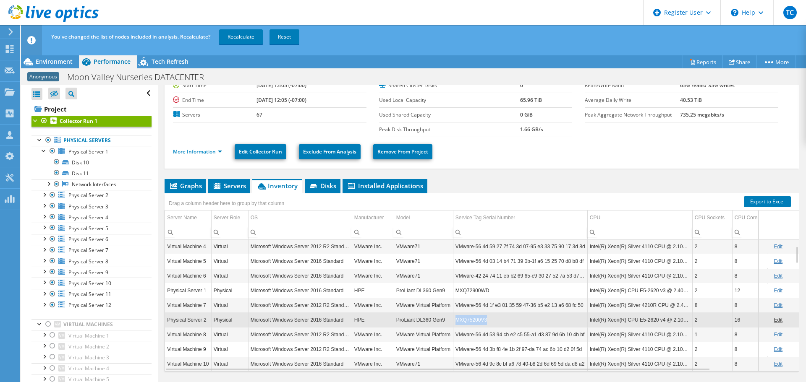
copy td "MXQ75200V3"
click at [522, 316] on td "MXQ75200V3" at bounding box center [520, 320] width 134 height 15
drag, startPoint x: 490, startPoint y: 319, endPoint x: 458, endPoint y: 322, distance: 32.5
click at [458, 322] on td "MXQ75200V3" at bounding box center [520, 320] width 134 height 15
click at [498, 294] on td "MXQ72900WD" at bounding box center [520, 290] width 134 height 15
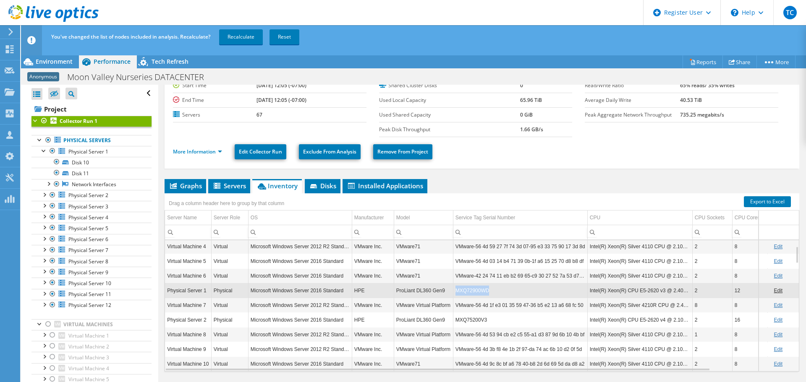
drag, startPoint x: 498, startPoint y: 294, endPoint x: 456, endPoint y: 294, distance: 42.8
click at [456, 294] on td "MXQ72900WD" at bounding box center [520, 290] width 134 height 15
copy td "MXQ72900WD"
drag, startPoint x: 487, startPoint y: 320, endPoint x: 453, endPoint y: 322, distance: 34.0
click at [453, 322] on td "MXQ75200V3" at bounding box center [520, 320] width 134 height 15
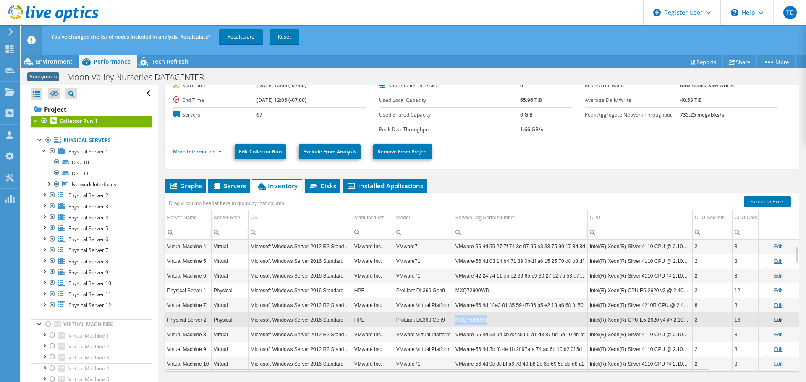
copy td "MXQ75200V3"
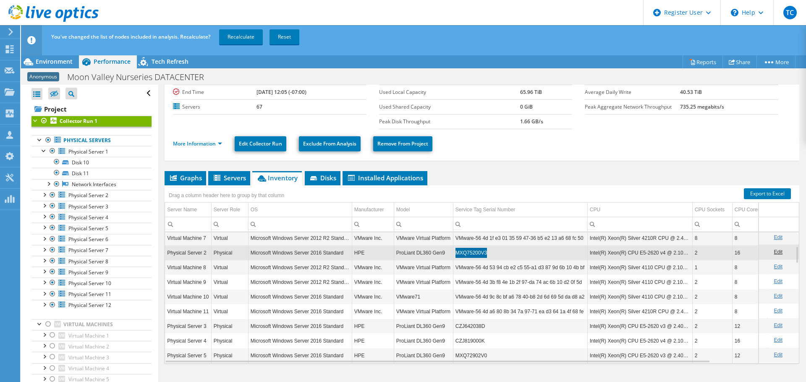
scroll to position [106, 0]
drag, startPoint x: 486, startPoint y: 325, endPoint x: 456, endPoint y: 325, distance: 29.8
click at [456, 325] on td "CZJ642038D" at bounding box center [520, 325] width 134 height 15
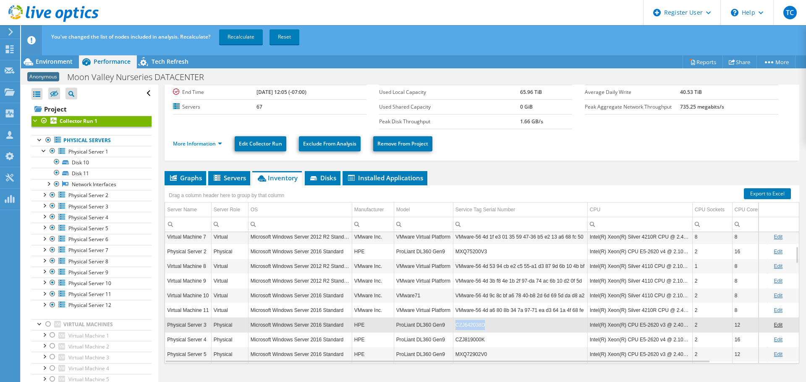
copy td "CZJ642038D"
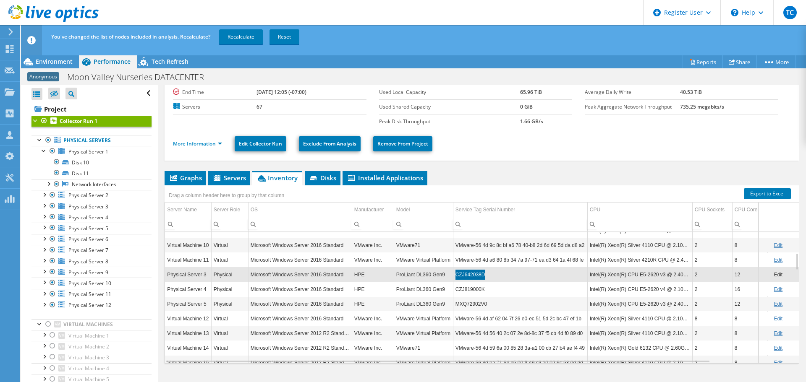
scroll to position [47, 0]
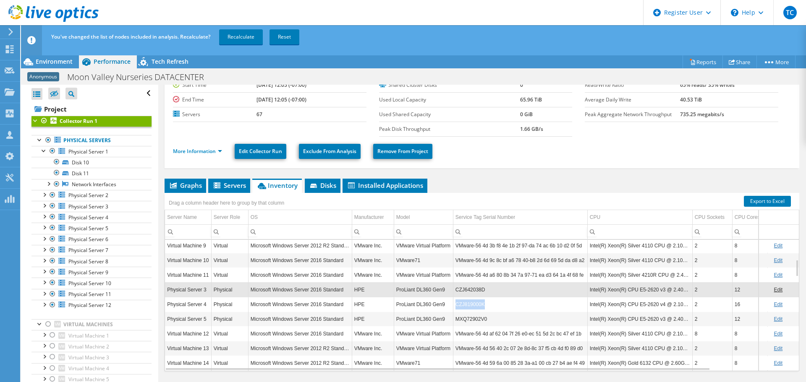
drag, startPoint x: 488, startPoint y: 305, endPoint x: 453, endPoint y: 304, distance: 34.4
click at [453, 304] on td "CZJ819000K" at bounding box center [520, 304] width 134 height 15
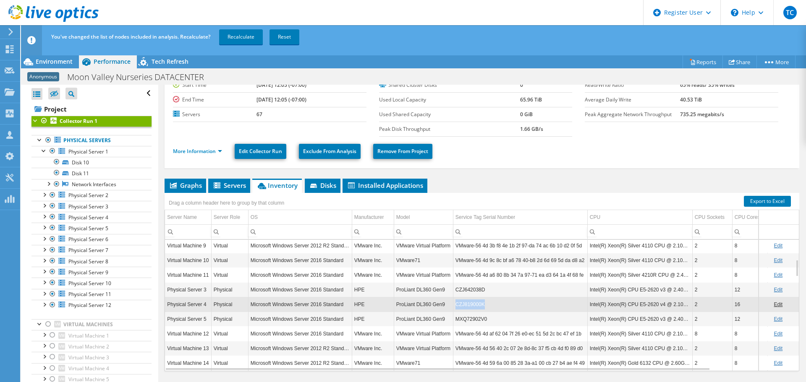
copy td "CZJ819000K"
drag, startPoint x: 491, startPoint y: 319, endPoint x: 456, endPoint y: 322, distance: 34.6
click at [456, 322] on td "MXQ72902V0" at bounding box center [520, 319] width 134 height 15
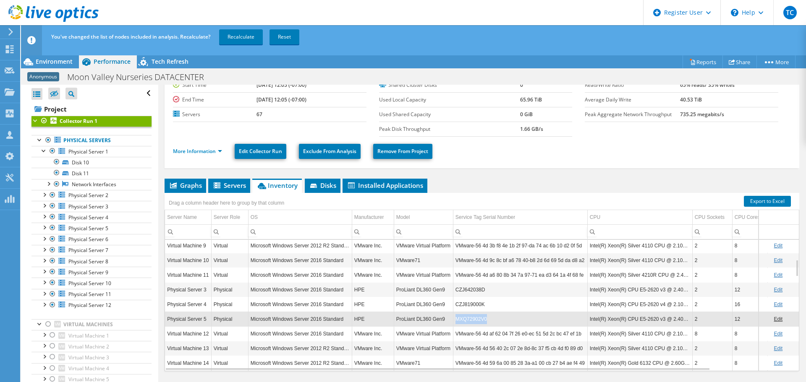
copy td "MXQ72902V0"
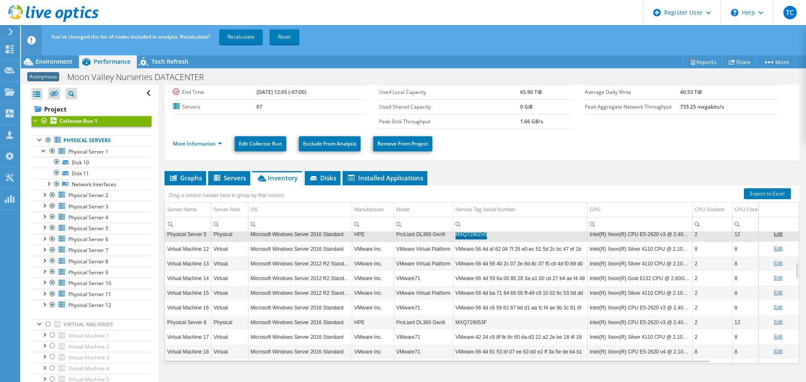
scroll to position [226, 0]
drag, startPoint x: 489, startPoint y: 323, endPoint x: 455, endPoint y: 325, distance: 34.1
click at [455, 325] on td "MXQ729053F" at bounding box center [520, 322] width 134 height 15
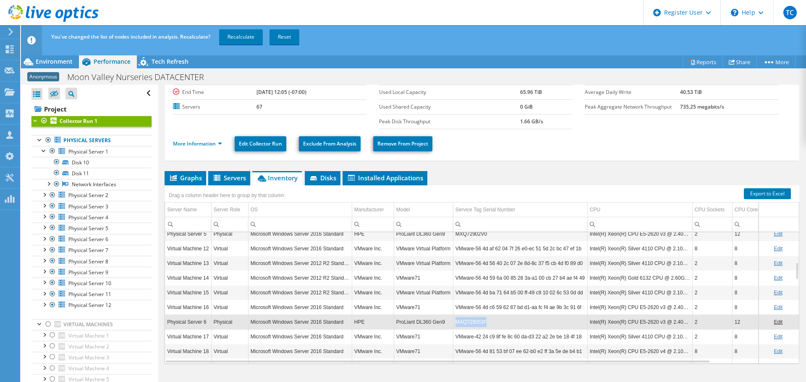
copy td "MXQ729053F"
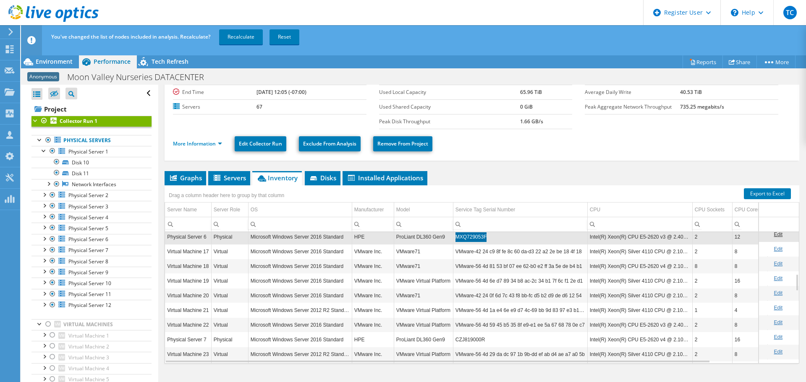
scroll to position [323, 0]
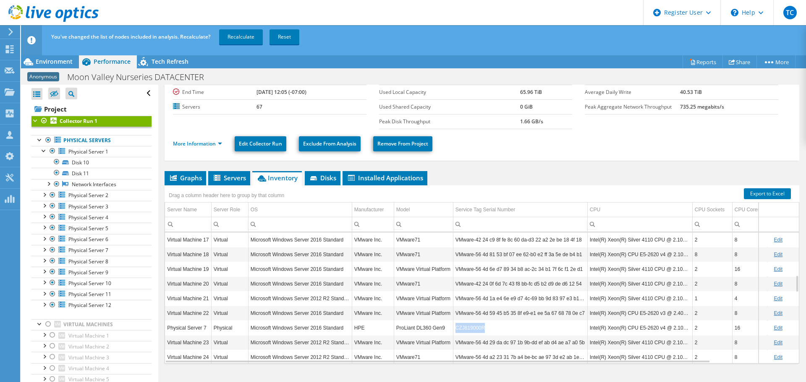
drag, startPoint x: 487, startPoint y: 330, endPoint x: 455, endPoint y: 330, distance: 31.9
click at [455, 330] on td "CZJ819000R" at bounding box center [520, 328] width 134 height 15
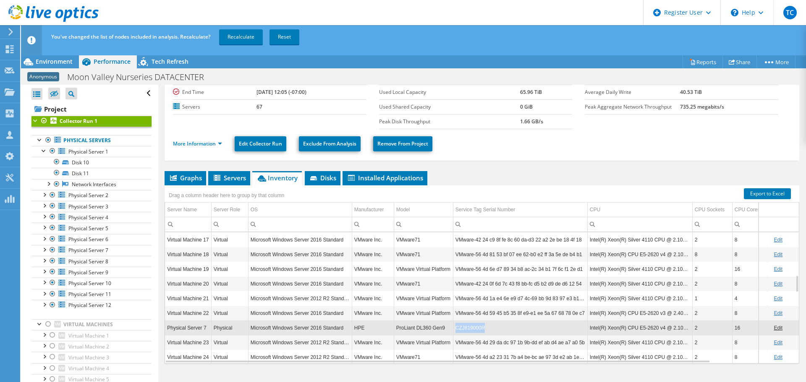
copy td "CZJ819000R"
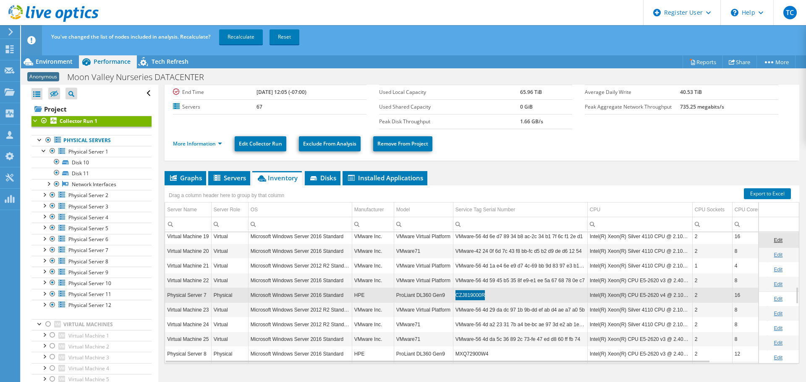
scroll to position [413, 0]
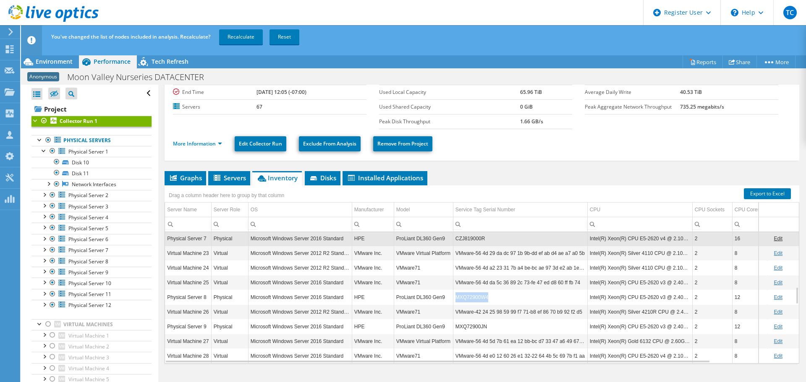
drag, startPoint x: 490, startPoint y: 297, endPoint x: 454, endPoint y: 295, distance: 35.7
click at [454, 295] on td "MXQ72900W4" at bounding box center [520, 297] width 134 height 15
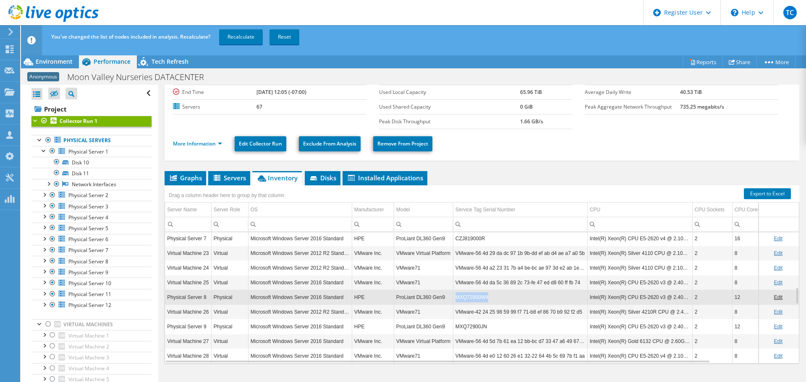
copy td "MXQ72900W4"
drag, startPoint x: 491, startPoint y: 326, endPoint x: 457, endPoint y: 327, distance: 34.0
click at [457, 327] on td "MXQ72900JN" at bounding box center [520, 327] width 134 height 15
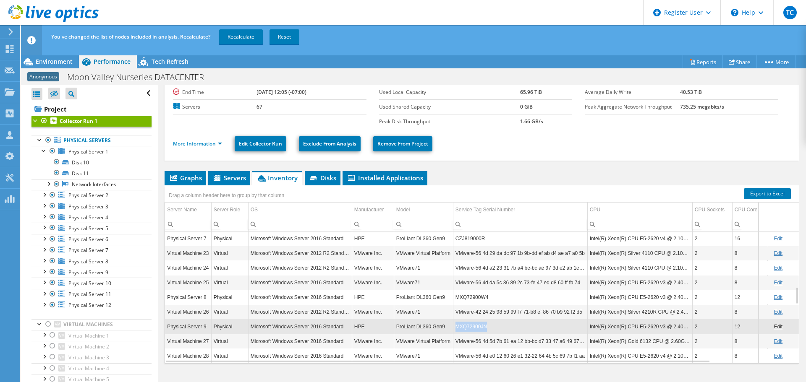
copy td "MXQ72900JN"
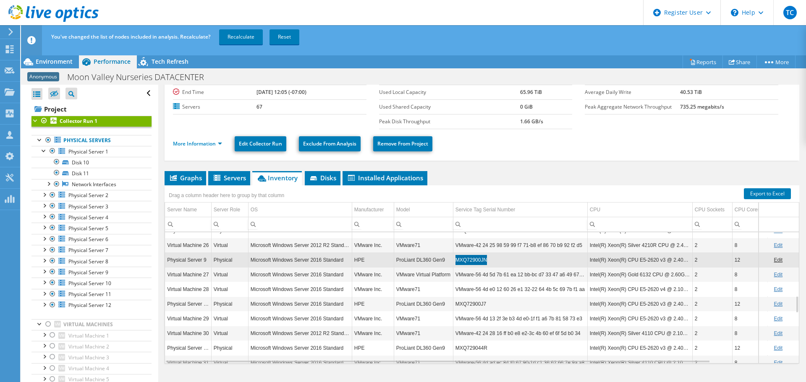
scroll to position [482, 0]
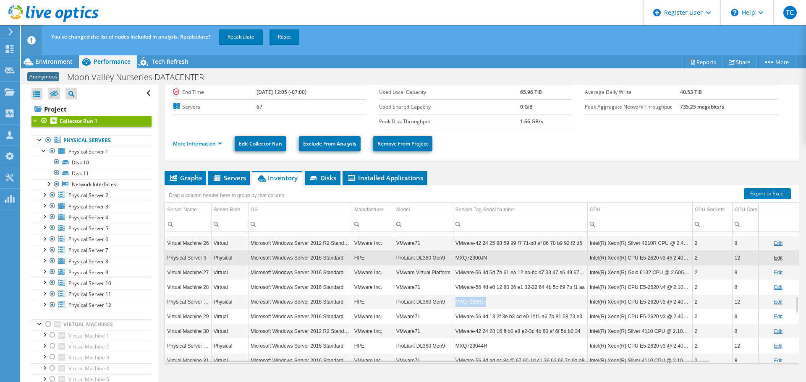
drag, startPoint x: 486, startPoint y: 301, endPoint x: 457, endPoint y: 302, distance: 29.4
click at [457, 302] on td "MXQ72900J7" at bounding box center [520, 302] width 134 height 15
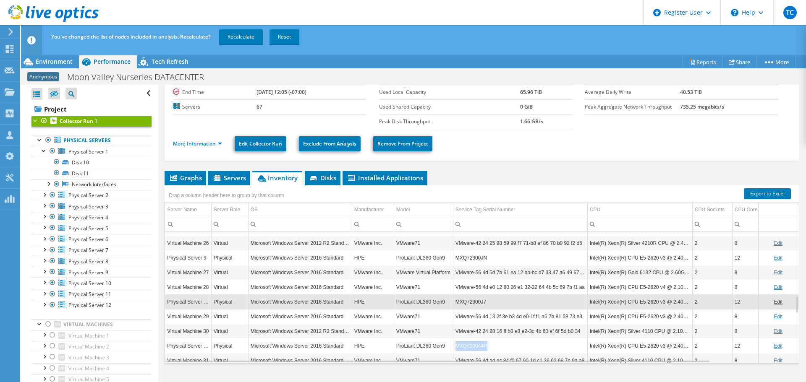
drag, startPoint x: 492, startPoint y: 345, endPoint x: 453, endPoint y: 343, distance: 39.1
click at [453, 343] on td "MXQ729044R" at bounding box center [520, 346] width 134 height 15
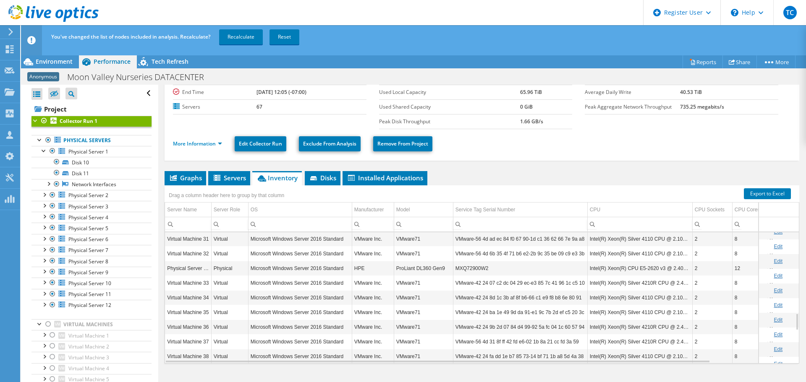
scroll to position [611, 0]
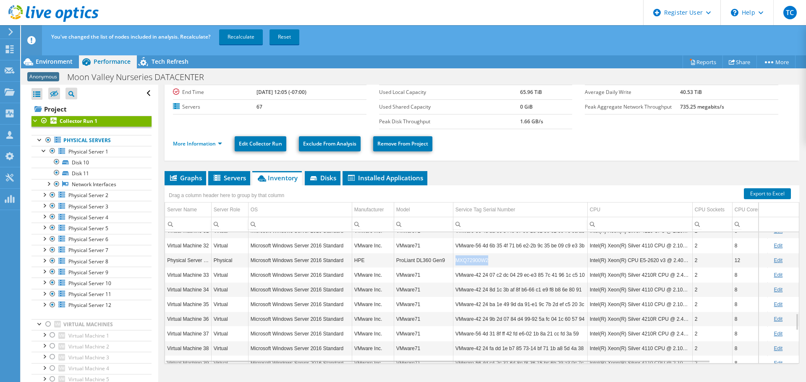
drag, startPoint x: 492, startPoint y: 261, endPoint x: 456, endPoint y: 262, distance: 35.7
click at [456, 262] on td "MXQ72900W2" at bounding box center [520, 260] width 134 height 15
